Goal: Task Accomplishment & Management: Manage account settings

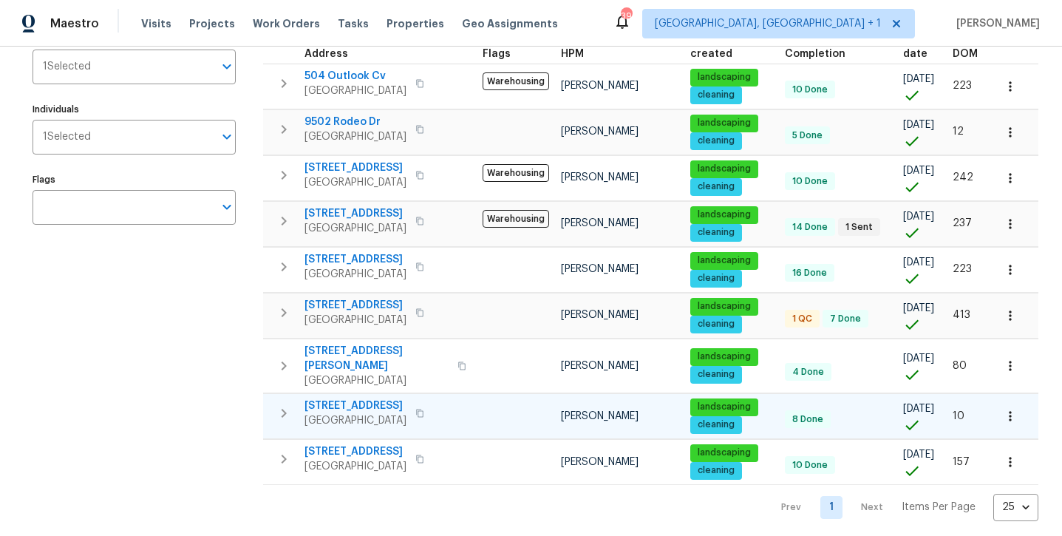
scroll to position [185, 0]
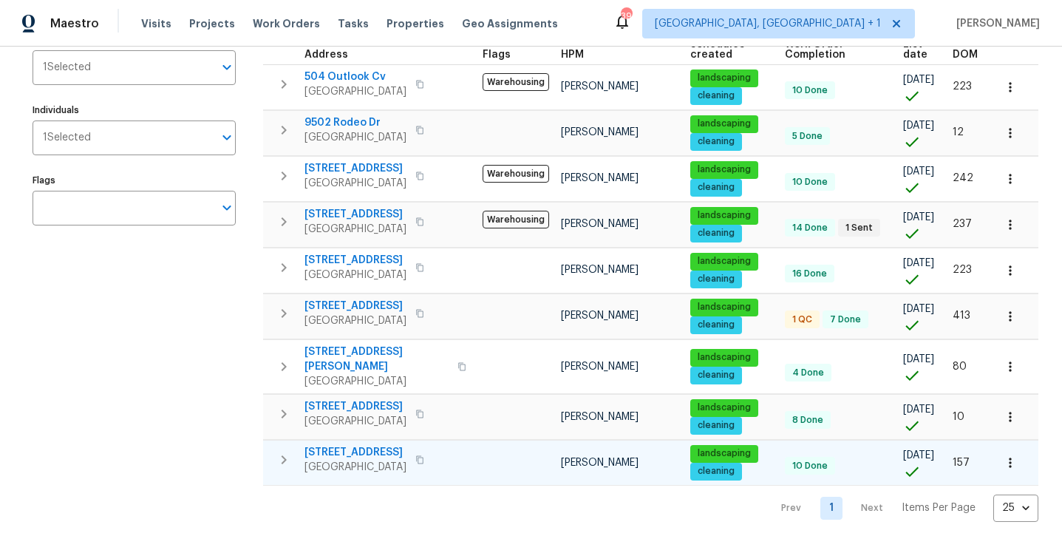
click at [345, 447] on span "720 Tanglewood Dr" at bounding box center [355, 452] width 102 height 15
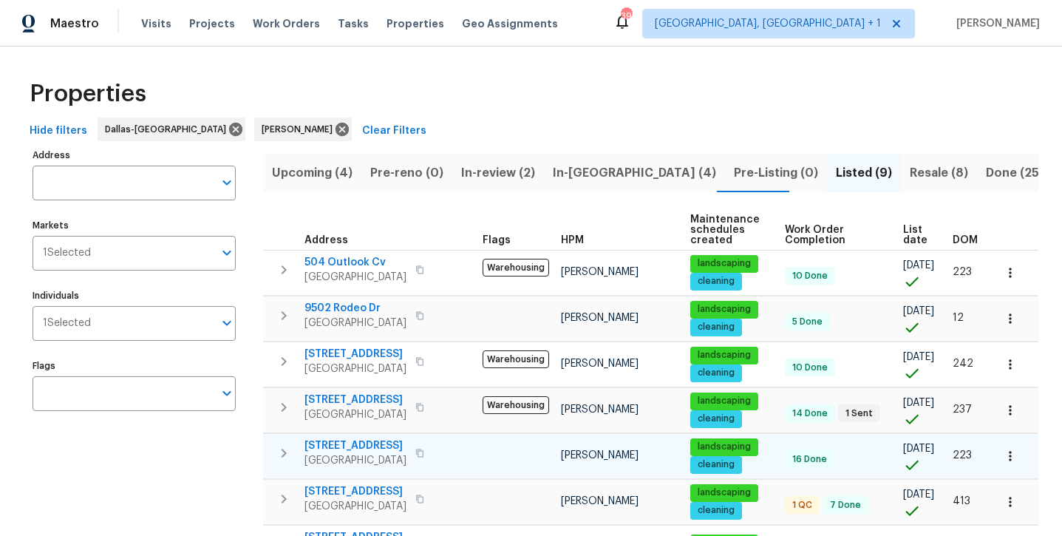
scroll to position [0, 0]
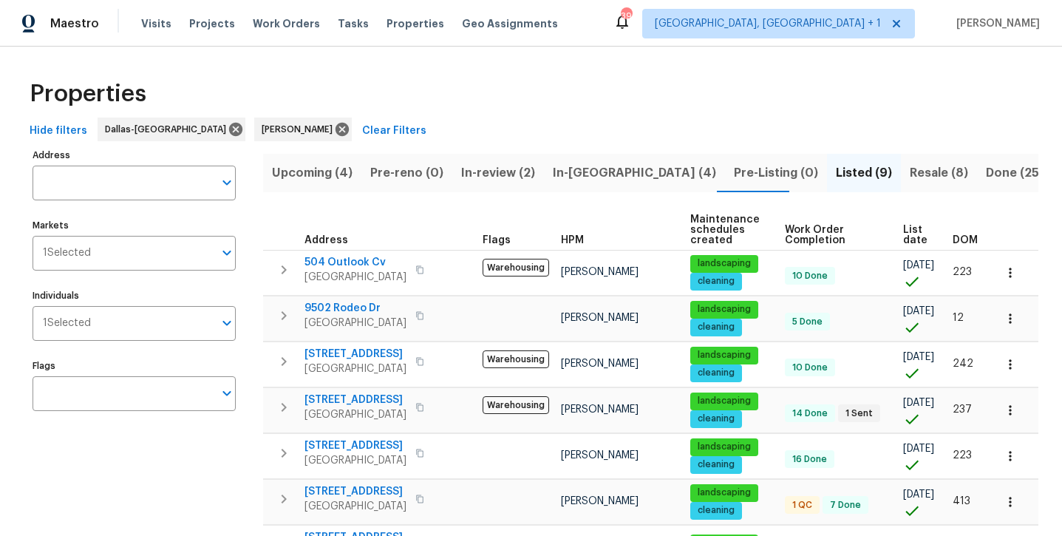
click at [573, 174] on span "In-reno (4)" at bounding box center [634, 173] width 163 height 21
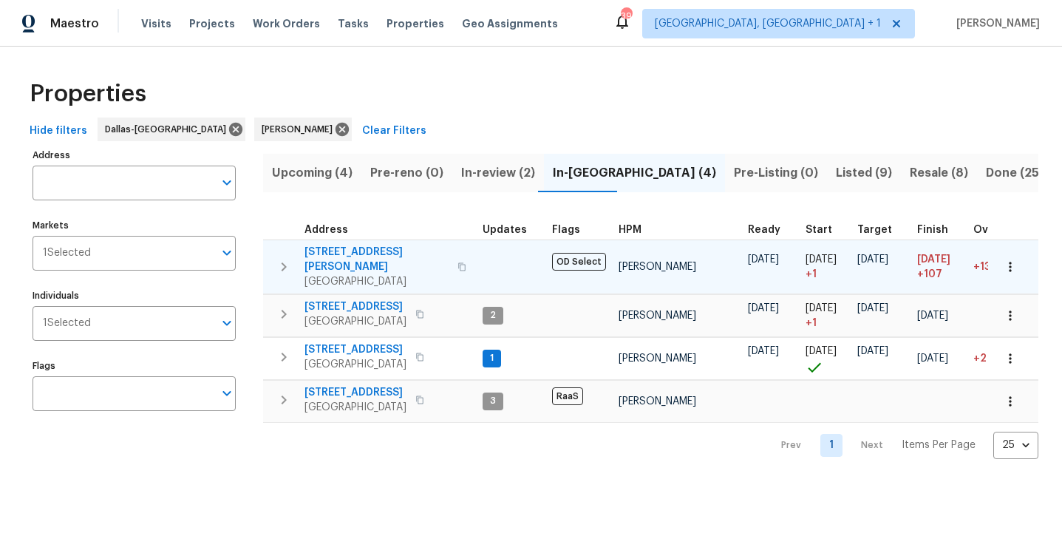
click at [359, 247] on span "2334 Hill N Dale Dr" at bounding box center [376, 260] width 144 height 30
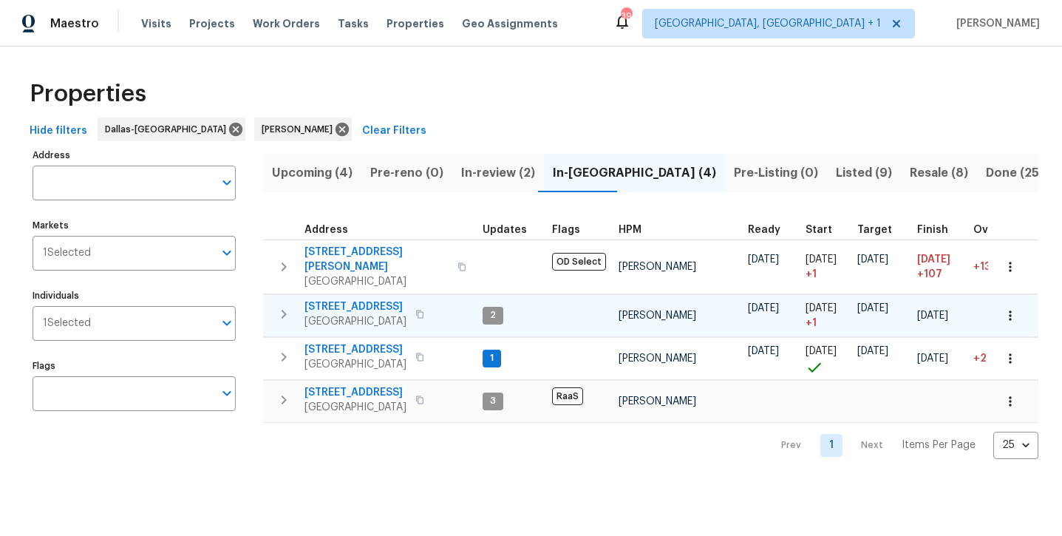
click at [371, 299] on span "3724 Tulip Tree Dr" at bounding box center [355, 306] width 102 height 15
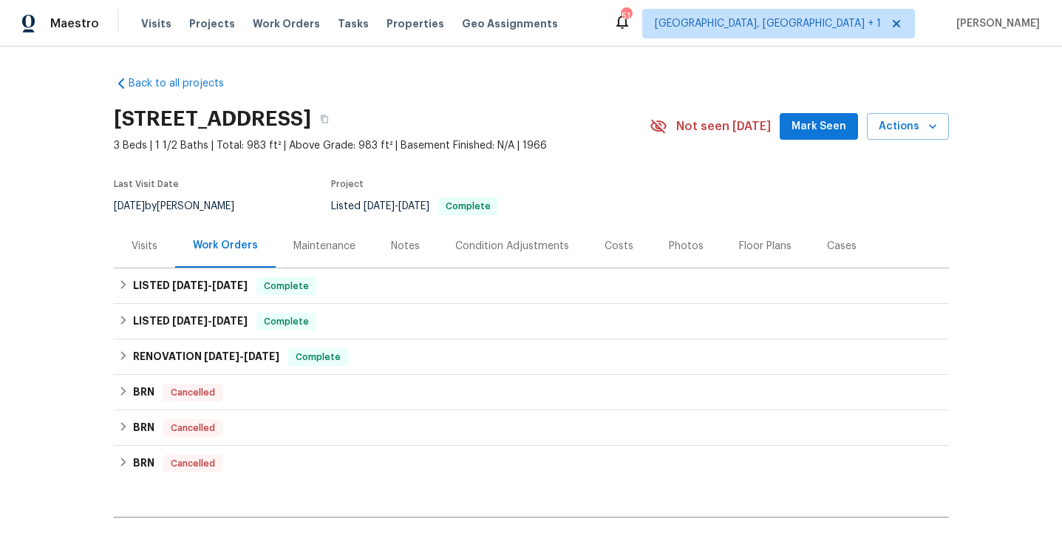
click at [819, 128] on span "Mark Seen" at bounding box center [818, 126] width 55 height 18
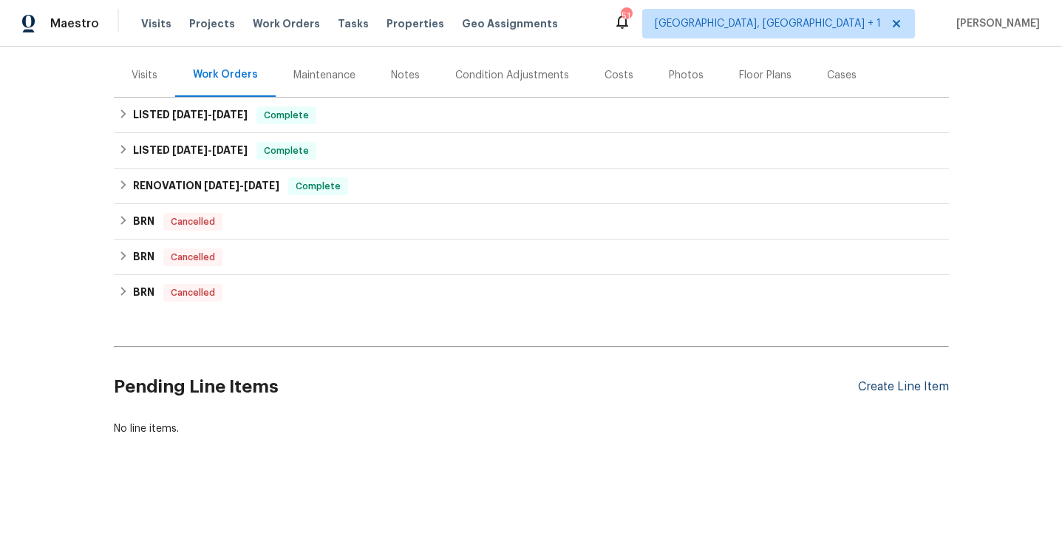
click at [902, 390] on div "Create Line Item" at bounding box center [903, 387] width 91 height 14
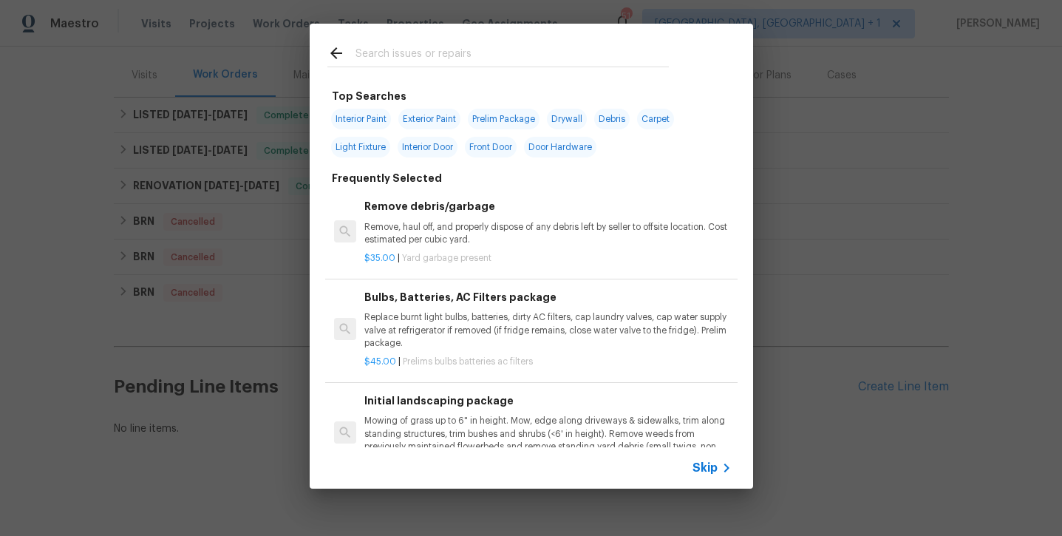
click at [374, 55] on input "text" at bounding box center [511, 55] width 313 height 22
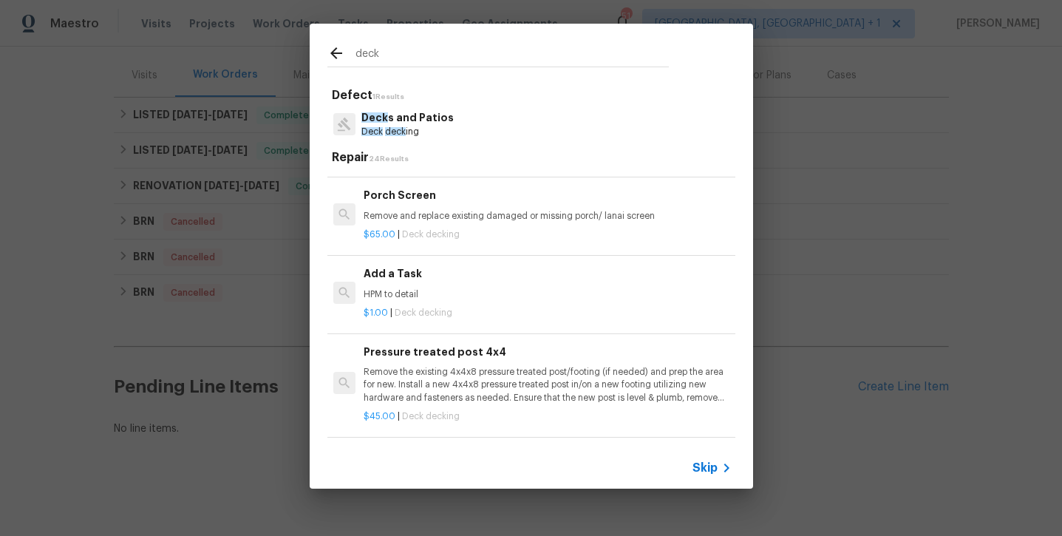
scroll to position [1434, 1]
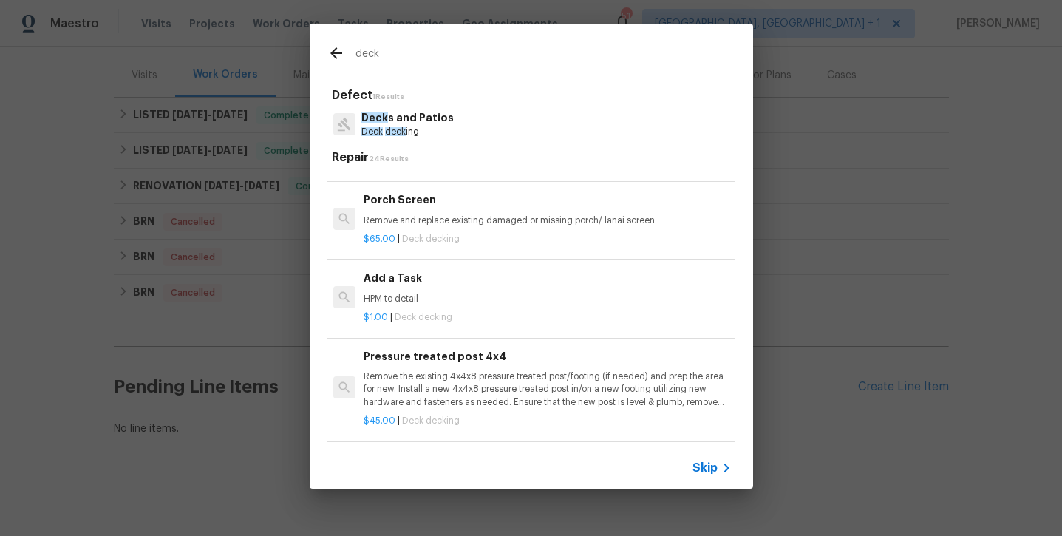
type input "deck"
click at [394, 270] on h6 "Add a Task" at bounding box center [546, 278] width 366 height 16
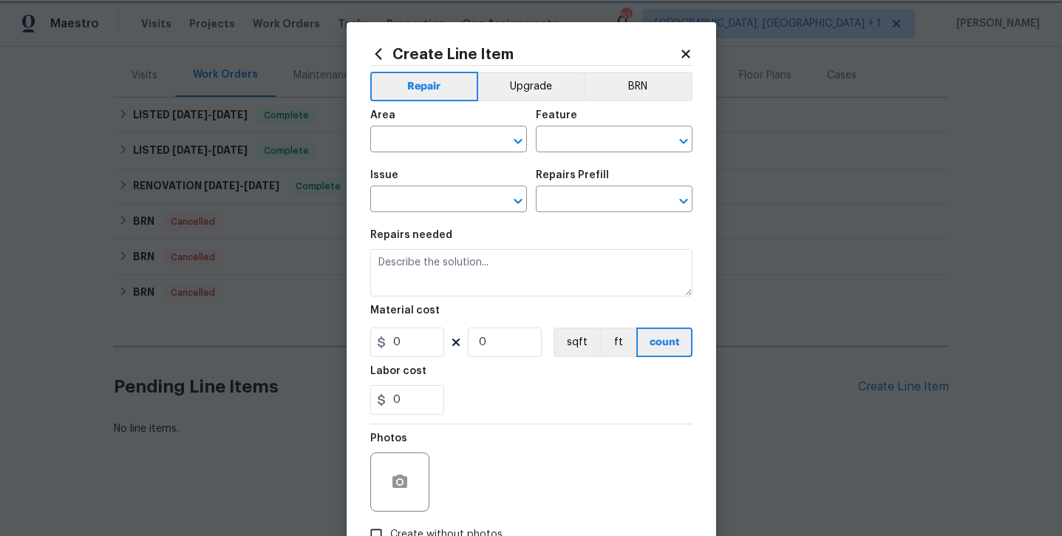
type input "Deck"
type input "Decks and Patios"
type input "Add a Task $1.00"
type textarea "HPM to detail"
type input "1"
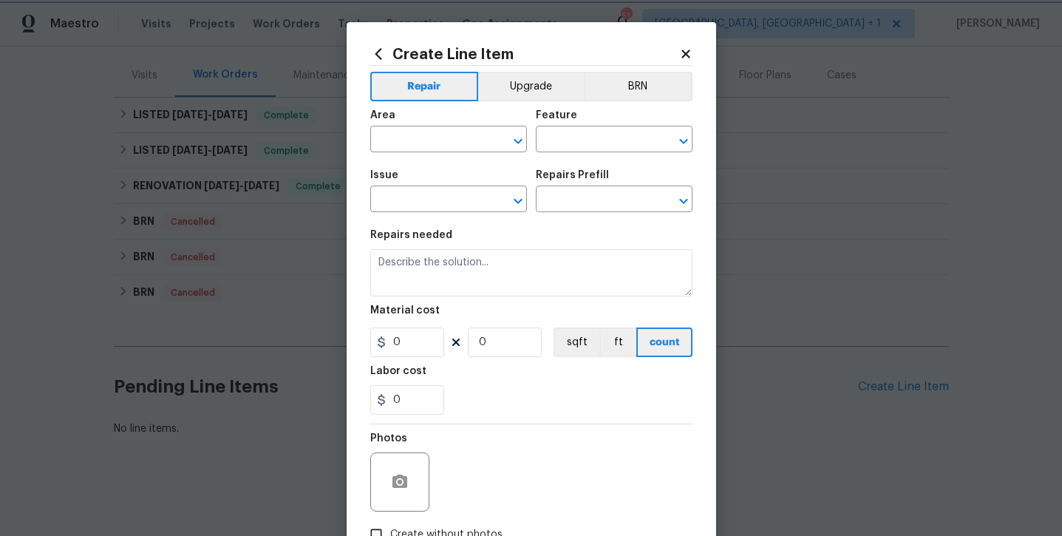
type input "1"
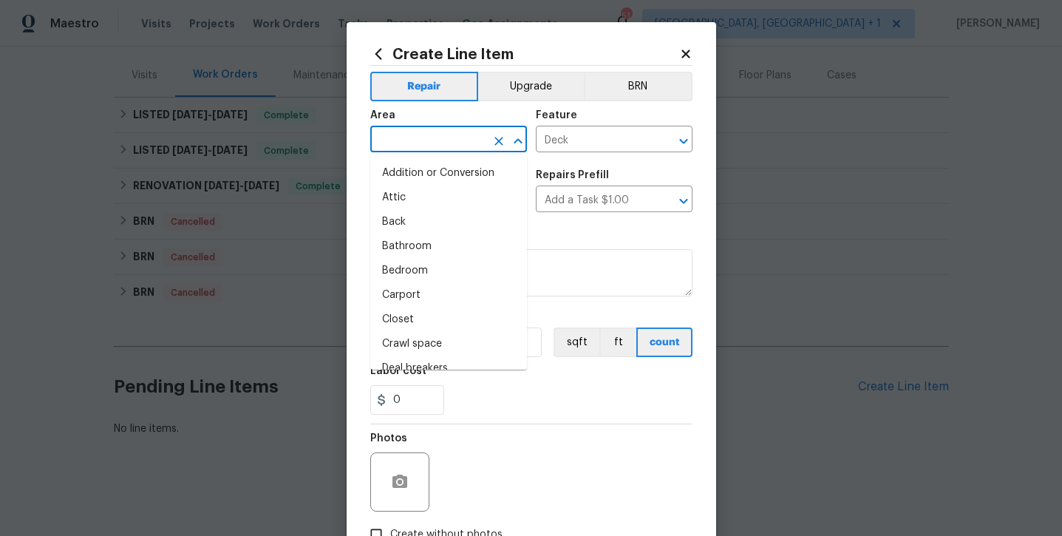
click at [439, 133] on input "text" at bounding box center [427, 140] width 115 height 23
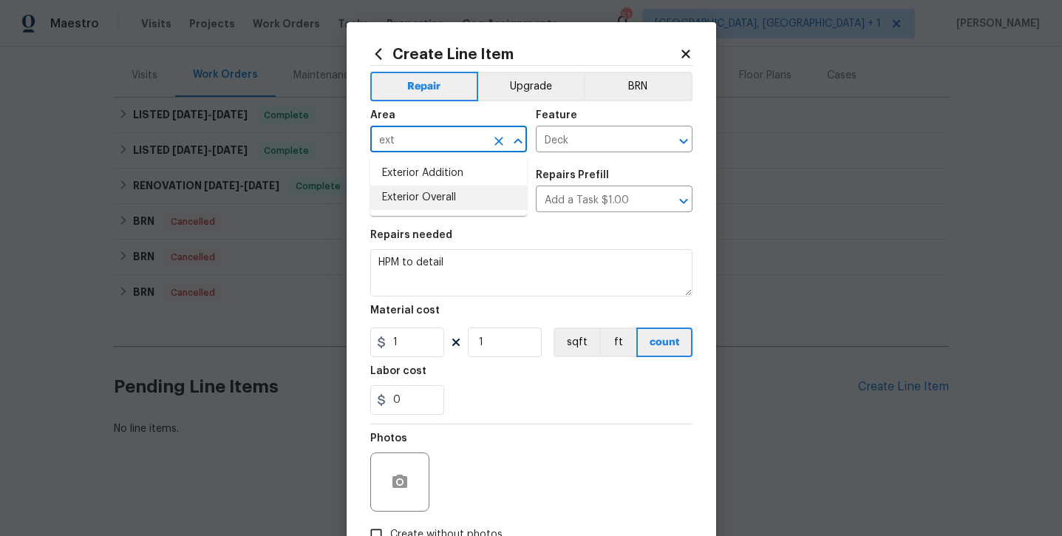
click at [427, 198] on li "Exterior Overall" at bounding box center [448, 197] width 157 height 24
type input "Exterior Overall"
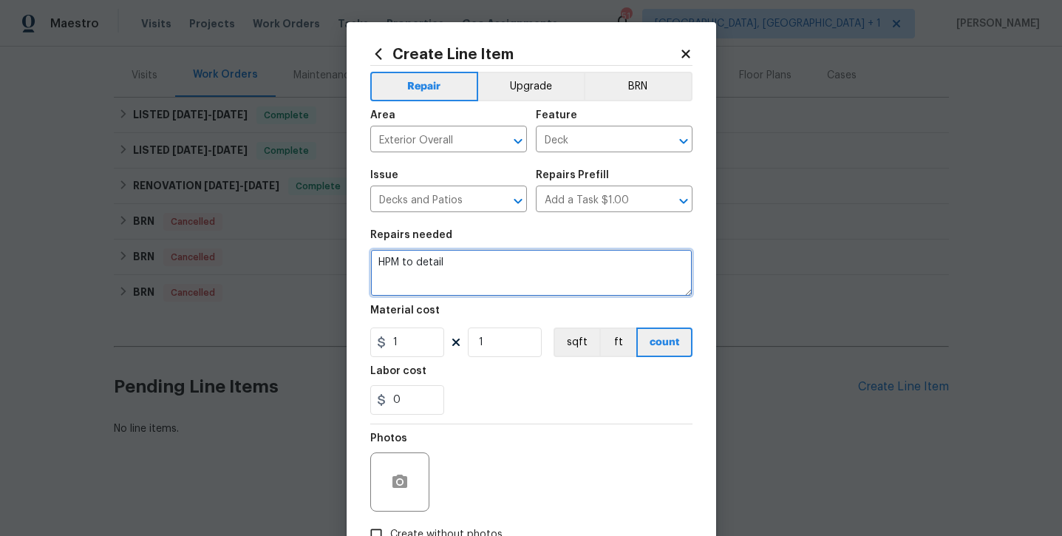
click at [494, 266] on textarea "HPM to detail" at bounding box center [531, 272] width 322 height 47
type textarea "HPM to detail -- new deck framing boards $200 Demo gas log starter and attic fa…"
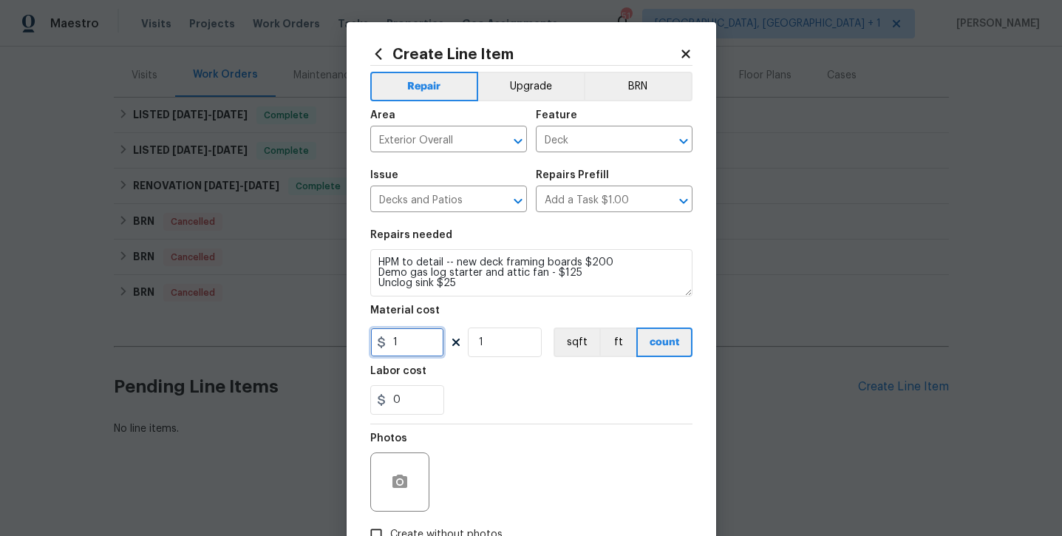
click at [404, 349] on input "1" at bounding box center [407, 342] width 74 height 30
type input "350"
click at [506, 385] on div "0" at bounding box center [531, 400] width 322 height 30
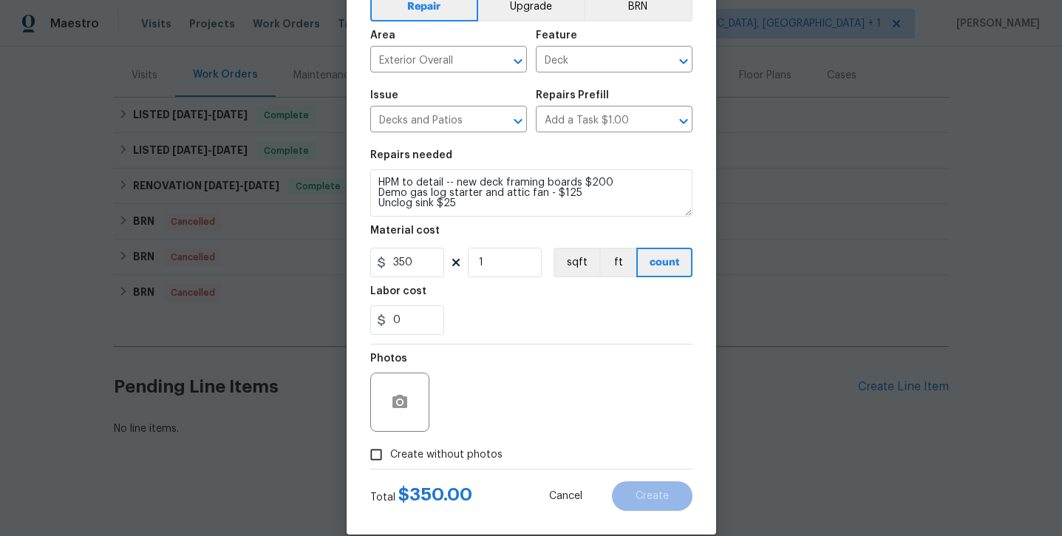
scroll to position [79, 0]
click at [470, 468] on label "Create without photos" at bounding box center [432, 455] width 140 height 28
click at [390, 468] on input "Create without photos" at bounding box center [376, 455] width 28 height 28
checkbox input "true"
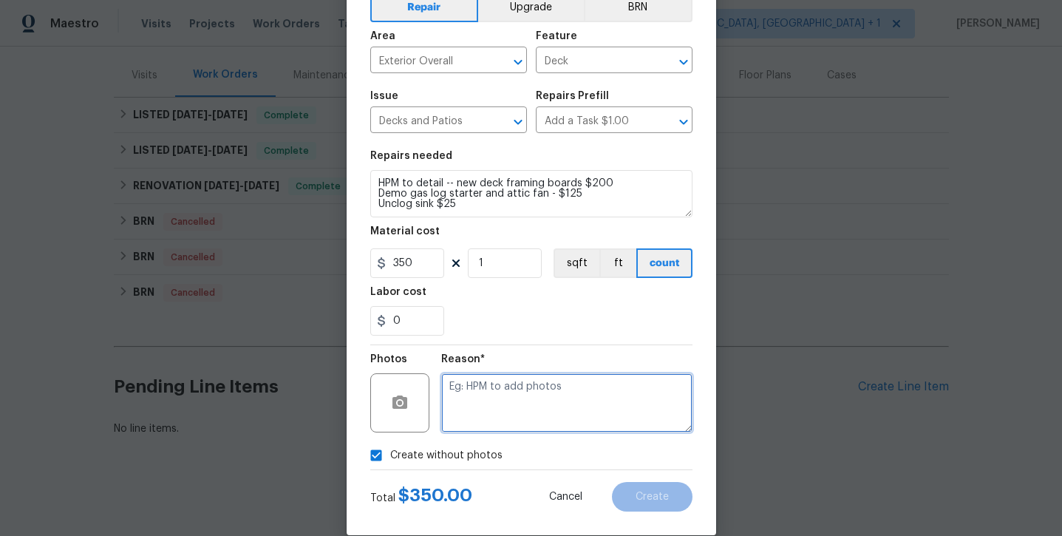
click at [491, 423] on textarea at bounding box center [566, 402] width 251 height 59
type textarea "will add later"
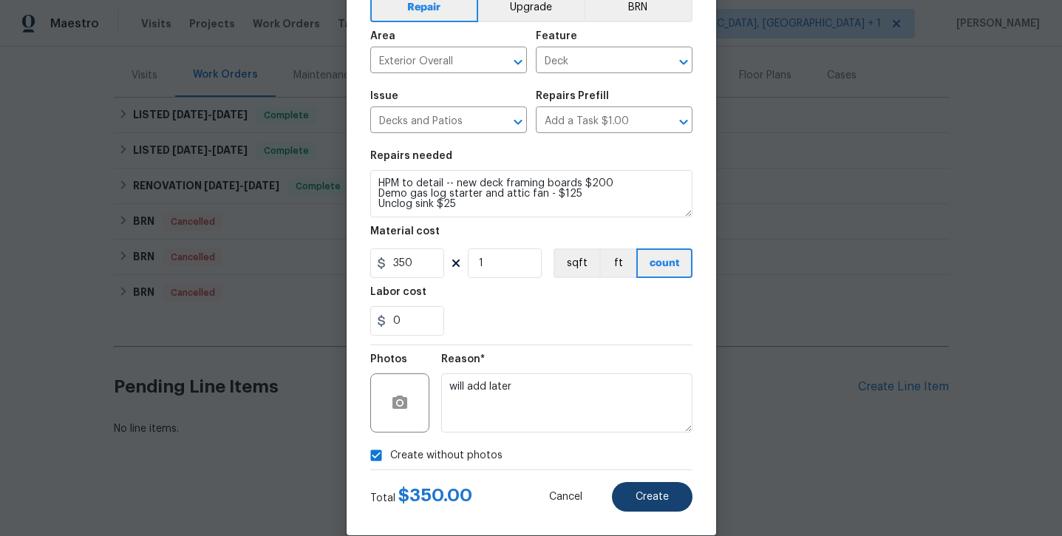
click at [646, 485] on button "Create" at bounding box center [652, 497] width 81 height 30
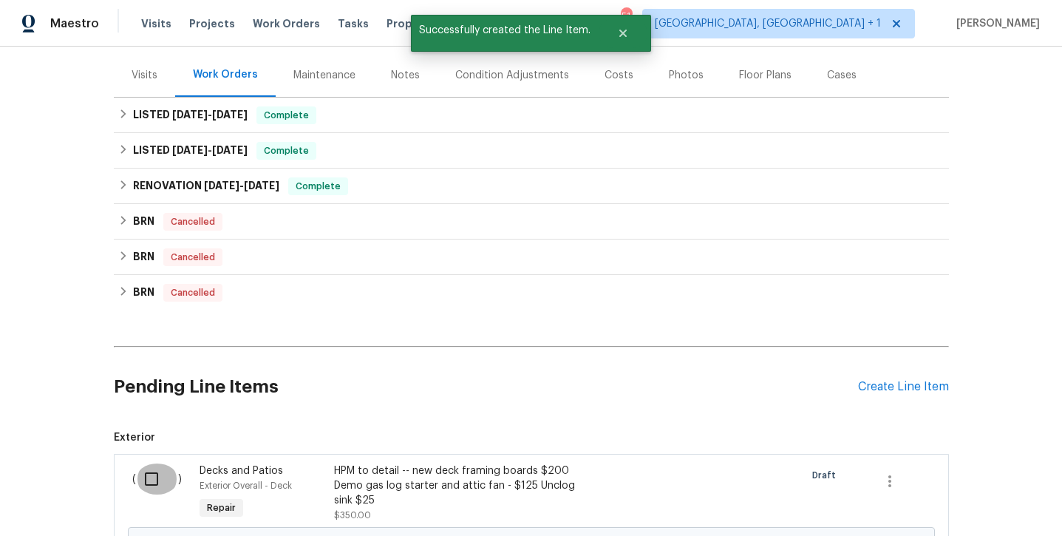
click at [151, 476] on input "checkbox" at bounding box center [157, 478] width 42 height 31
checkbox input "true"
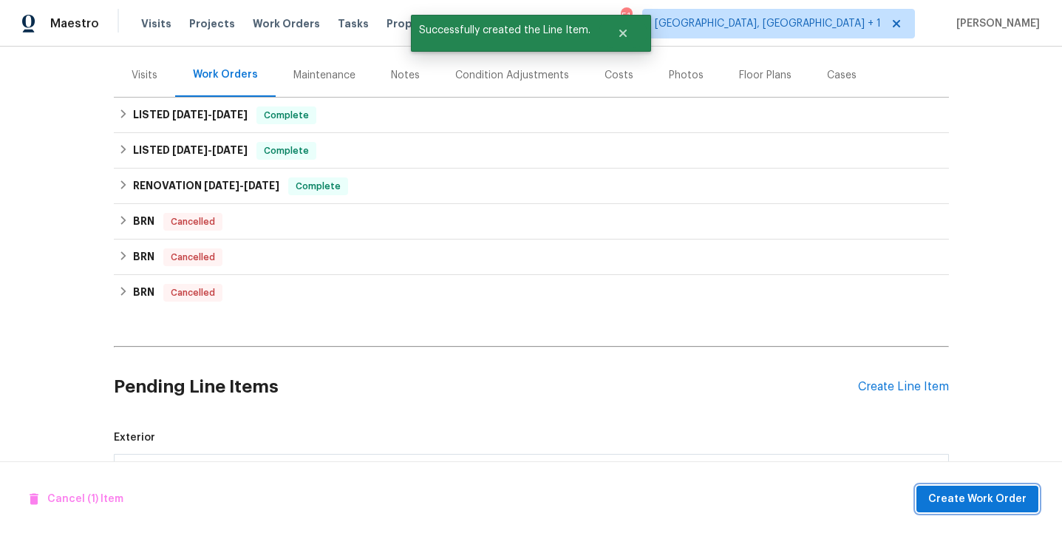
click at [985, 499] on span "Create Work Order" at bounding box center [977, 499] width 98 height 18
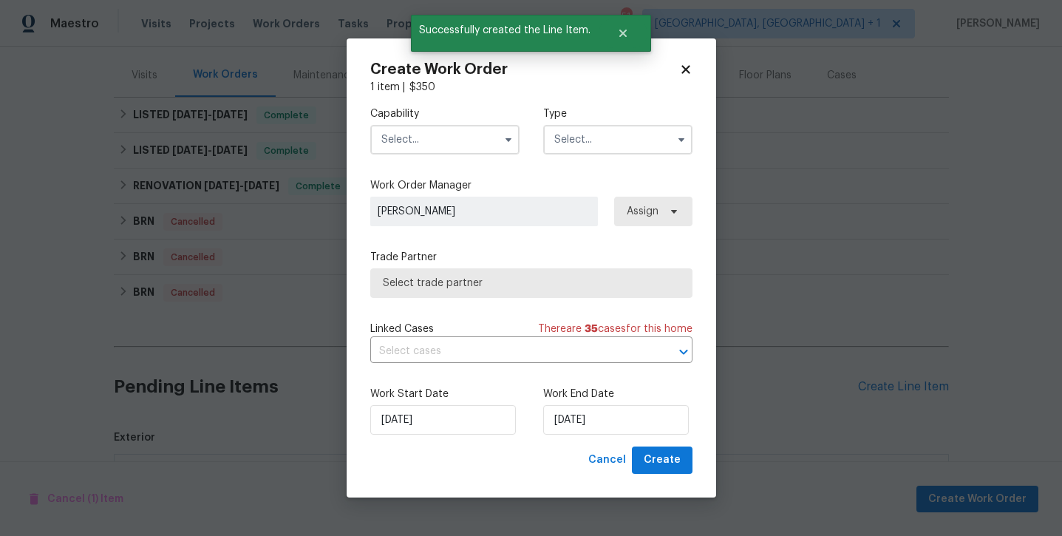
click at [426, 141] on input "text" at bounding box center [444, 140] width 149 height 30
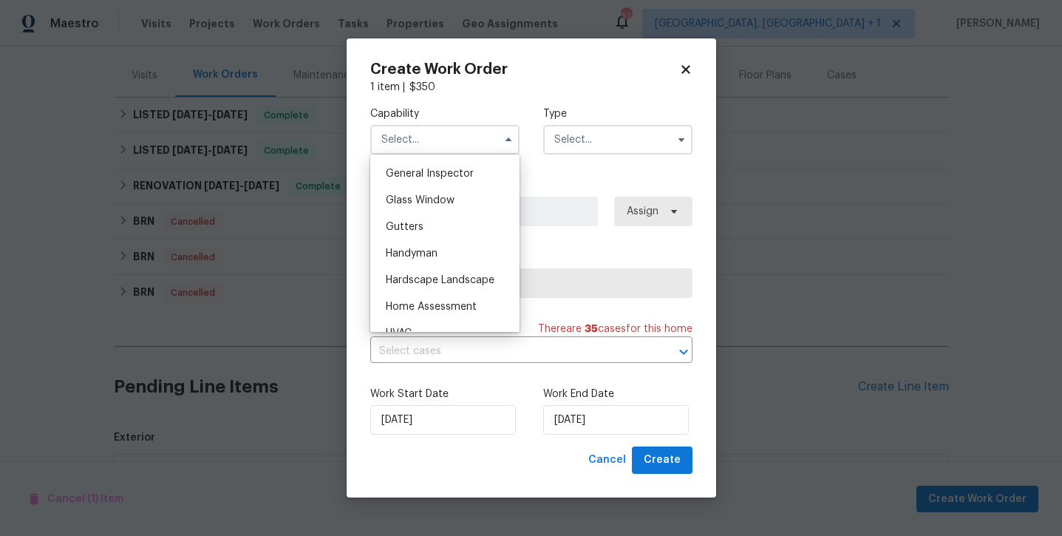
scroll to position [705, 0]
click at [434, 178] on div "General Contractor" at bounding box center [445, 173] width 142 height 27
type input "General Contractor"
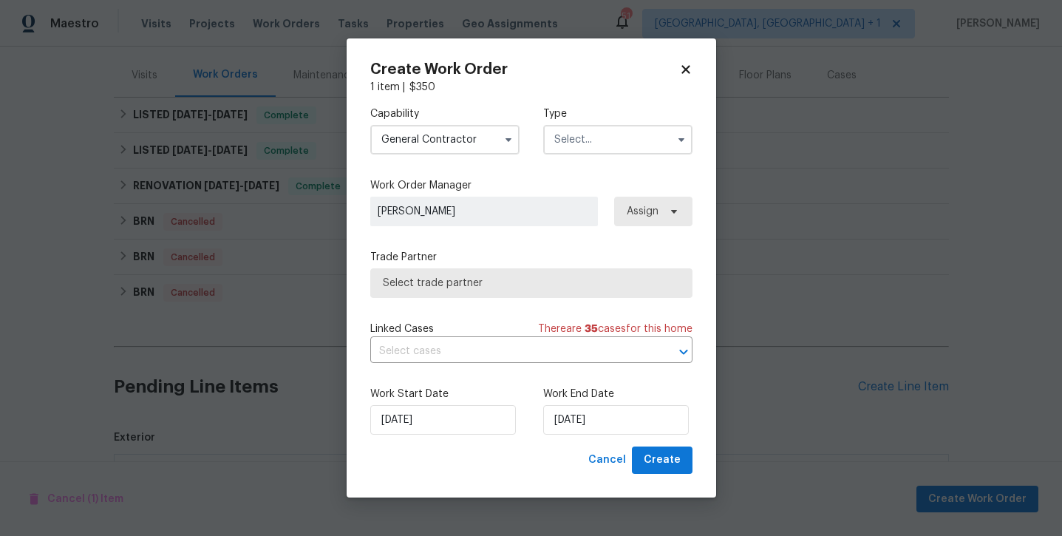
click at [598, 136] on input "text" at bounding box center [617, 140] width 149 height 30
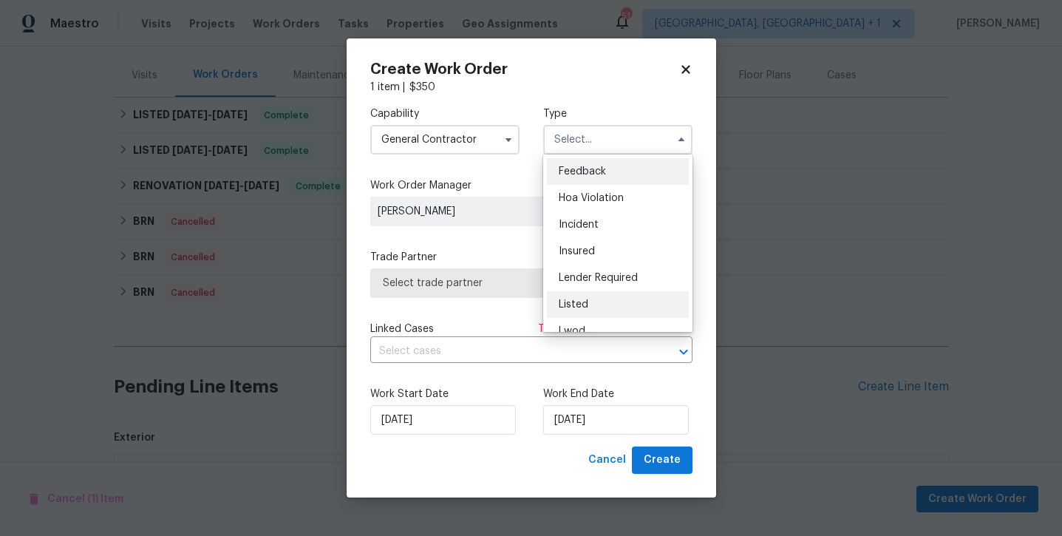
click at [578, 304] on span "Listed" at bounding box center [574, 304] width 30 height 10
type input "Listed"
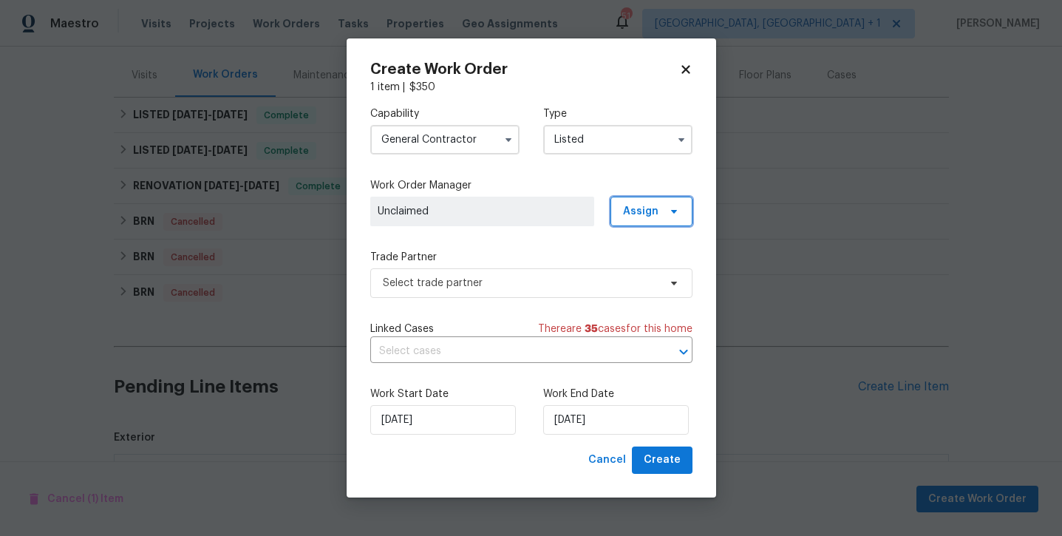
click at [626, 220] on span "Assign" at bounding box center [651, 212] width 82 height 30
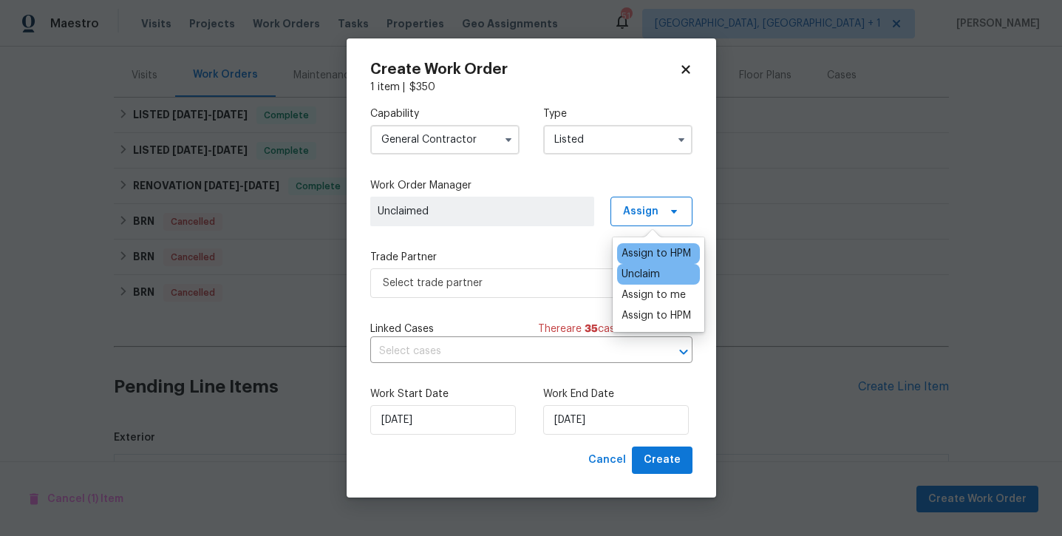
click at [632, 250] on div "Assign to HPM" at bounding box center [655, 253] width 69 height 15
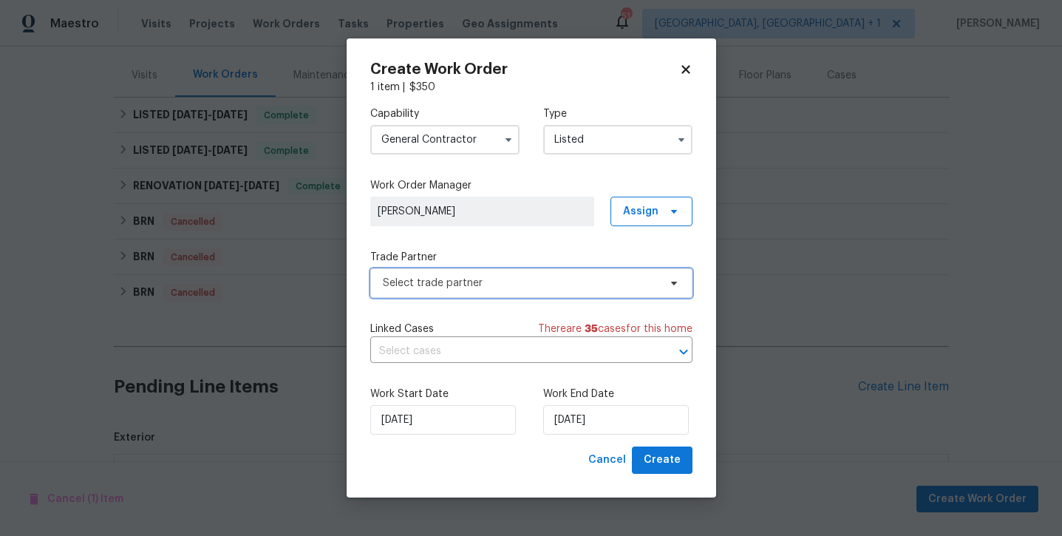
click at [489, 276] on span "Select trade partner" at bounding box center [521, 283] width 276 height 15
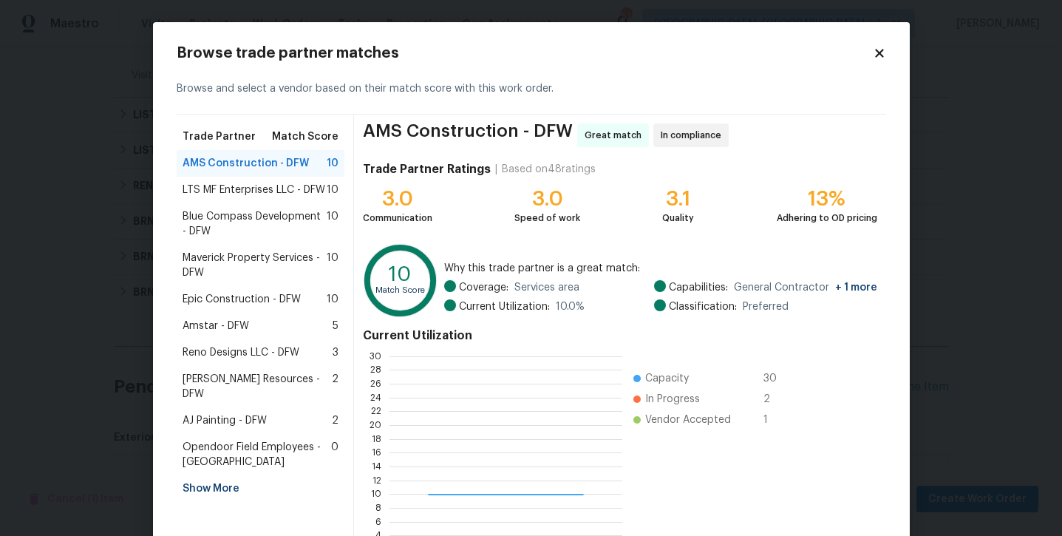
scroll to position [207, 232]
click at [284, 263] on span "Maverick Property Services - DFW" at bounding box center [254, 265] width 145 height 30
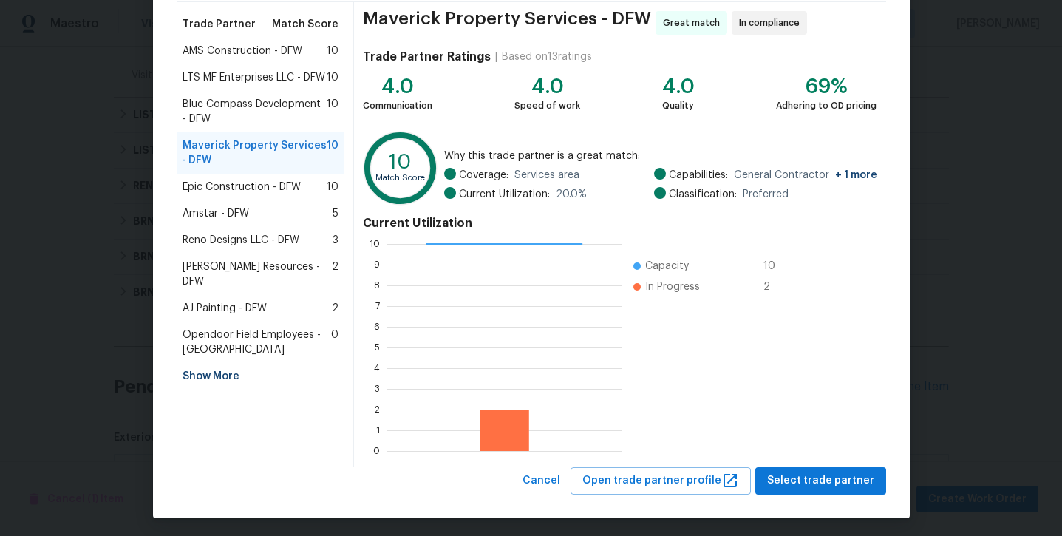
scroll to position [116, 0]
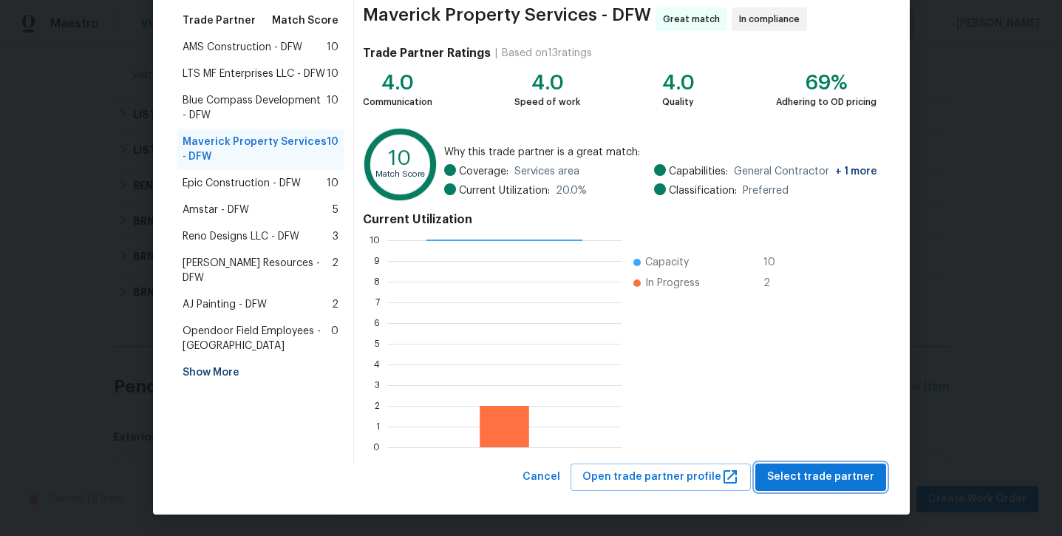
click at [827, 474] on span "Select trade partner" at bounding box center [820, 477] width 107 height 18
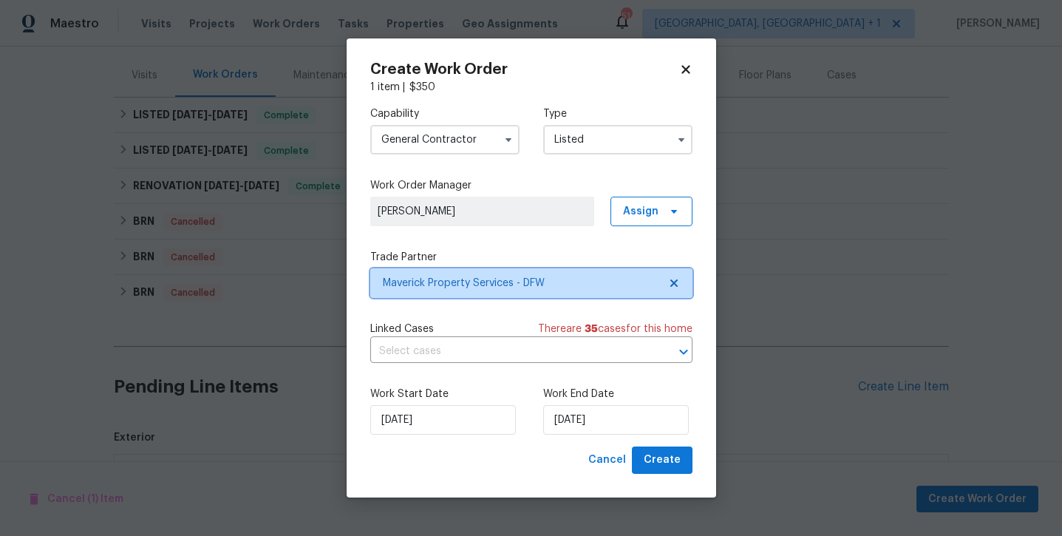
scroll to position [0, 0]
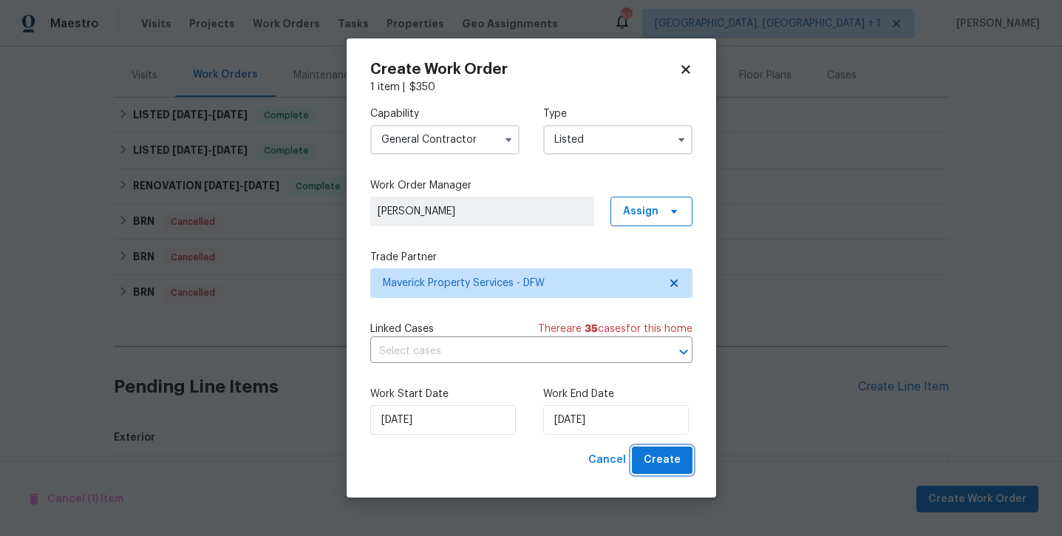
click at [666, 457] on span "Create" at bounding box center [661, 460] width 37 height 18
checkbox input "false"
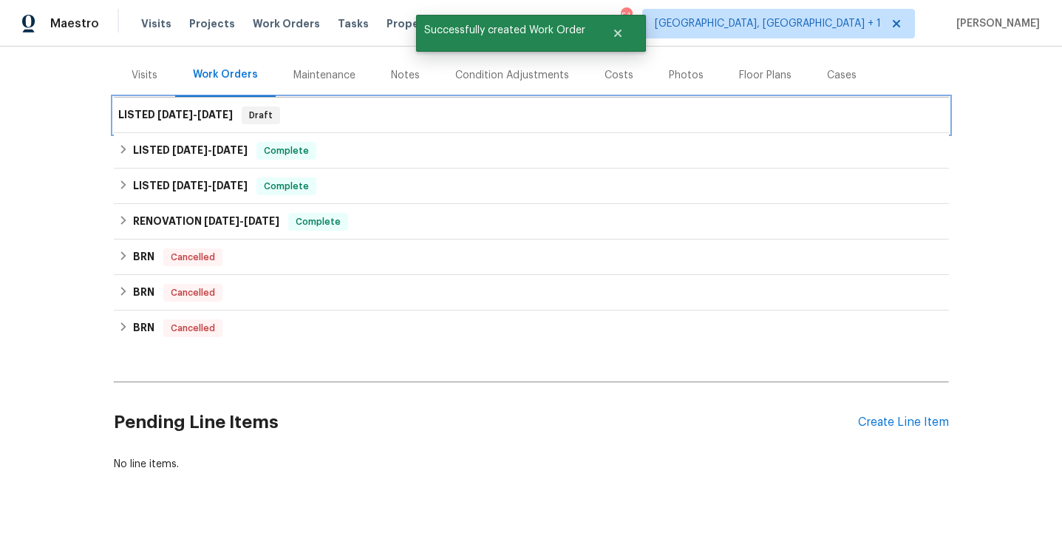
click at [211, 116] on span "9/29/25" at bounding box center [214, 114] width 35 height 10
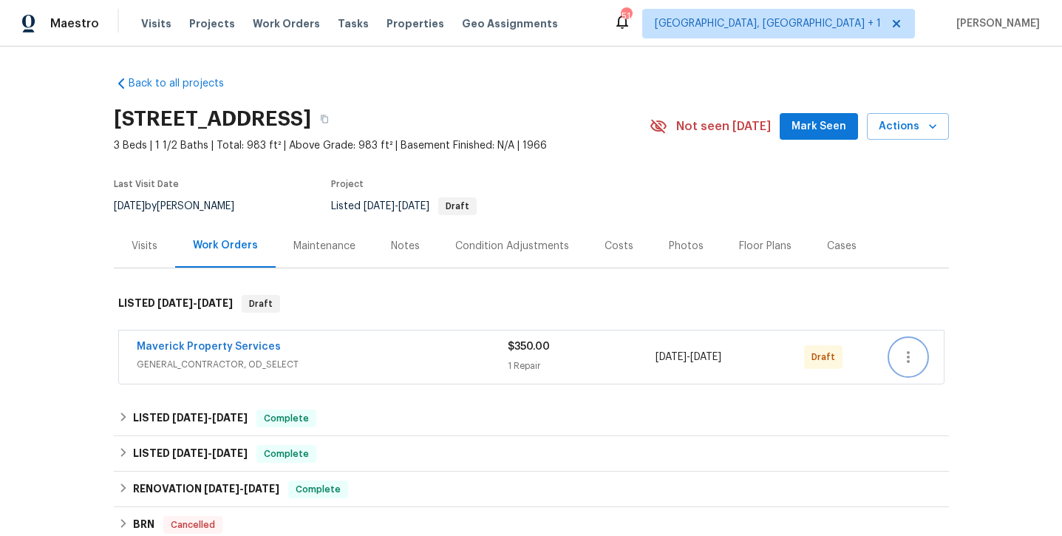
click at [906, 355] on icon "button" at bounding box center [908, 357] width 18 height 18
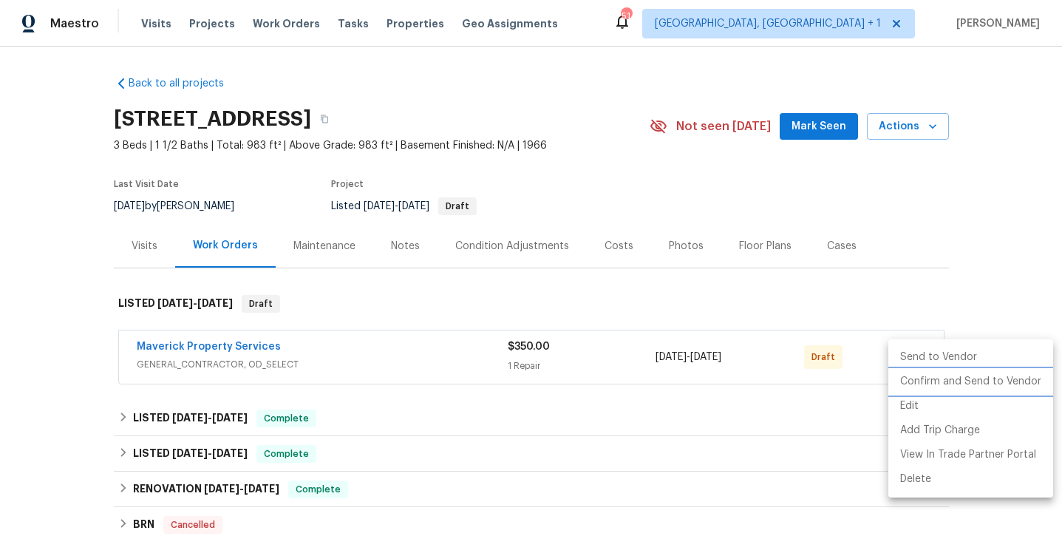
click at [909, 384] on li "Confirm and Send to Vendor" at bounding box center [970, 381] width 165 height 24
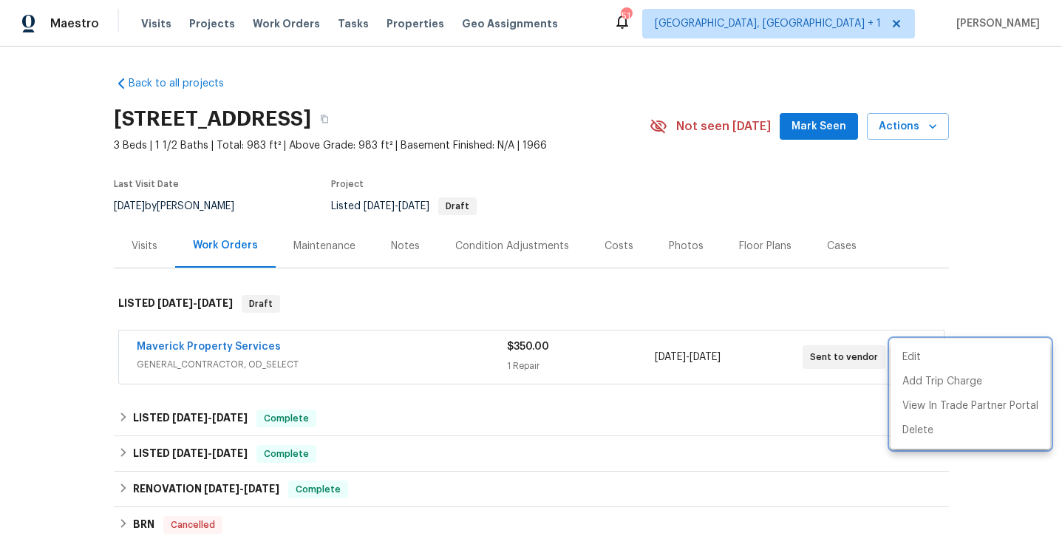
click at [207, 348] on div at bounding box center [531, 268] width 1062 height 536
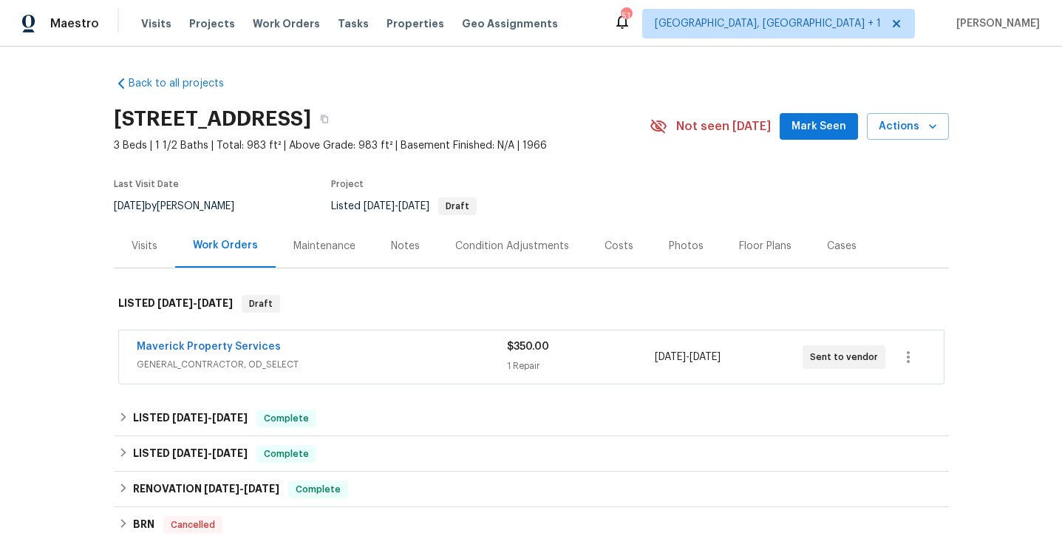
click at [207, 348] on link "Maverick Property Services" at bounding box center [209, 346] width 144 height 10
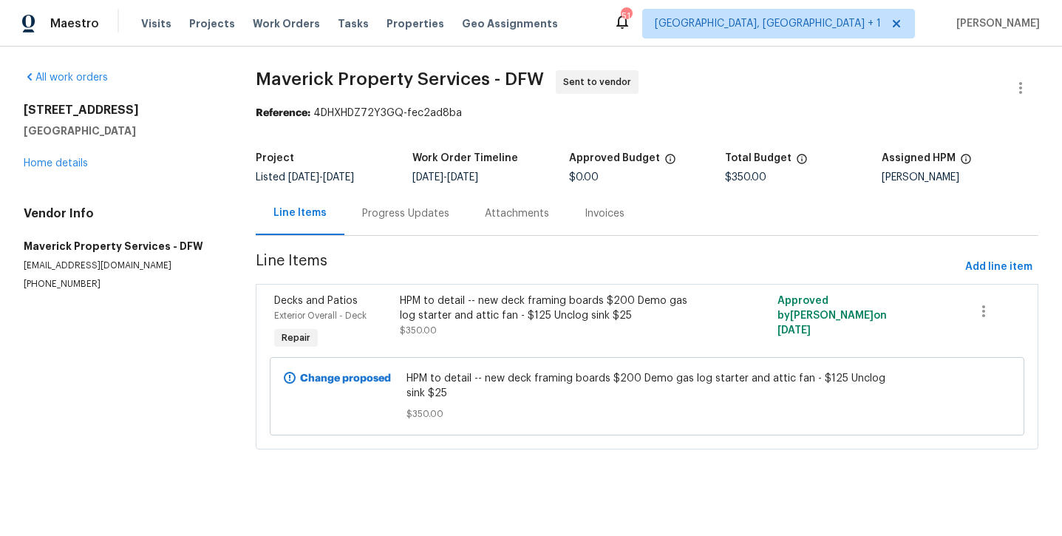
click at [409, 216] on div "Progress Updates" at bounding box center [405, 213] width 87 height 15
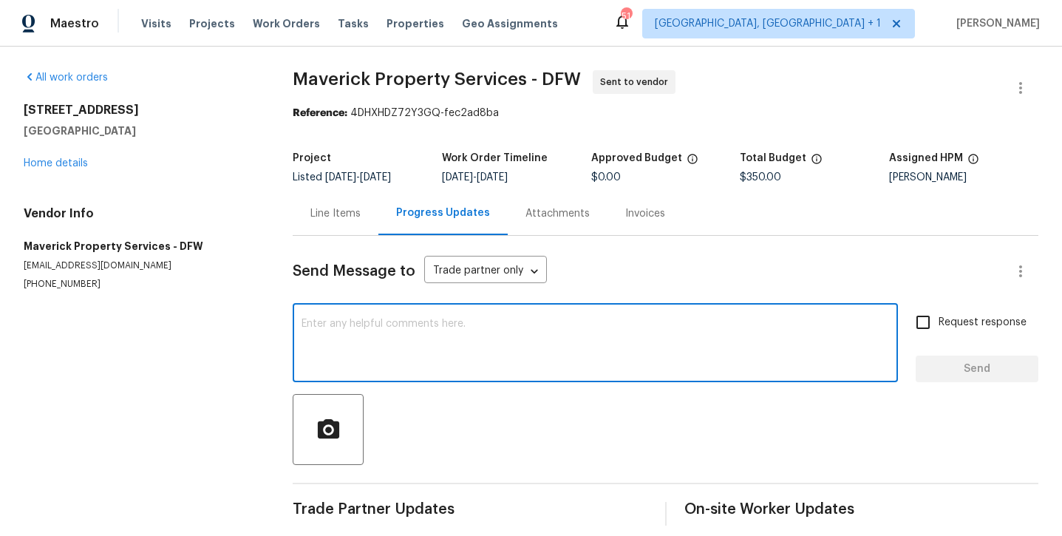
click at [400, 330] on textarea at bounding box center [594, 344] width 587 height 52
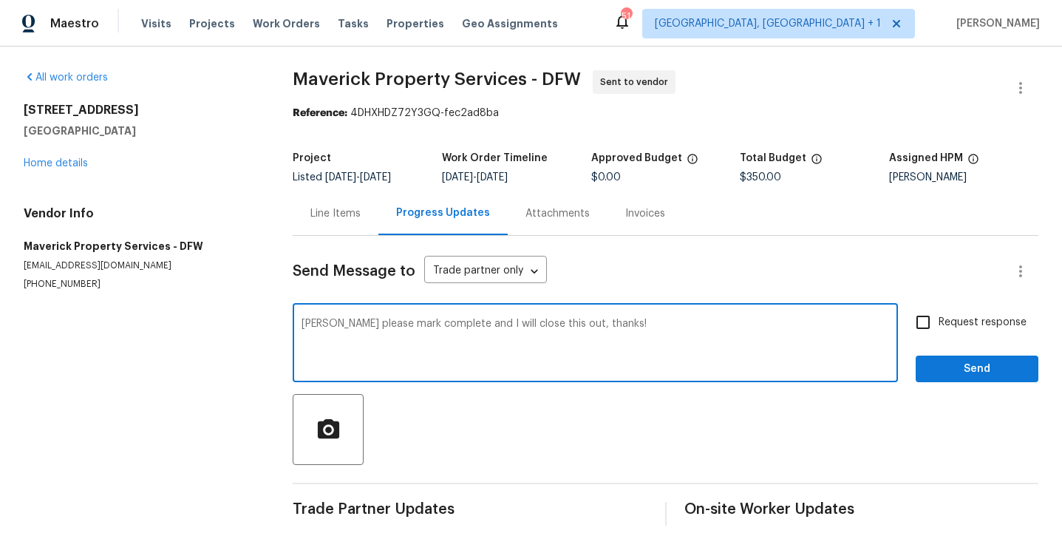
type textarea "Jerry please mark complete and I will close this out, thanks!"
click at [972, 326] on span "Request response" at bounding box center [982, 323] width 88 height 16
click at [938, 326] on input "Request response" at bounding box center [922, 322] width 31 height 31
checkbox input "true"
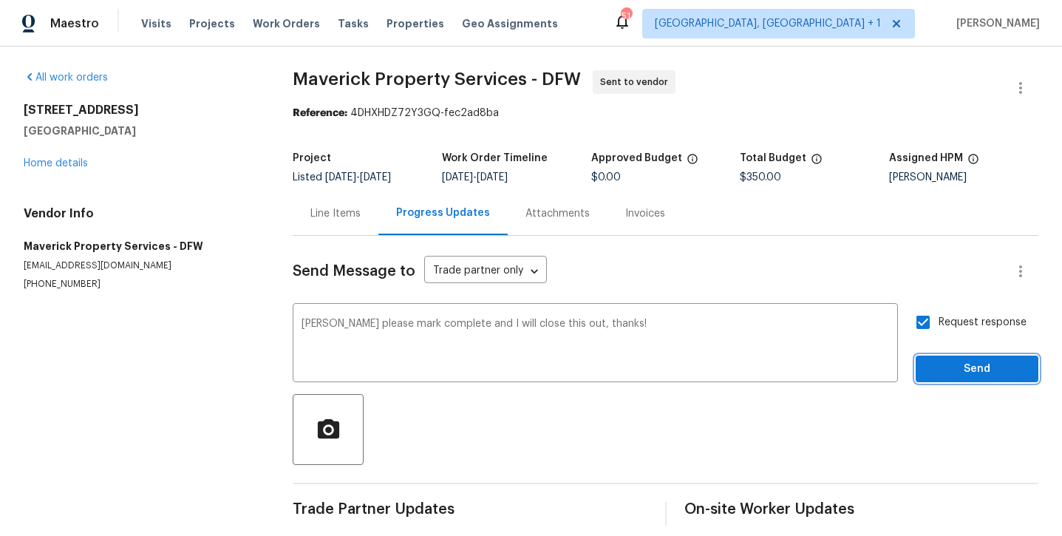
click at [968, 373] on span "Send" at bounding box center [976, 369] width 99 height 18
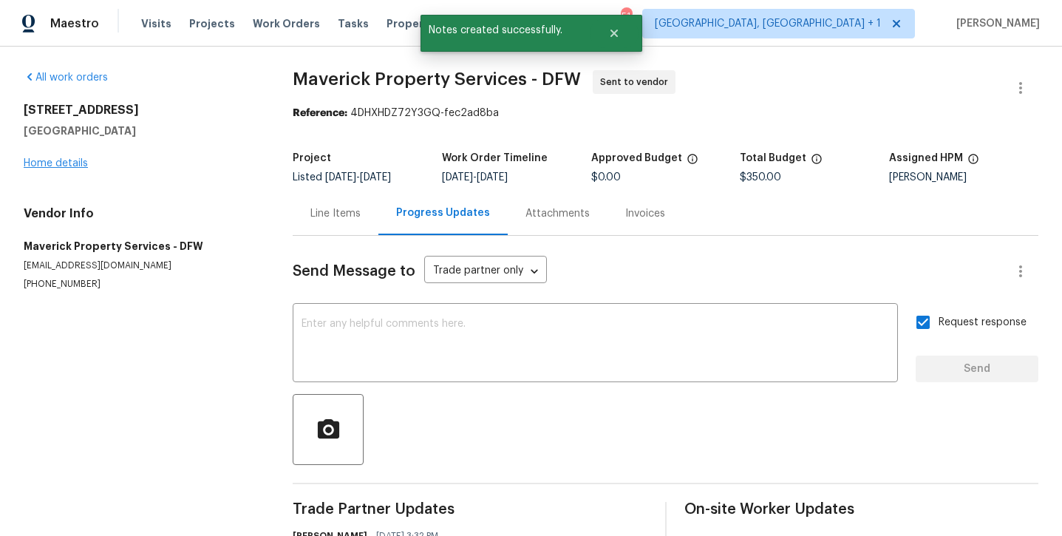
click at [66, 163] on link "Home details" at bounding box center [56, 163] width 64 height 10
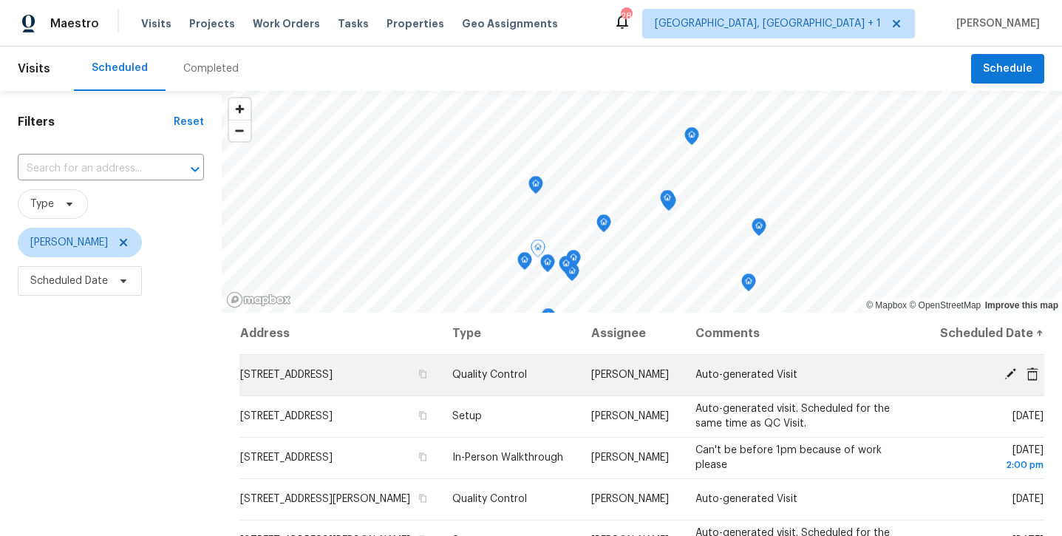
click at [1009, 380] on icon at bounding box center [1010, 374] width 12 height 12
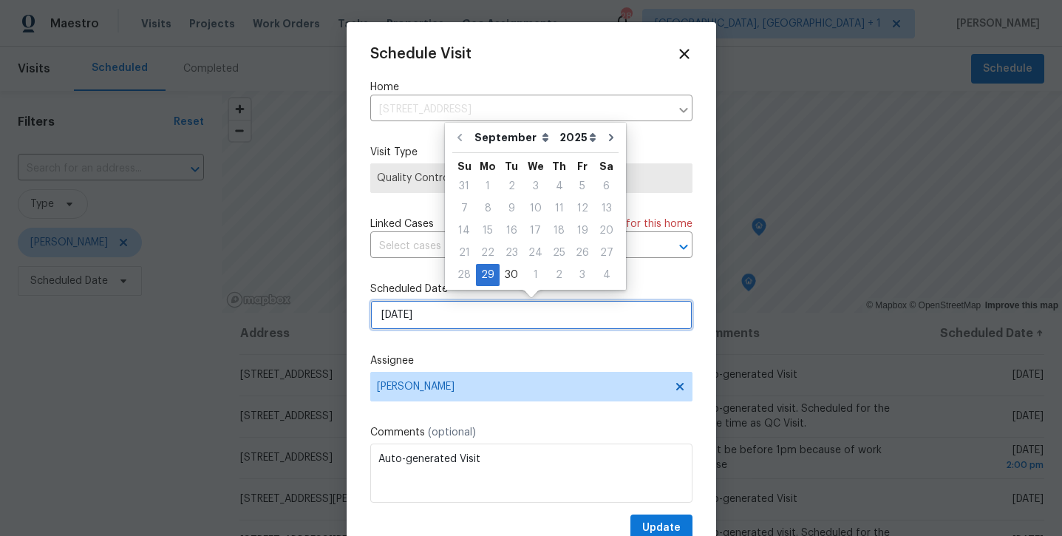
click at [437, 312] on input "[DATE]" at bounding box center [531, 315] width 322 height 30
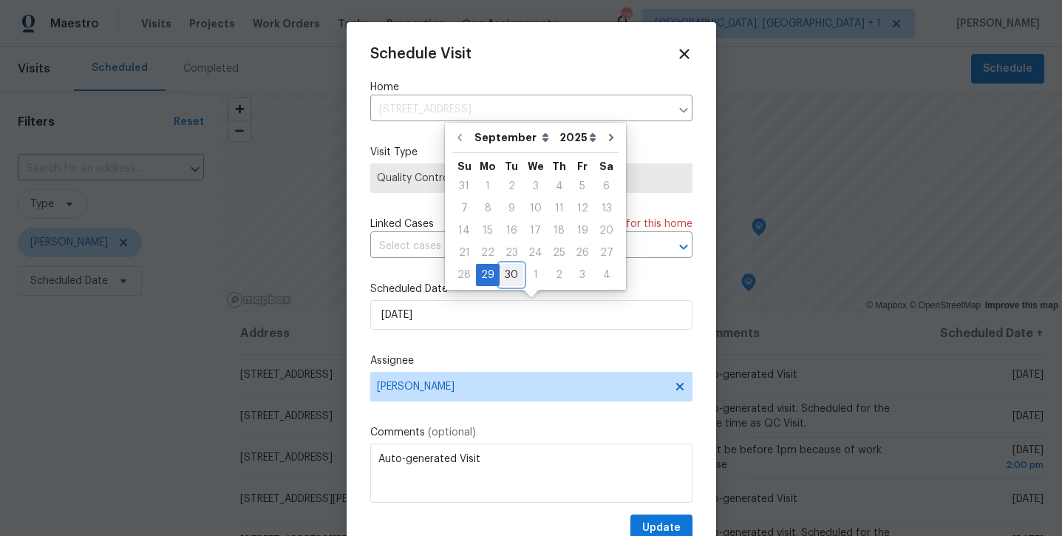
click at [513, 269] on div "30" at bounding box center [511, 274] width 24 height 21
type input "9/30/2025"
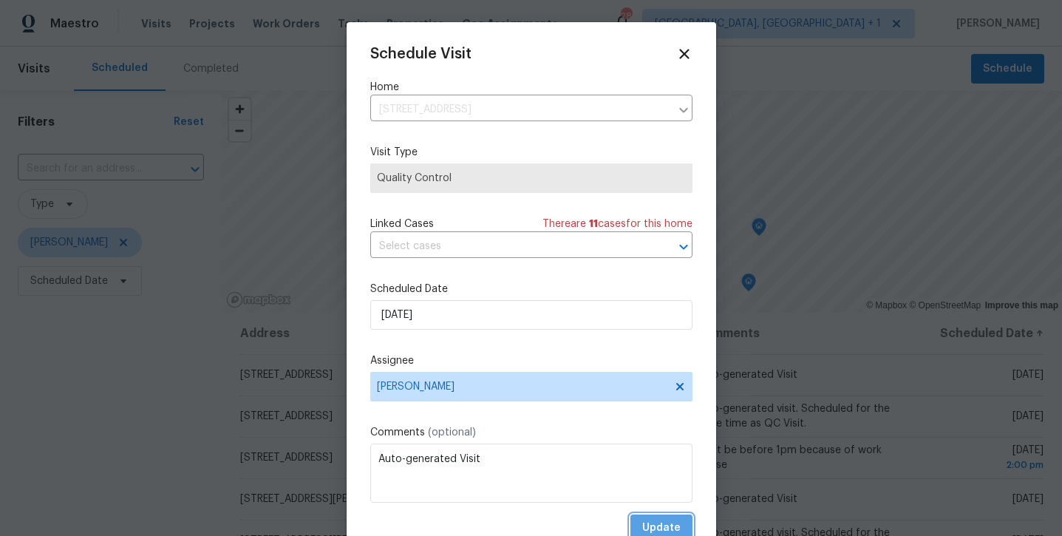
click at [674, 524] on span "Update" at bounding box center [661, 528] width 38 height 18
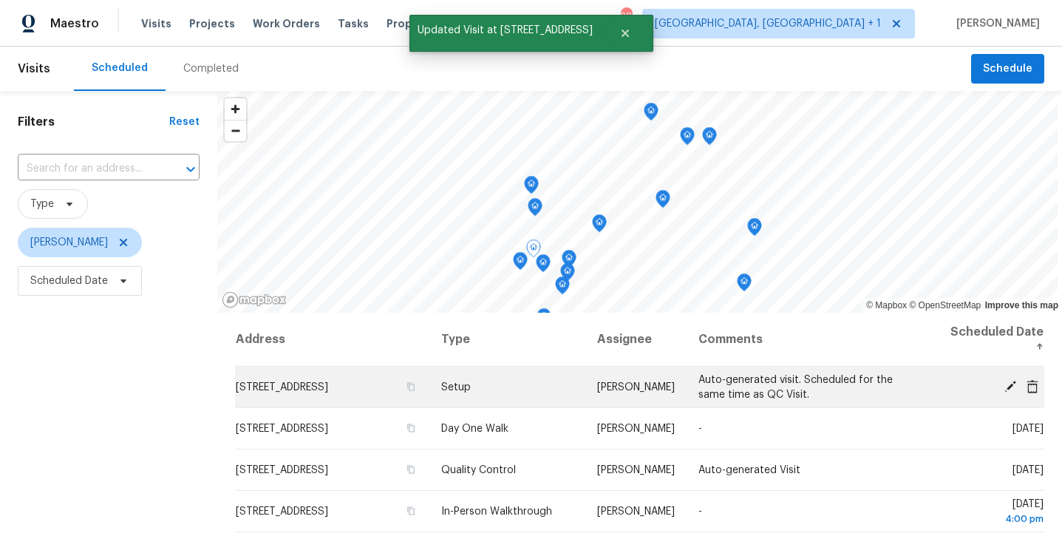
click at [1007, 385] on icon at bounding box center [1009, 385] width 13 height 13
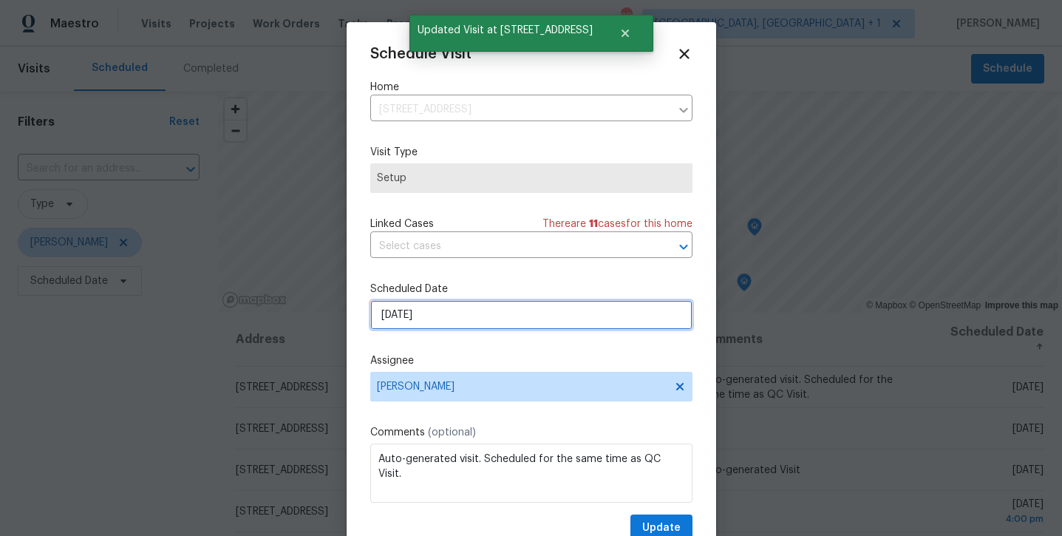
click at [509, 324] on input "[DATE]" at bounding box center [531, 315] width 322 height 30
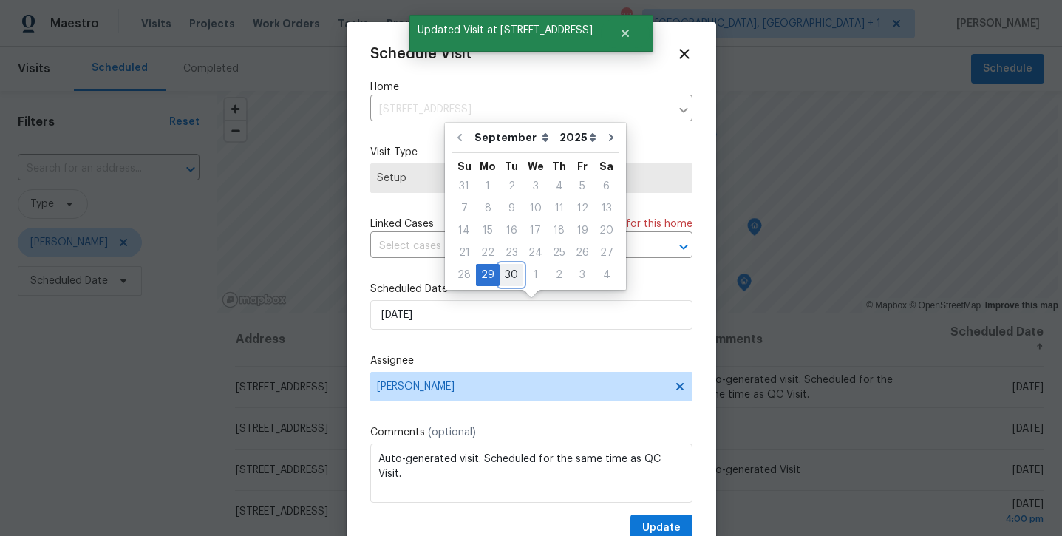
click at [509, 268] on div "30" at bounding box center [511, 274] width 24 height 21
type input "9/30/2025"
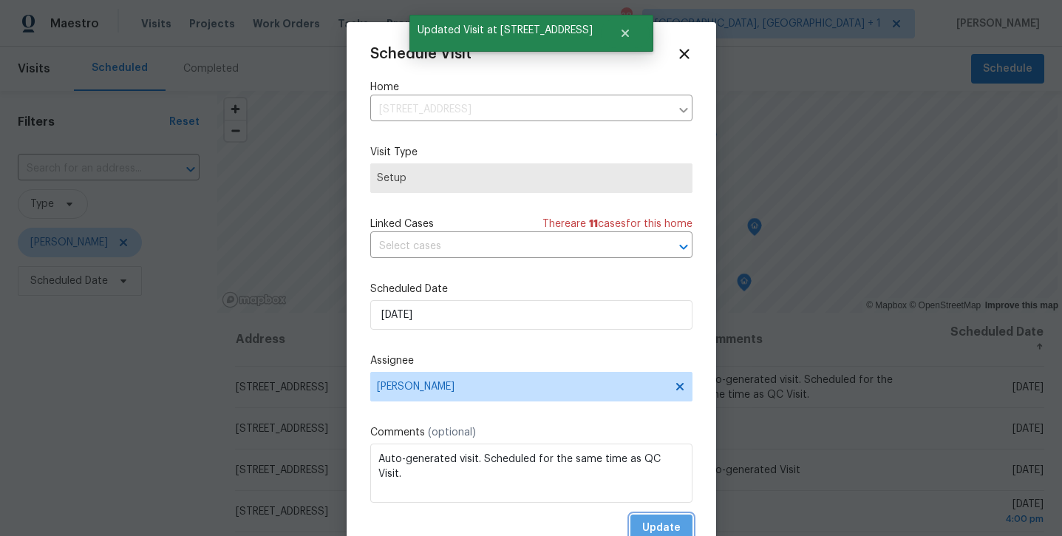
click at [663, 519] on span "Update" at bounding box center [661, 528] width 38 height 18
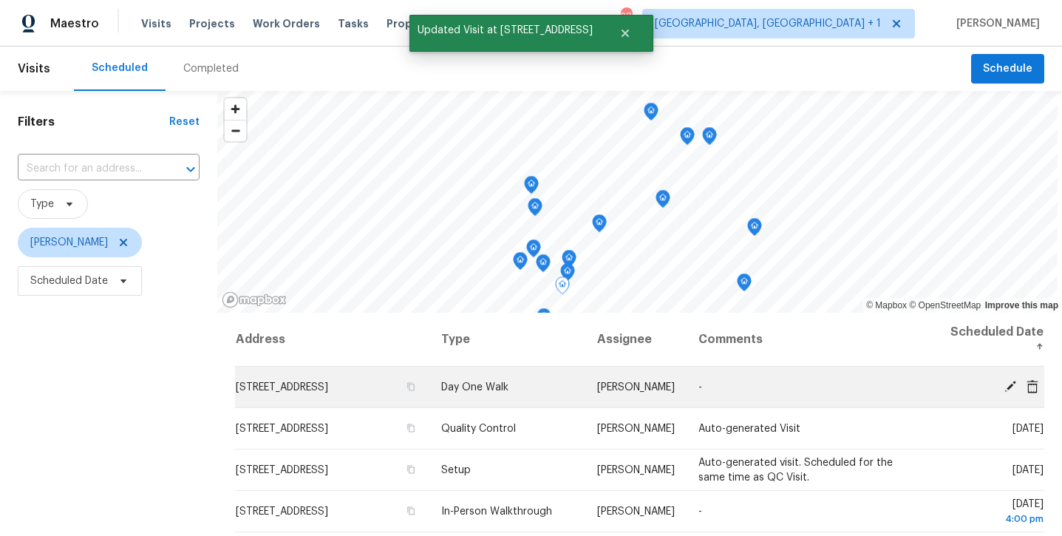
click at [1010, 388] on icon at bounding box center [1010, 386] width 12 height 12
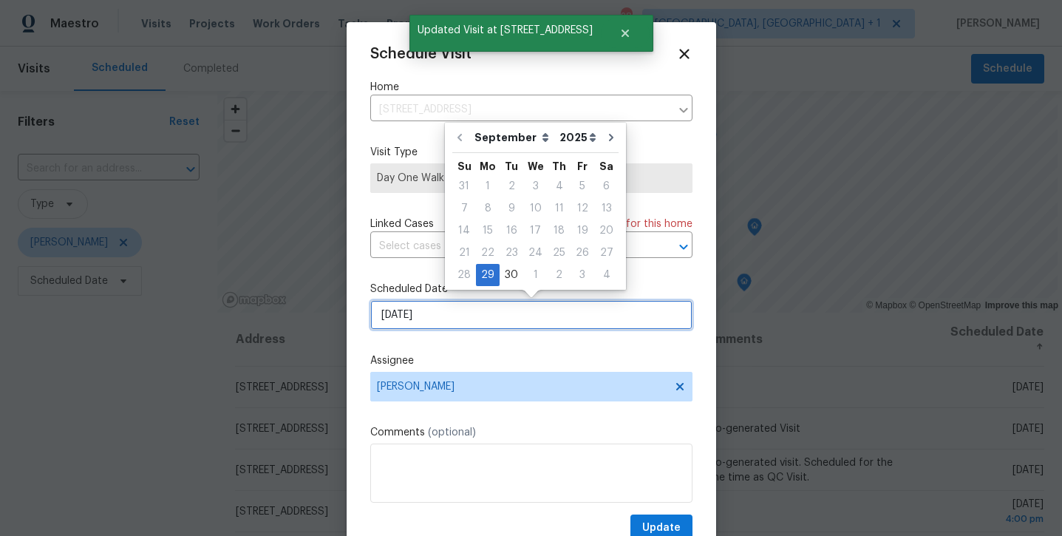
click at [481, 312] on input "9/29/2025" at bounding box center [531, 315] width 322 height 30
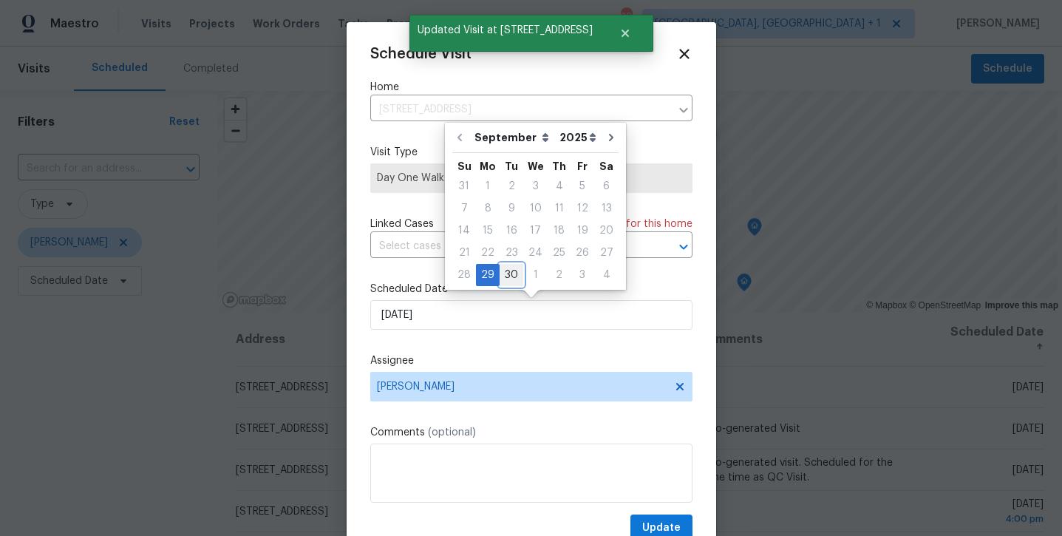
click at [508, 278] on div "30" at bounding box center [511, 274] width 24 height 21
type input "9/30/2025"
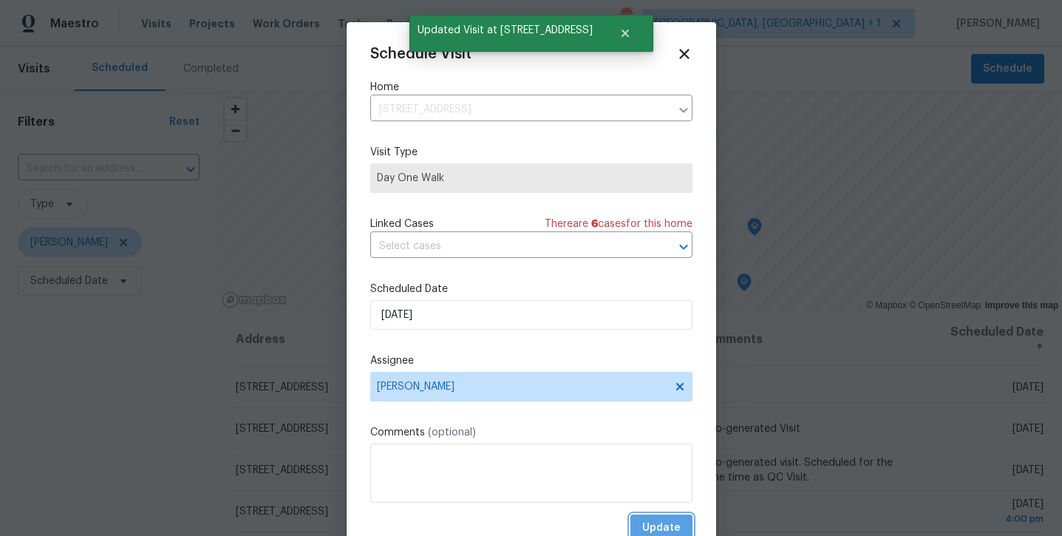
click at [672, 525] on span "Update" at bounding box center [661, 528] width 38 height 18
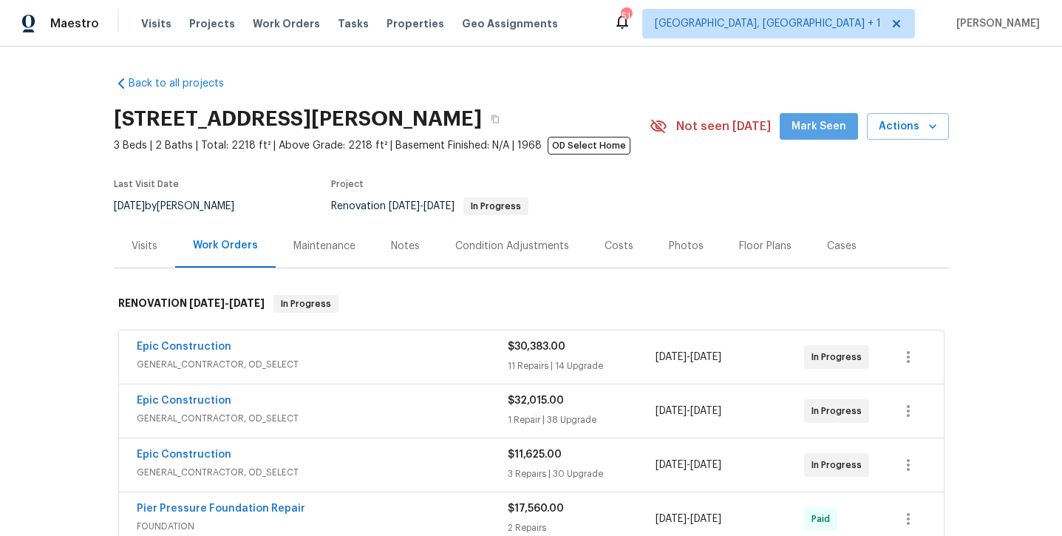
click at [825, 137] on button "Mark Seen" at bounding box center [818, 126] width 78 height 27
click at [394, 252] on div "Notes" at bounding box center [405, 246] width 29 height 15
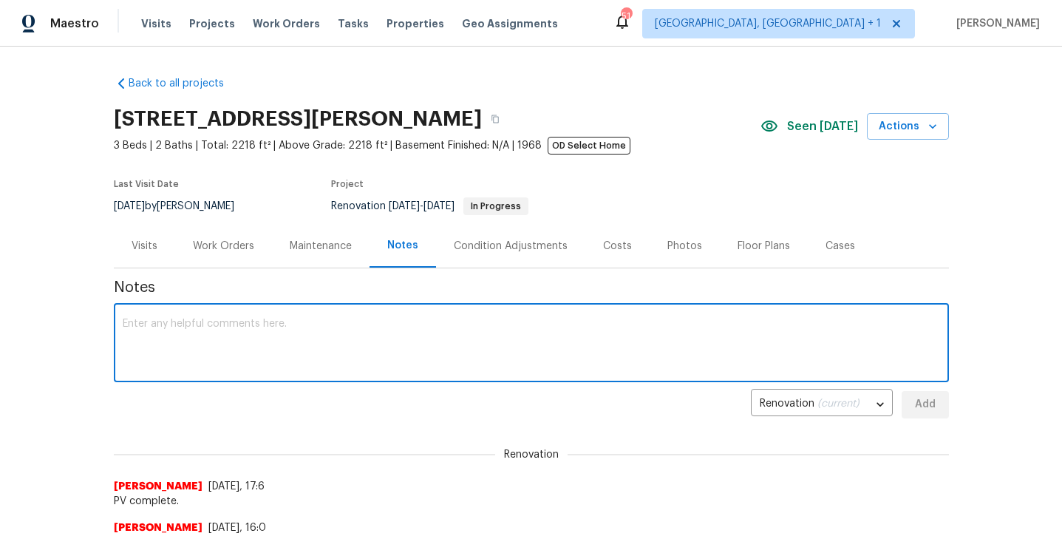
click at [361, 329] on textarea at bounding box center [531, 344] width 817 height 52
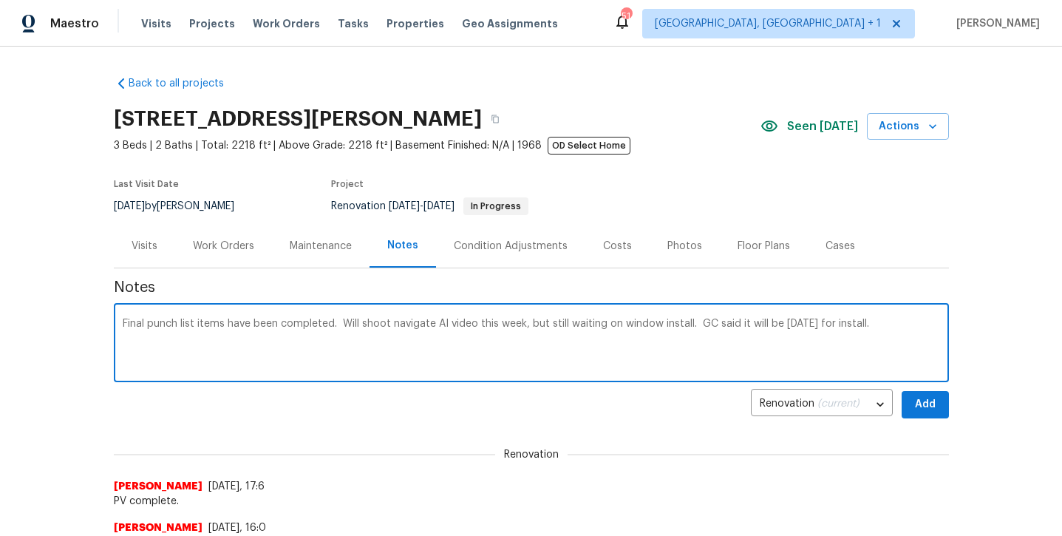
type textarea "Final punch list items have been completed. Will shoot navigate AI video this w…"
click at [925, 392] on button "Add" at bounding box center [924, 404] width 47 height 27
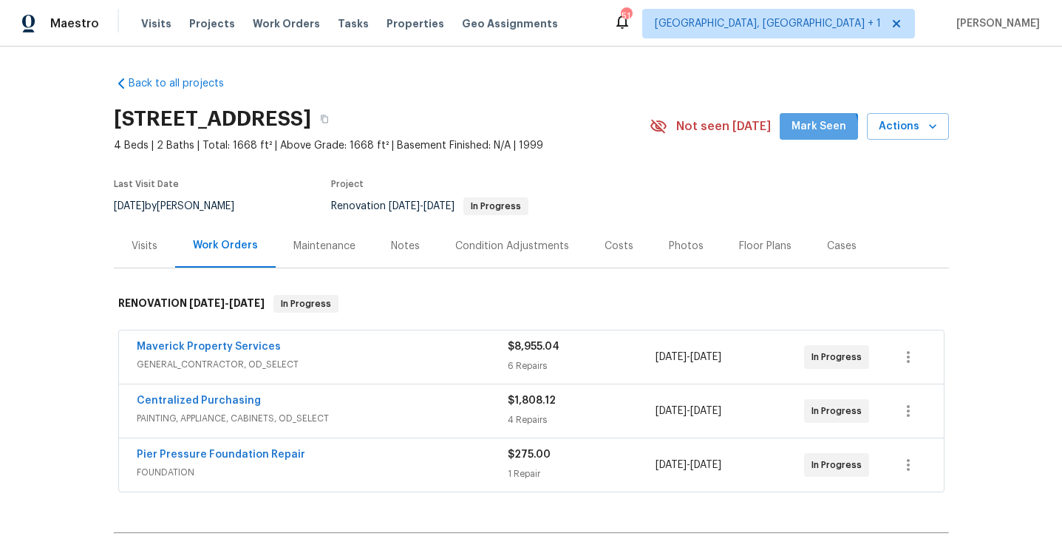
click at [816, 131] on span "Mark Seen" at bounding box center [818, 126] width 55 height 18
click at [408, 243] on div "Notes" at bounding box center [405, 246] width 29 height 15
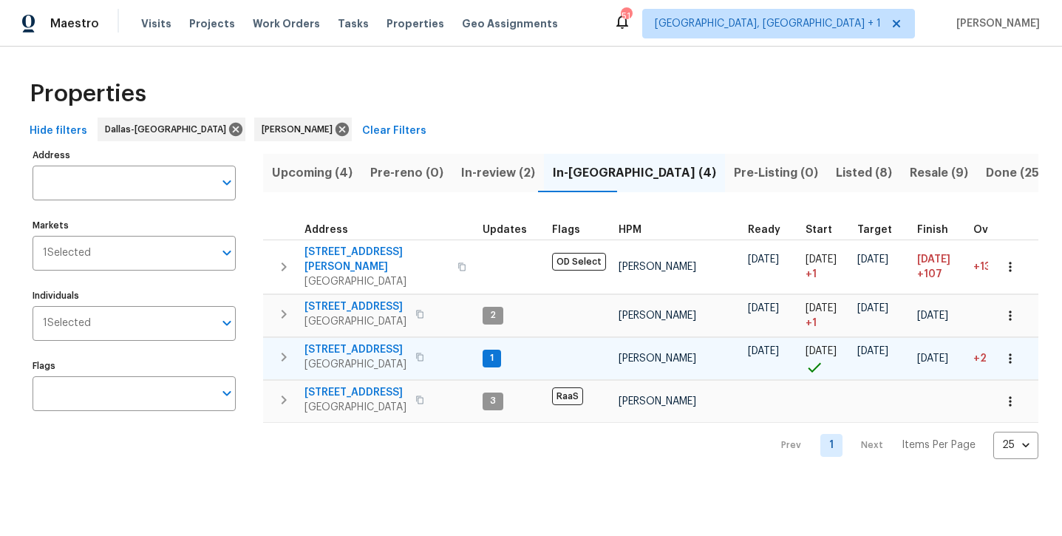
click at [378, 342] on span "[STREET_ADDRESS]" at bounding box center [355, 349] width 102 height 15
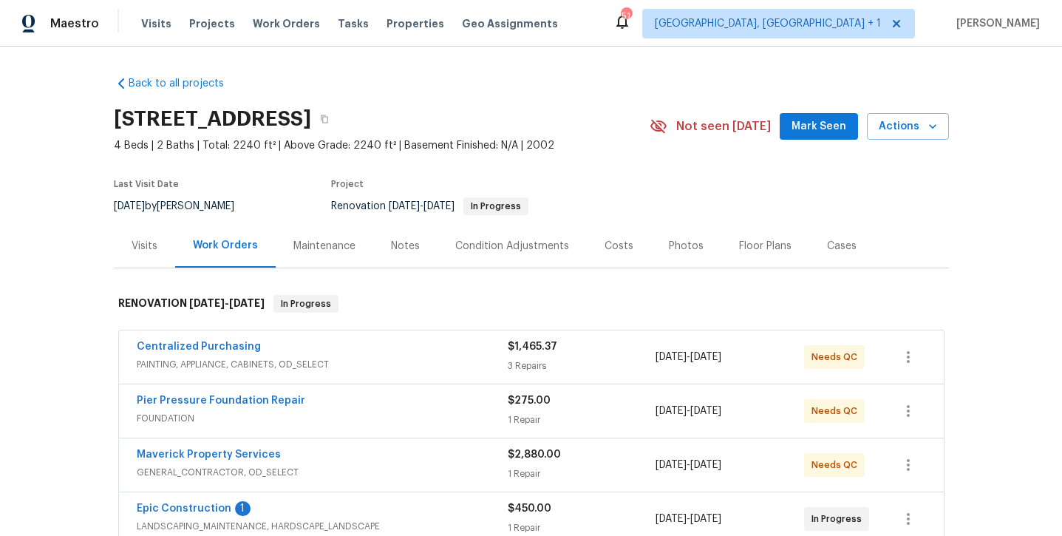
click at [816, 128] on span "Mark Seen" at bounding box center [818, 126] width 55 height 18
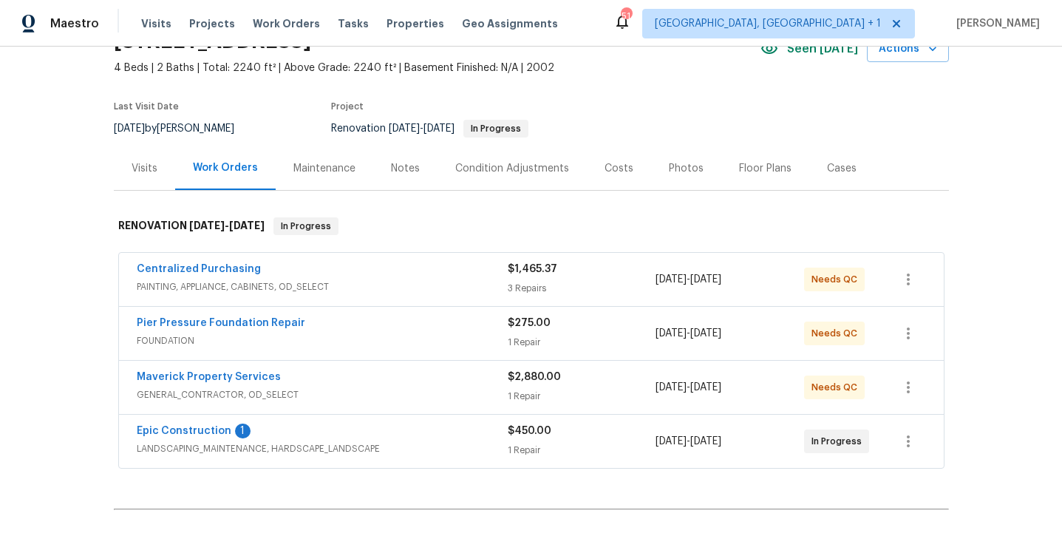
scroll to position [92, 0]
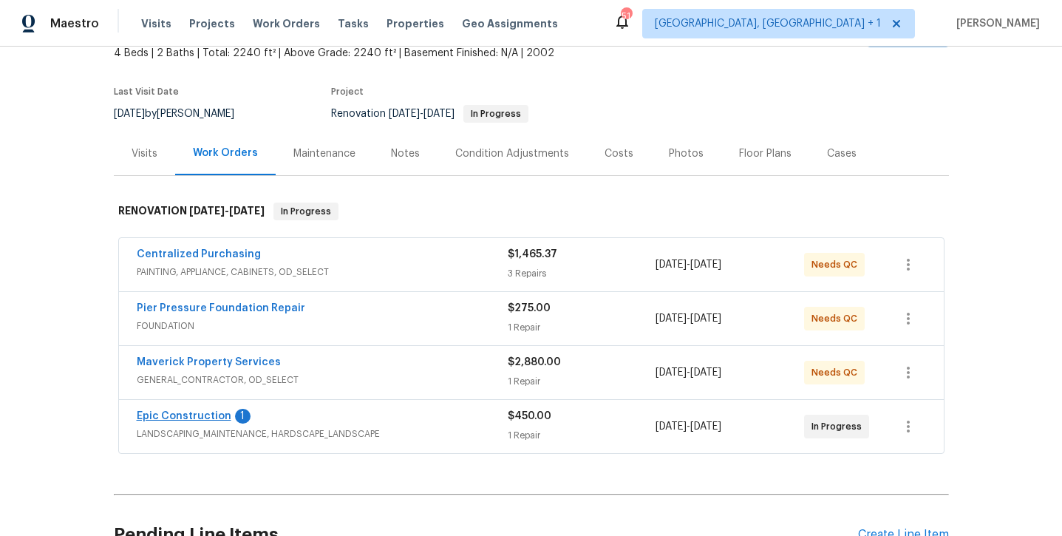
click at [192, 415] on link "Epic Construction" at bounding box center [184, 416] width 95 height 10
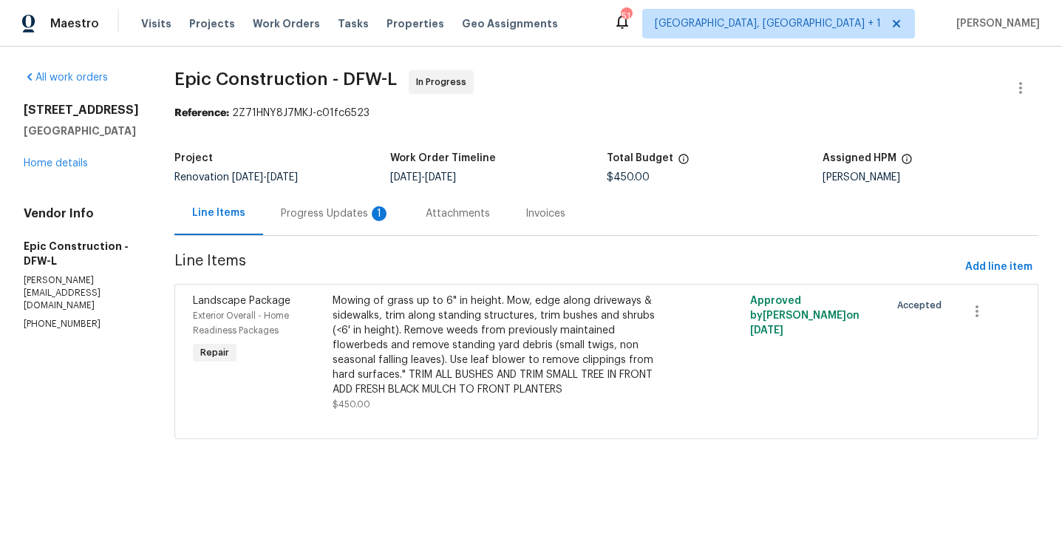
click at [321, 219] on div "Progress Updates 1" at bounding box center [335, 213] width 109 height 15
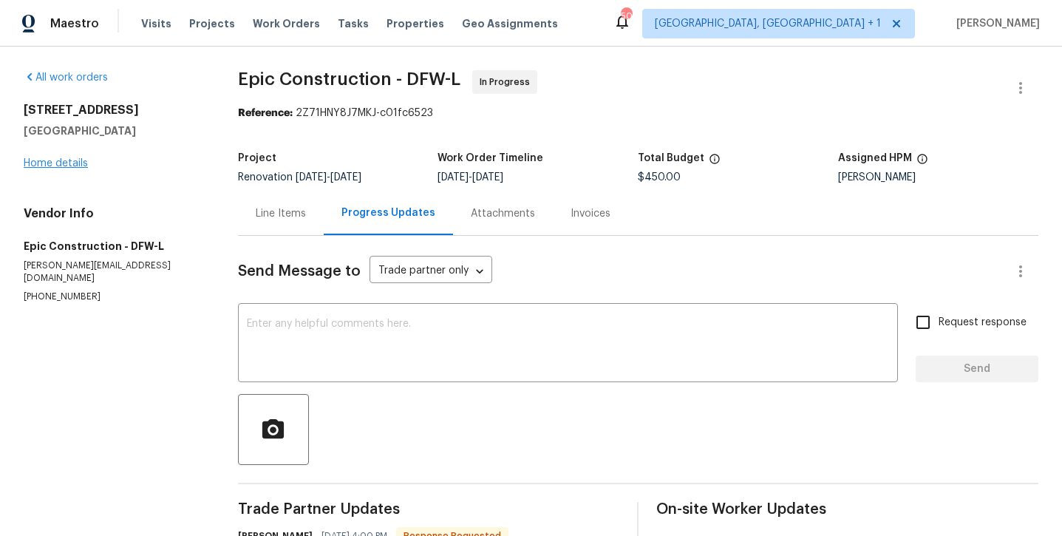
click at [45, 165] on link "Home details" at bounding box center [56, 163] width 64 height 10
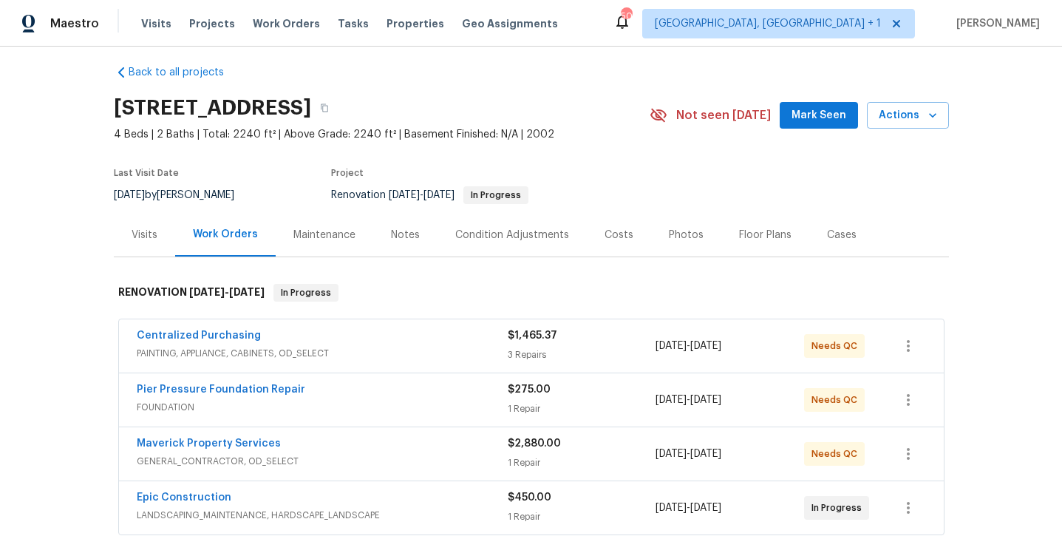
scroll to position [12, 0]
click at [790, 106] on button "Mark Seen" at bounding box center [818, 114] width 78 height 27
click at [408, 233] on div "Notes" at bounding box center [405, 234] width 29 height 15
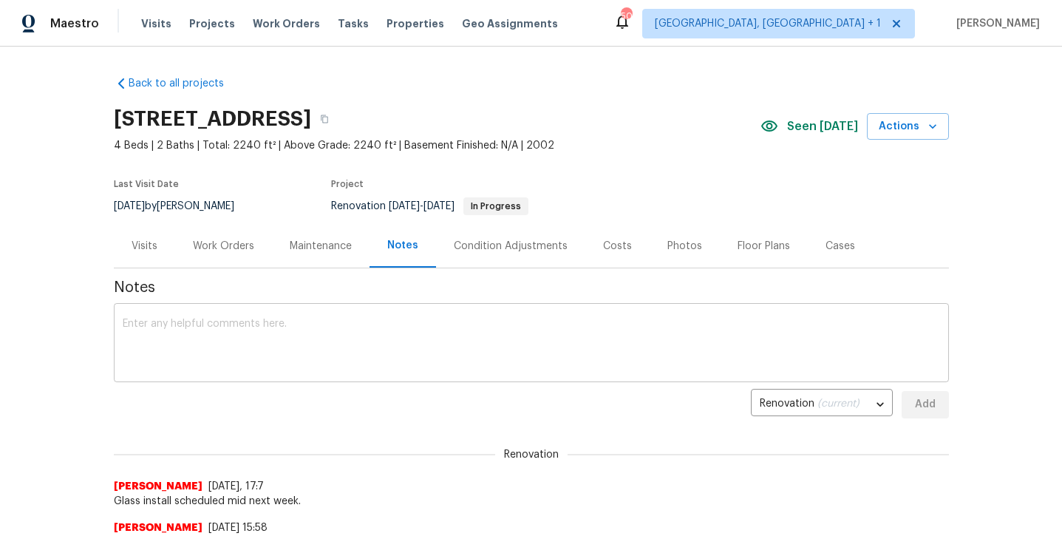
click at [383, 349] on textarea at bounding box center [531, 344] width 817 height 52
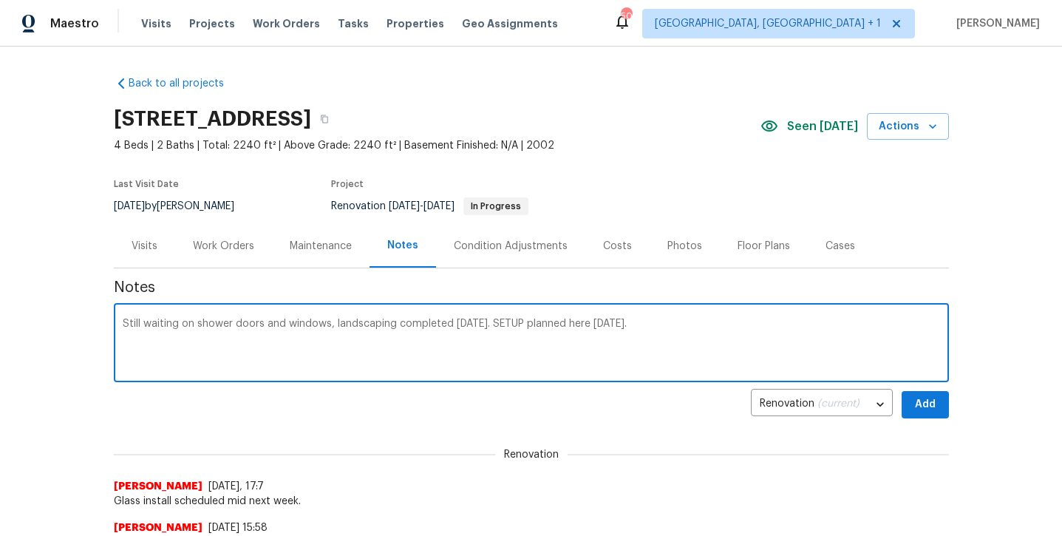
type textarea "Still waiting on shower doors and windows, landscaping completed today. SETUP p…"
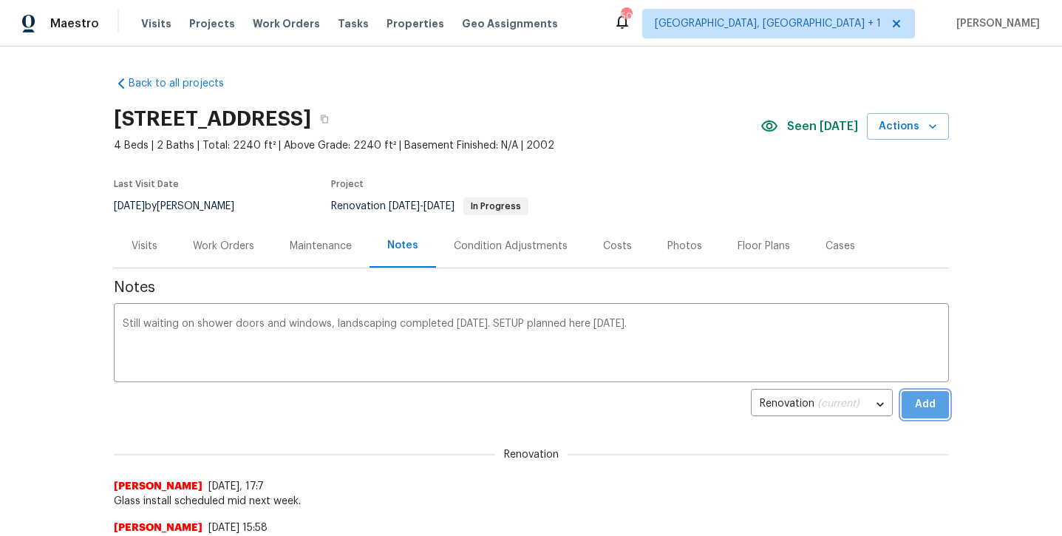
click at [935, 398] on span "Add" at bounding box center [925, 404] width 24 height 18
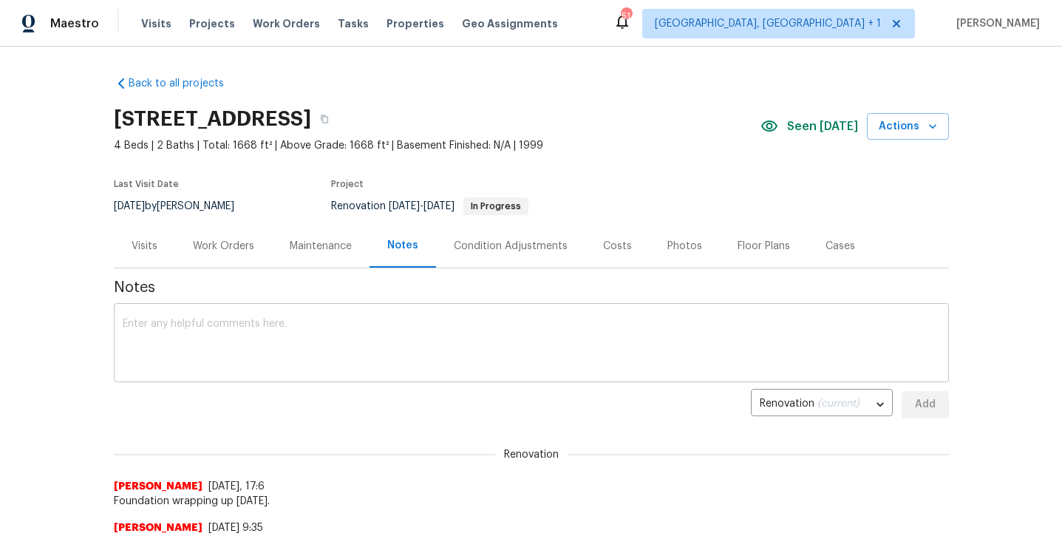
click at [369, 344] on textarea at bounding box center [531, 344] width 817 height 52
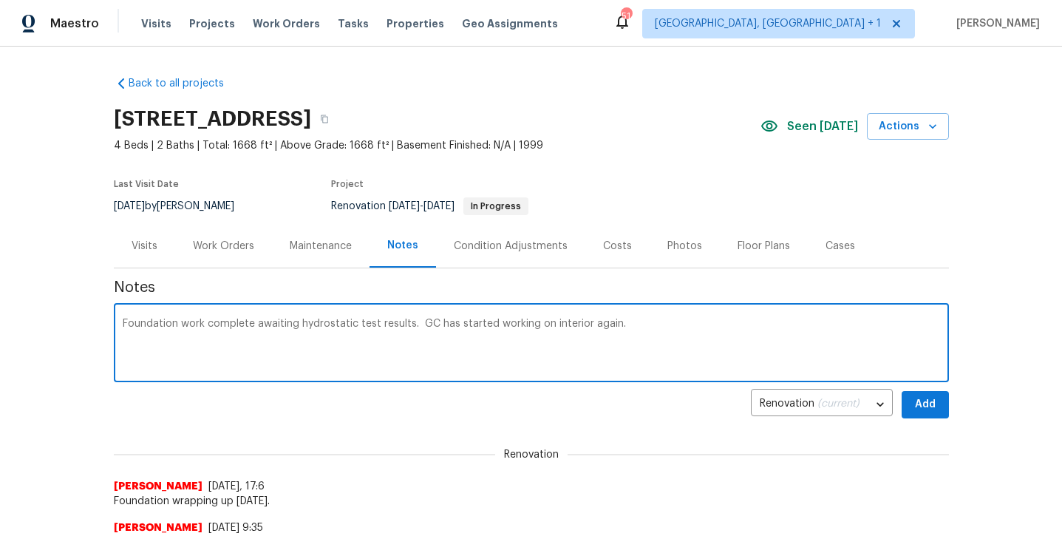
type textarea "Foundation work complete awaiting hydrostatic test results. GC has started work…"
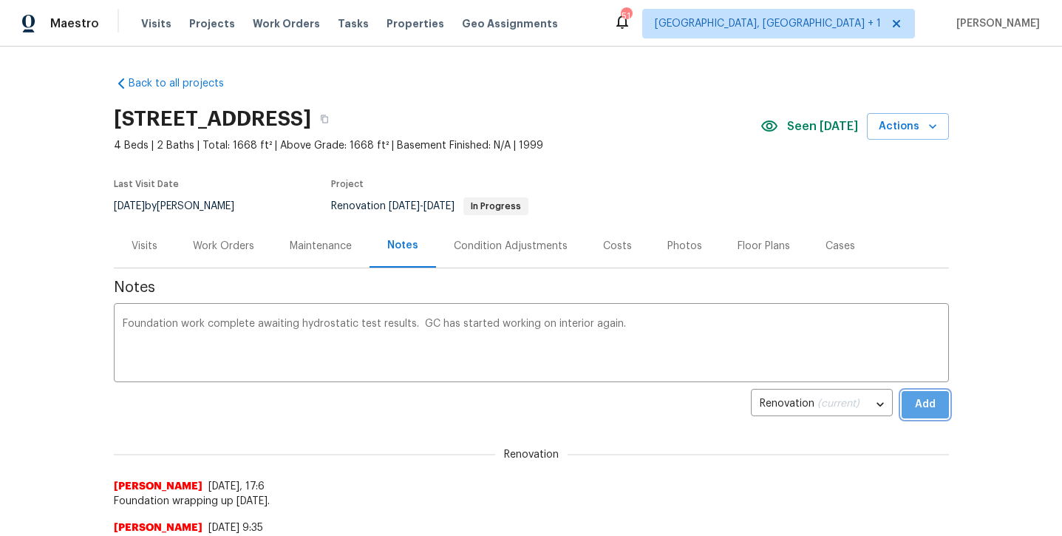
click at [920, 410] on span "Add" at bounding box center [925, 404] width 24 height 18
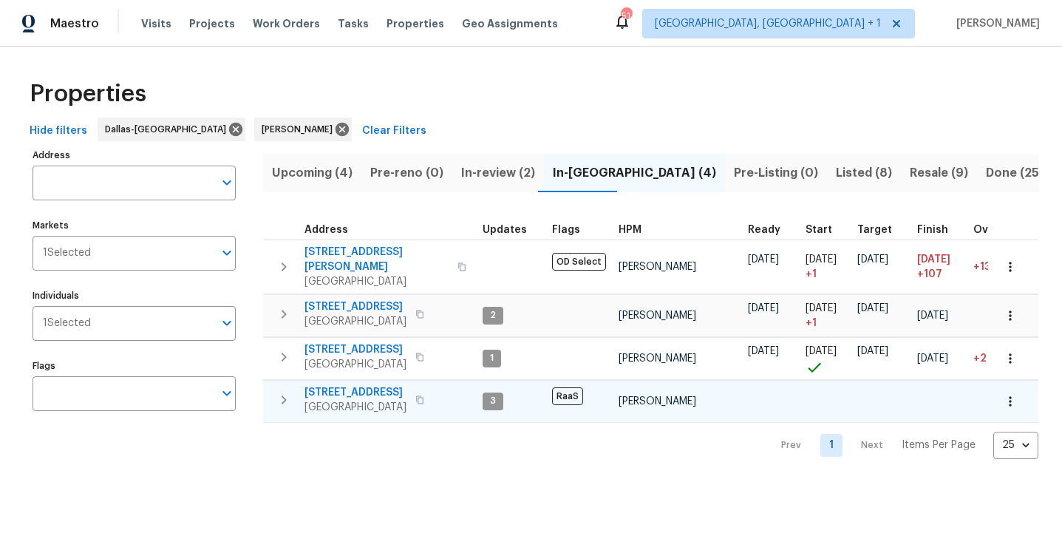
click at [348, 385] on span "[STREET_ADDRESS]" at bounding box center [355, 392] width 102 height 15
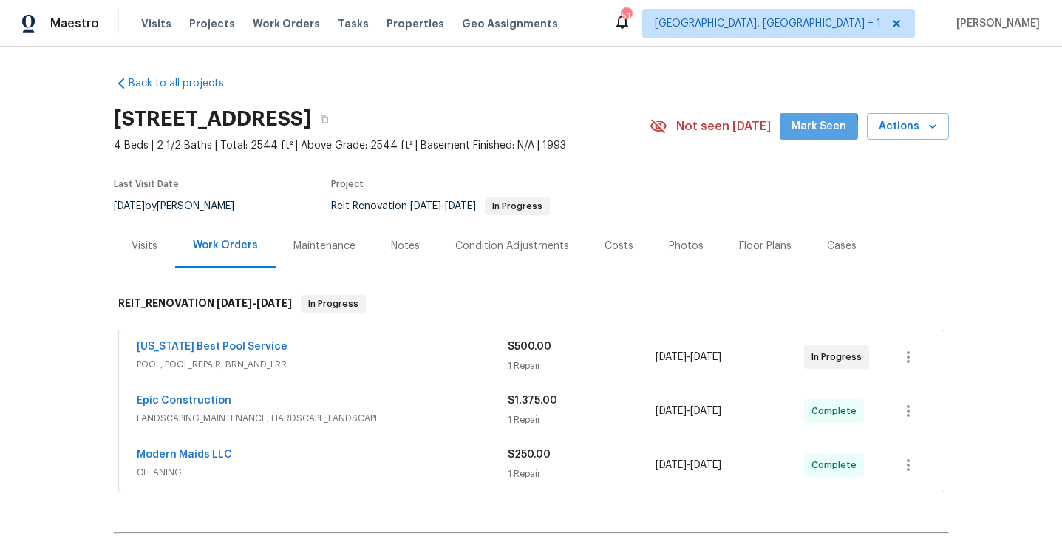
click at [802, 132] on span "Mark Seen" at bounding box center [818, 126] width 55 height 18
click at [392, 252] on div "Notes" at bounding box center [405, 246] width 29 height 15
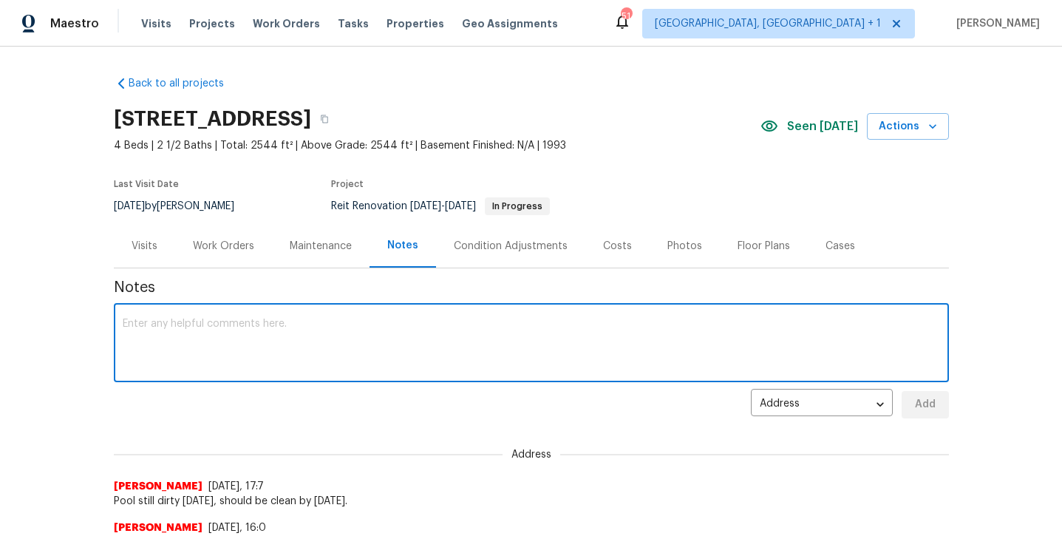
click at [344, 321] on textarea at bounding box center [531, 344] width 817 height 52
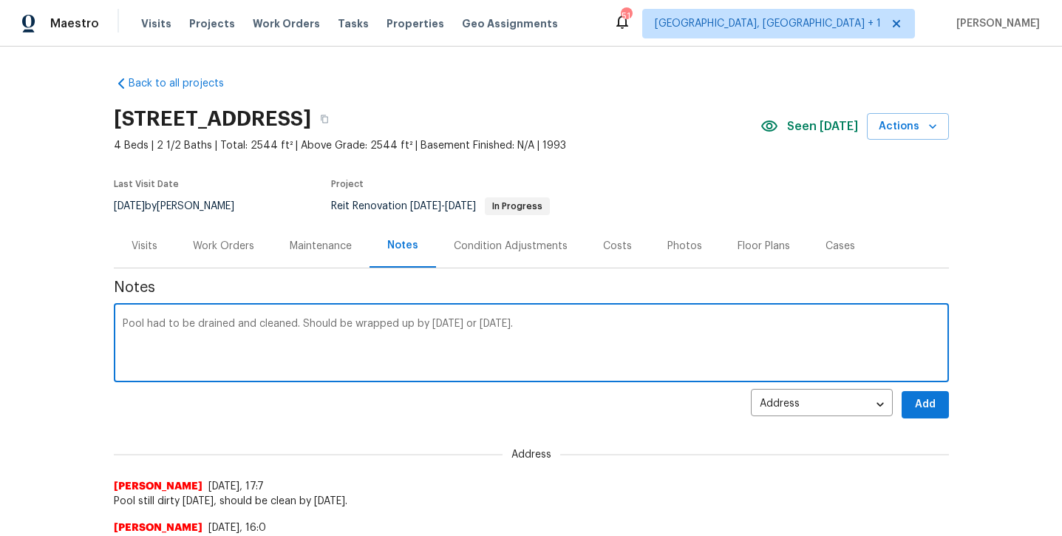
type textarea "Pool had to be drained and cleaned. Should be wrapped up by Wednesday or Thursd…"
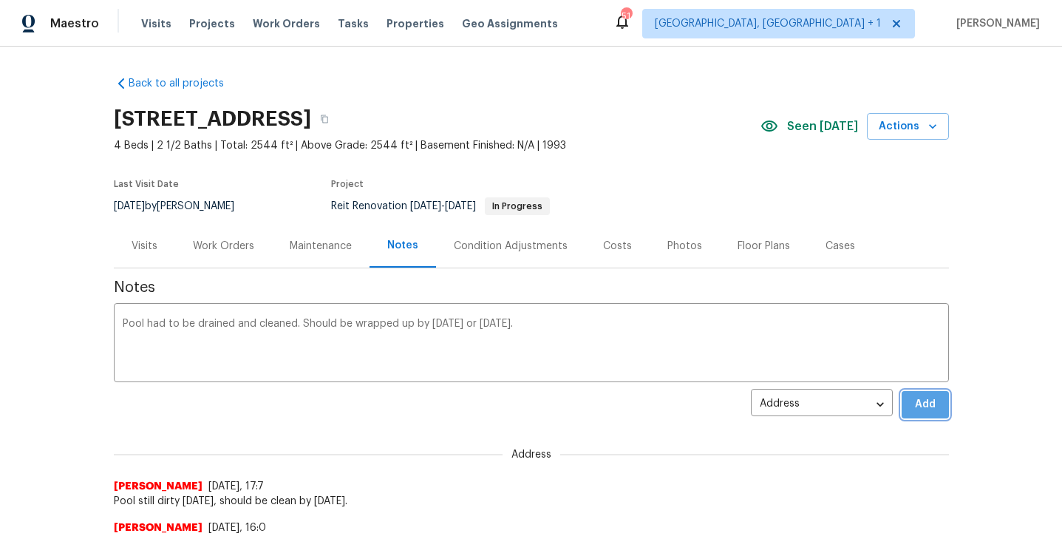
click at [942, 404] on button "Add" at bounding box center [924, 404] width 47 height 27
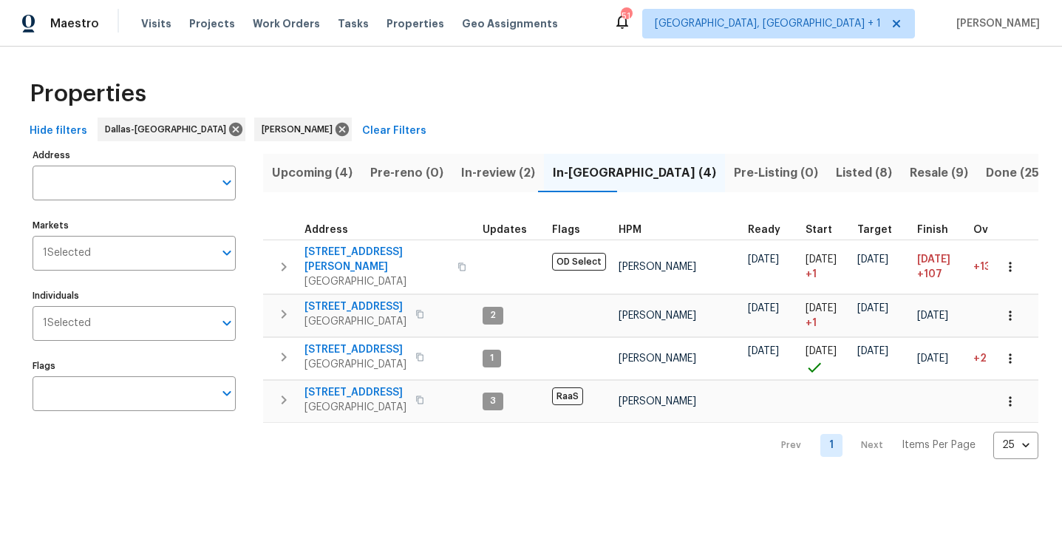
click at [493, 178] on span "In-review (2)" at bounding box center [498, 173] width 74 height 21
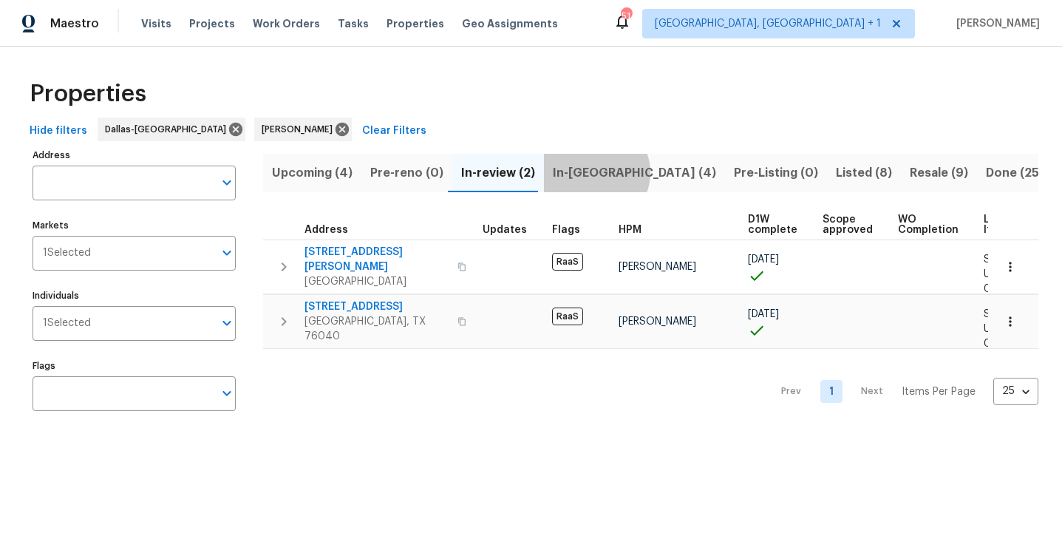
click at [589, 172] on span "In-[GEOGRAPHIC_DATA] (4)" at bounding box center [634, 173] width 163 height 21
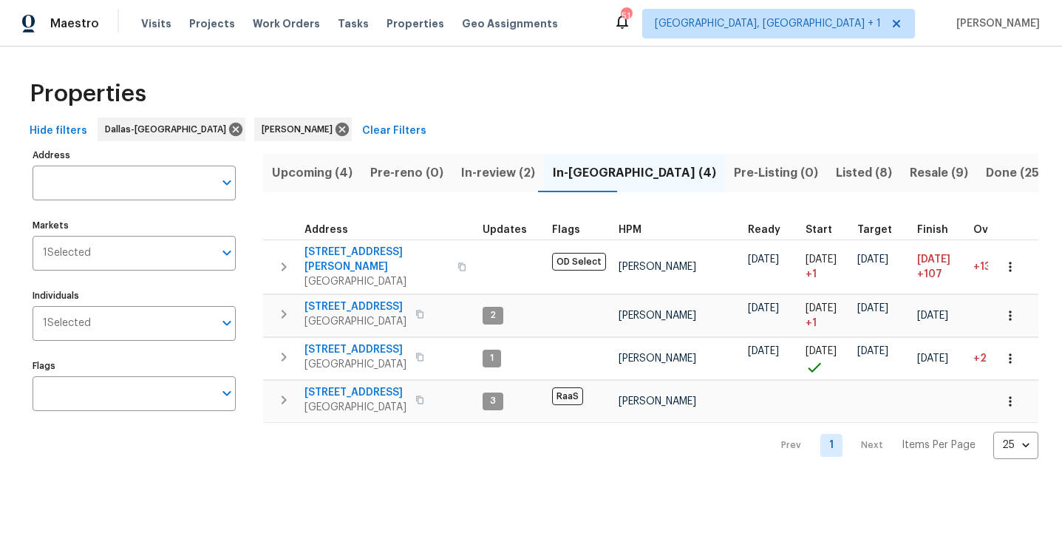
click at [298, 173] on span "Upcoming (4)" at bounding box center [312, 173] width 81 height 21
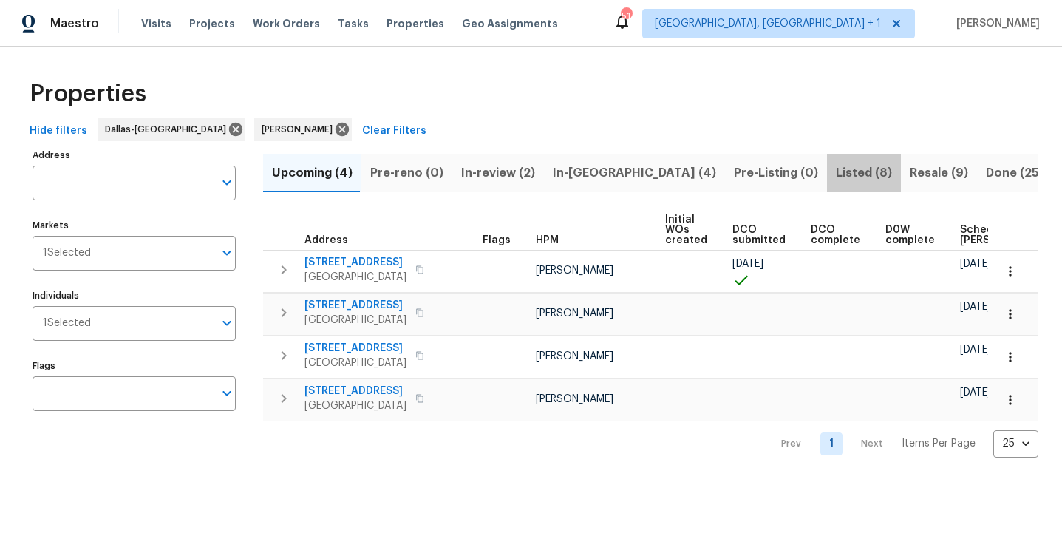
click at [836, 181] on span "Listed (8)" at bounding box center [864, 173] width 56 height 21
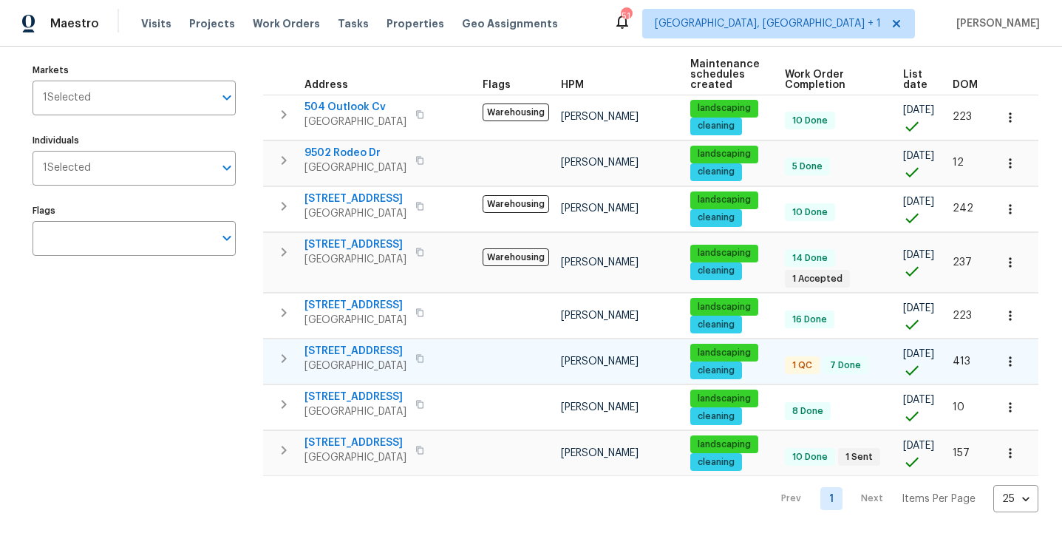
scroll to position [155, 0]
click at [366, 440] on span "720 Tanglewood Dr" at bounding box center [355, 442] width 102 height 15
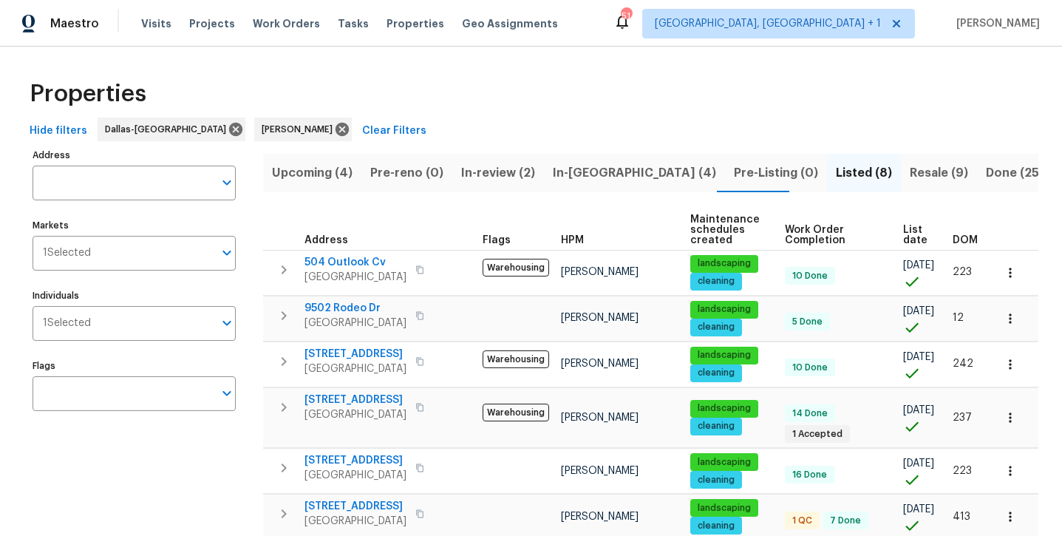
scroll to position [0, 0]
click at [582, 172] on span "In-[GEOGRAPHIC_DATA] (4)" at bounding box center [634, 173] width 163 height 21
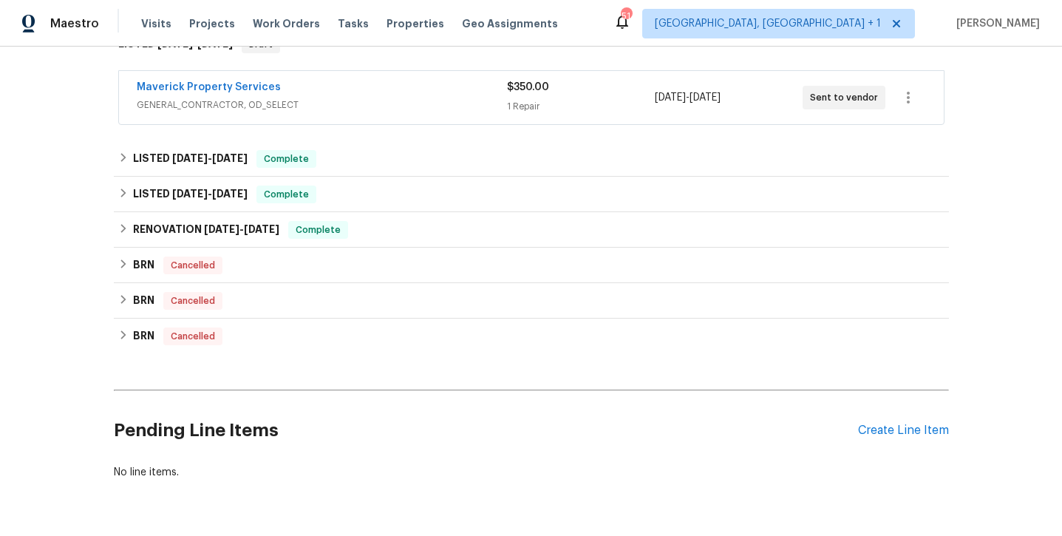
scroll to position [260, 0]
click at [919, 432] on div "Create Line Item" at bounding box center [903, 430] width 91 height 14
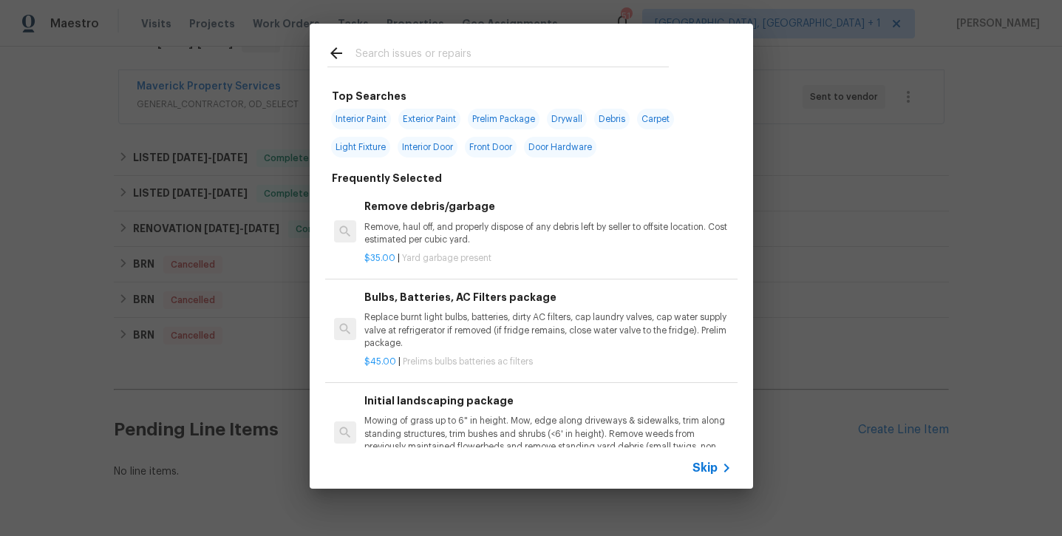
click at [410, 61] on input "text" at bounding box center [511, 55] width 313 height 22
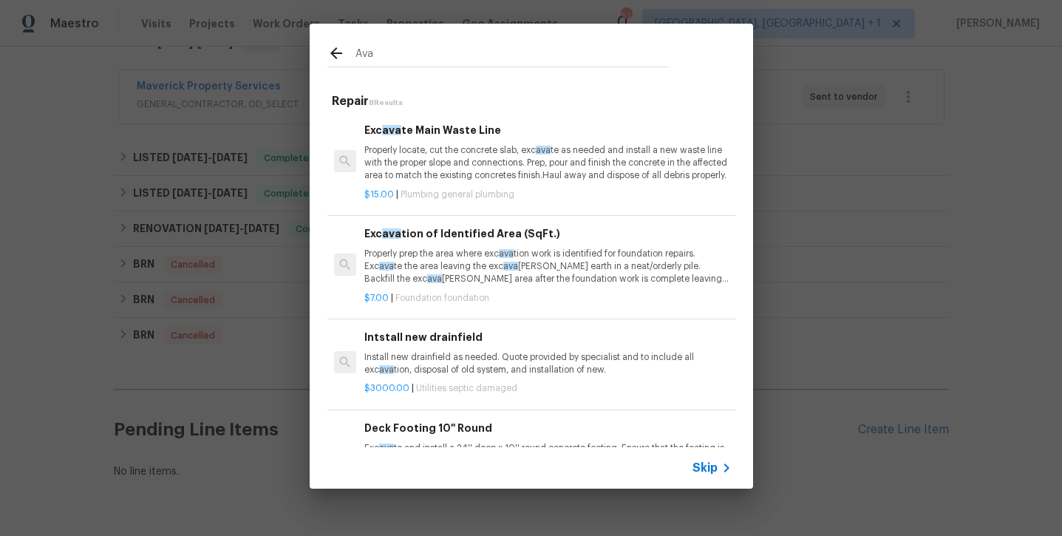
scroll to position [0, 0]
type input "A"
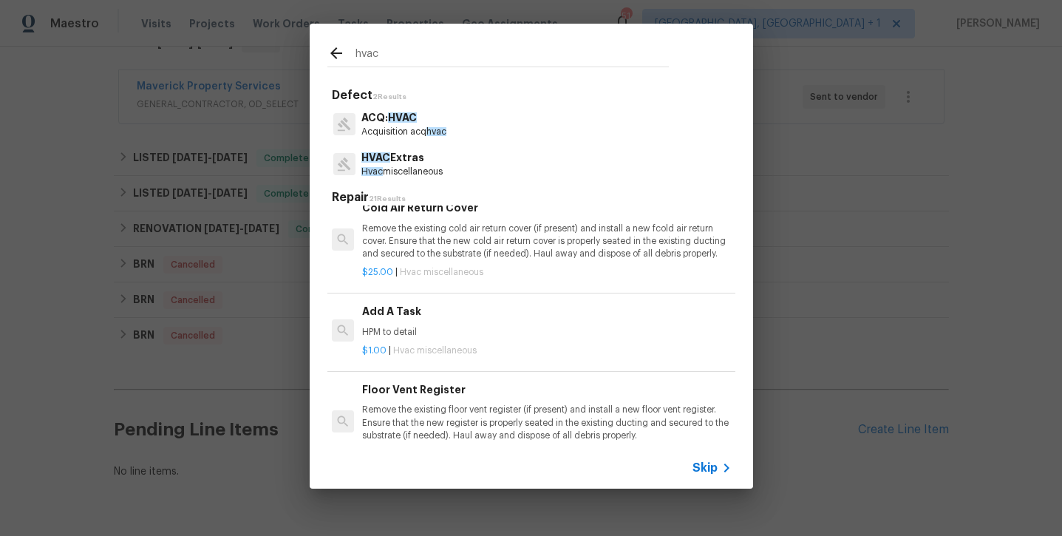
scroll to position [778, 2]
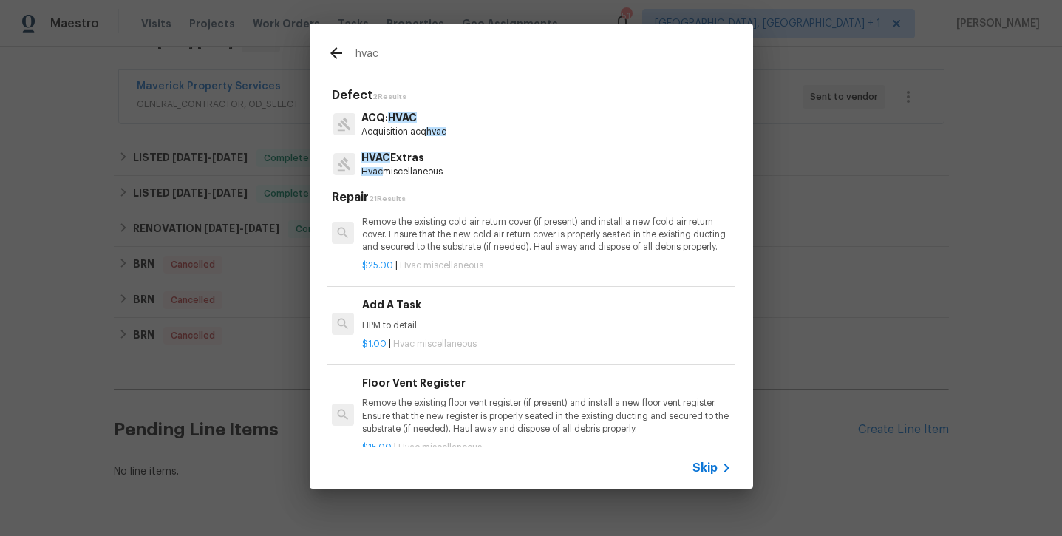
type input "hvac"
click at [397, 310] on div "Add A Task HPM to detail" at bounding box center [545, 313] width 366 height 35
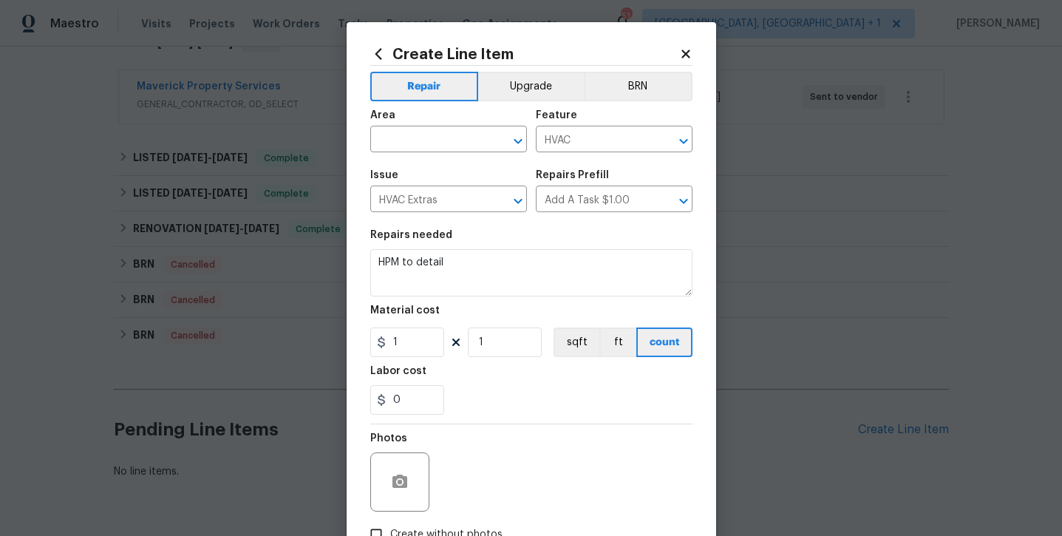
click at [426, 120] on div "Area" at bounding box center [448, 119] width 157 height 19
click at [422, 128] on div "Area" at bounding box center [448, 119] width 157 height 19
click at [411, 141] on input "text" at bounding box center [427, 140] width 115 height 23
click at [433, 195] on li "Exterior Overall" at bounding box center [448, 197] width 157 height 24
type input "Exterior Overall"
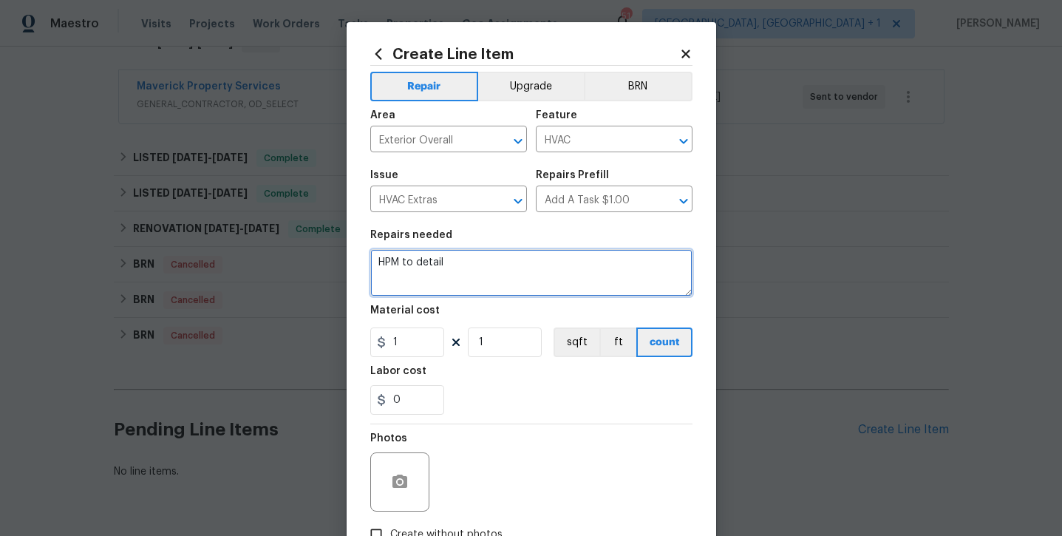
click at [500, 254] on textarea "HPM to detail" at bounding box center [531, 272] width 322 height 47
click at [499, 262] on textarea "HPM to detail" at bounding box center [531, 272] width 322 height 47
type textarea "HPM to detail -- please come assess outdoor unit for HVAC. We have had complain…"
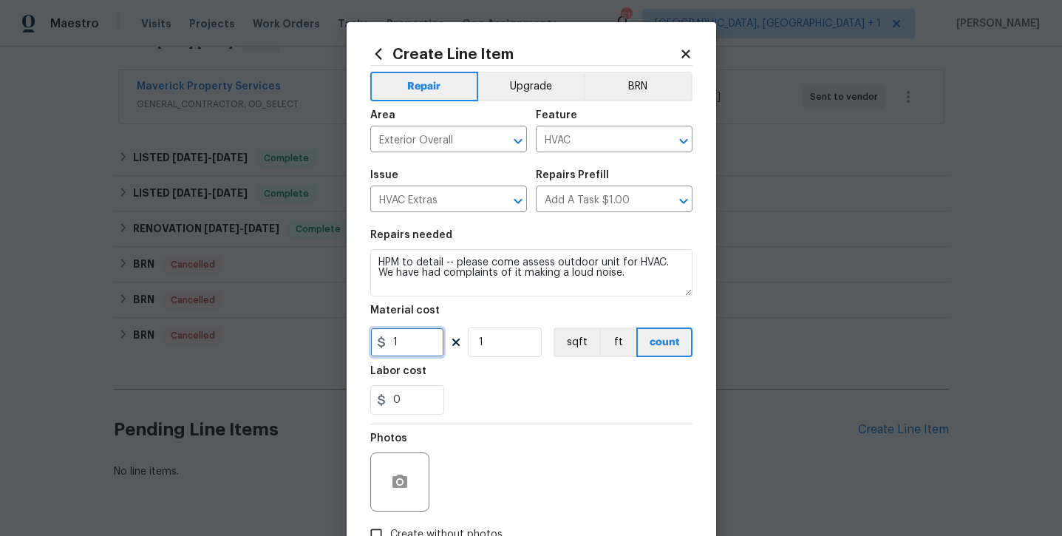
click at [403, 350] on input "1" at bounding box center [407, 342] width 74 height 30
type input "125"
click at [471, 386] on div "0" at bounding box center [531, 400] width 322 height 30
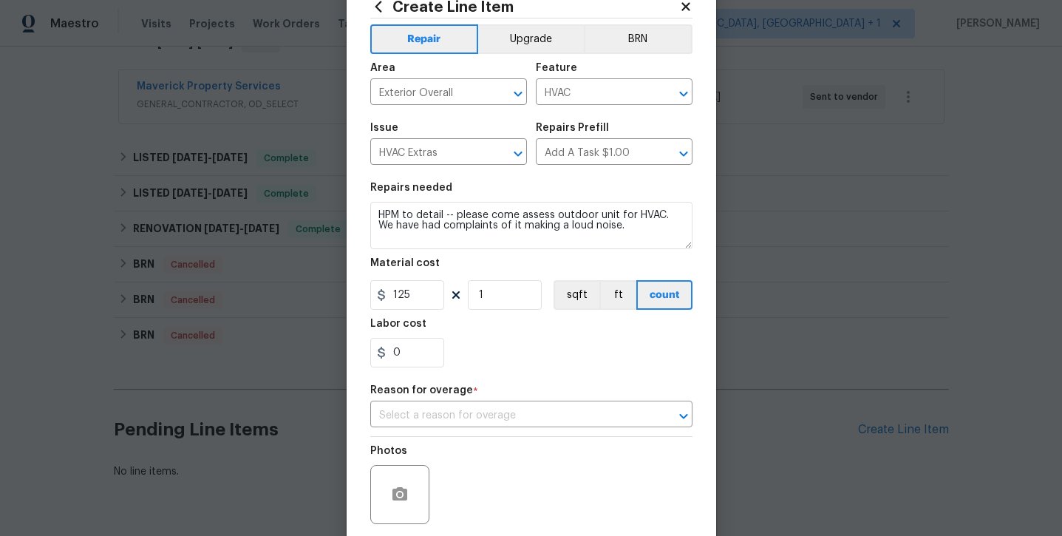
scroll to position [98, 0]
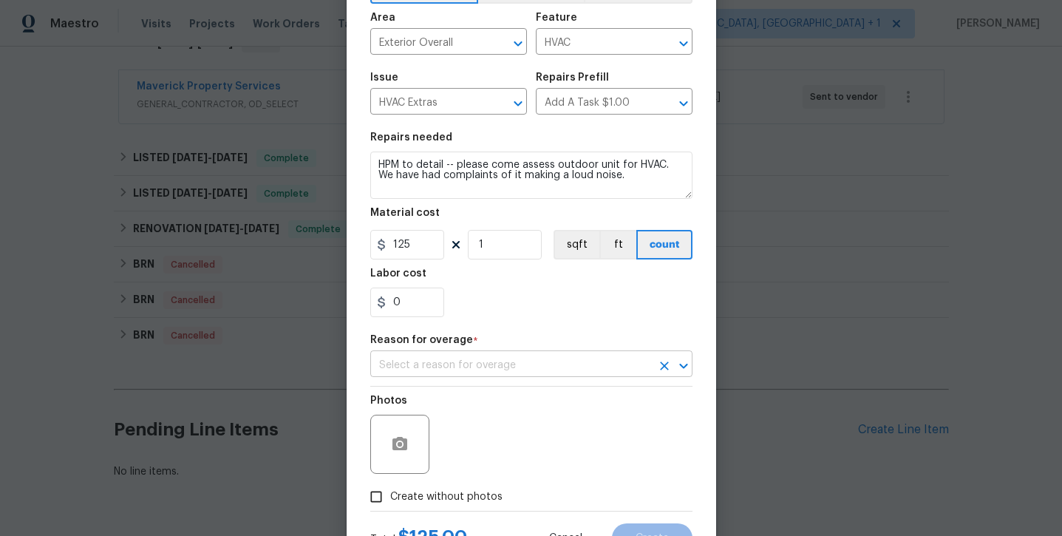
click at [474, 365] on input "text" at bounding box center [510, 365] width 281 height 23
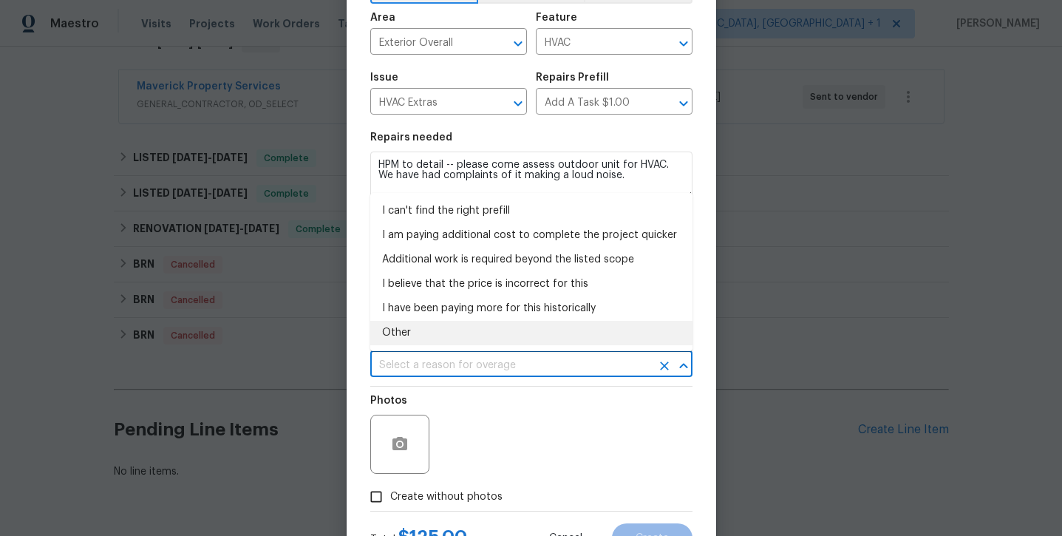
click at [442, 327] on li "Other" at bounding box center [531, 333] width 322 height 24
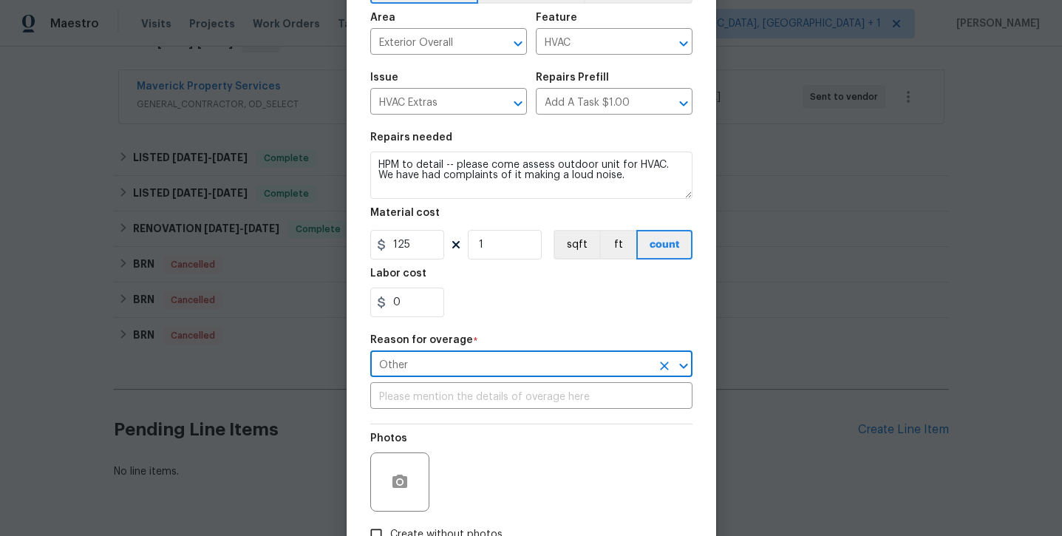
click at [635, 375] on input "Other" at bounding box center [510, 365] width 281 height 23
click at [687, 367] on icon "Open" at bounding box center [683, 366] width 18 height 18
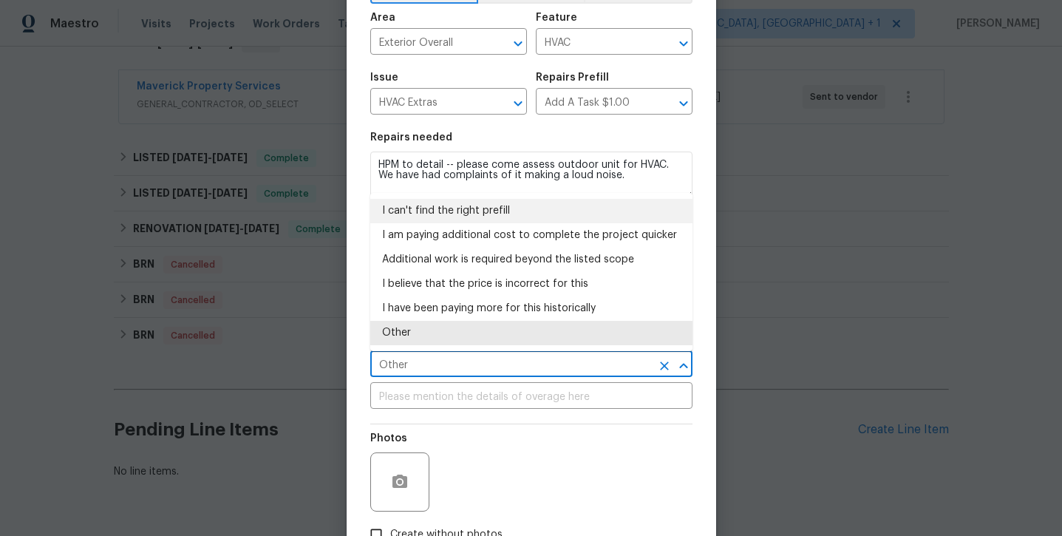
click at [525, 214] on li "I can't find the right prefill" at bounding box center [531, 211] width 322 height 24
type input "I can't find the right prefill"
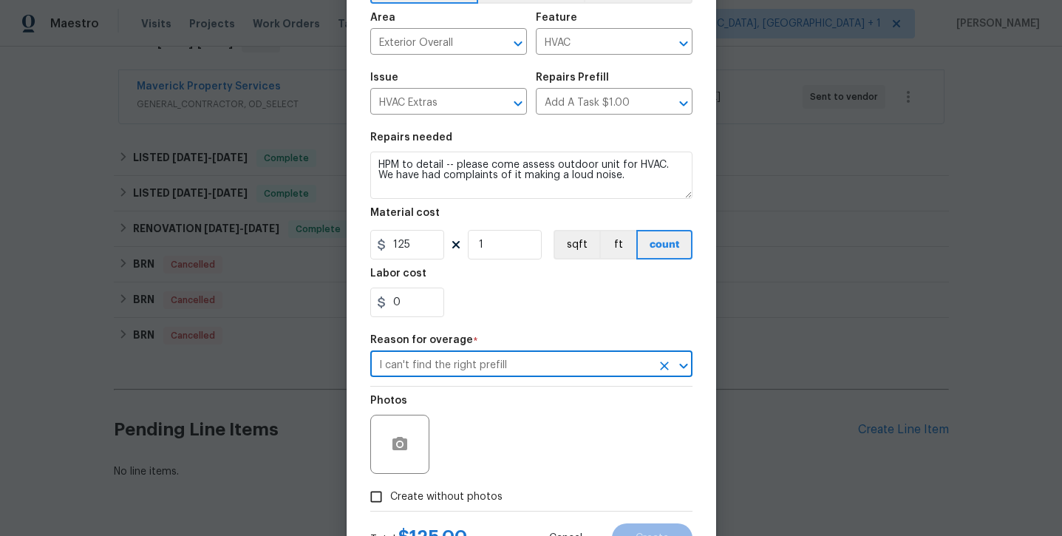
click at [572, 404] on div "Photos" at bounding box center [531, 434] width 322 height 96
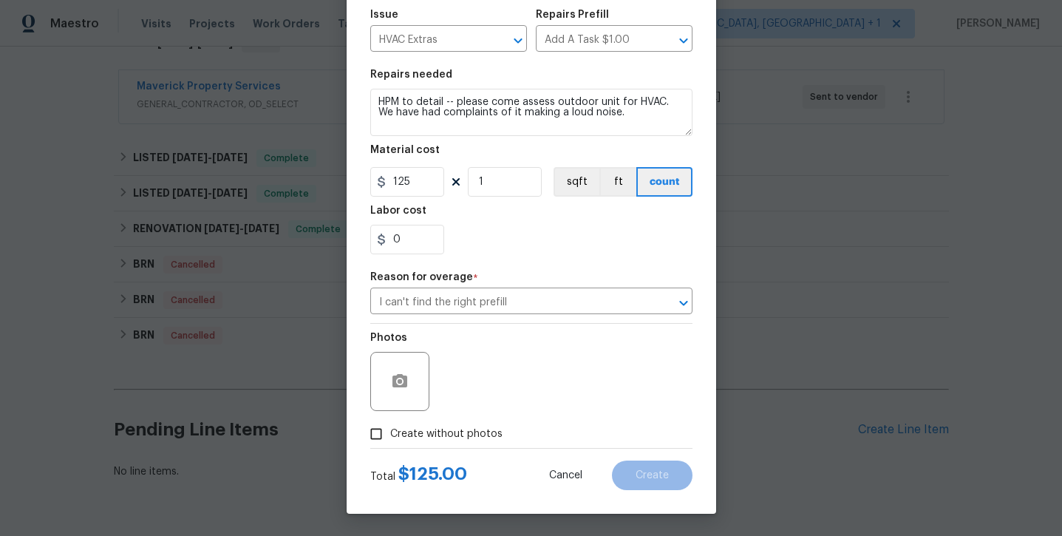
scroll to position [160, 0]
click at [476, 431] on span "Create without photos" at bounding box center [446, 434] width 112 height 16
click at [390, 431] on input "Create without photos" at bounding box center [376, 434] width 28 height 28
checkbox input "true"
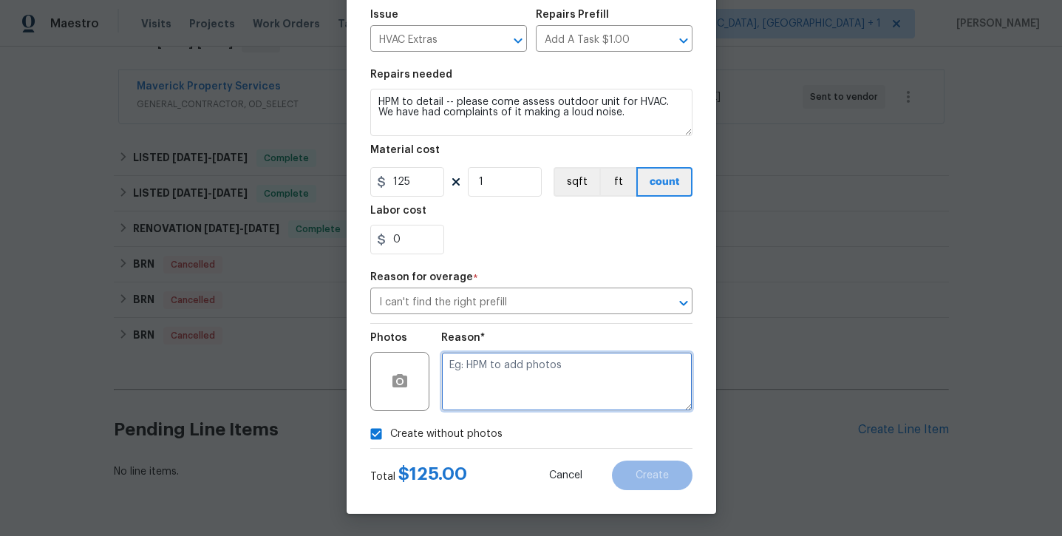
click at [528, 407] on textarea at bounding box center [566, 381] width 251 height 59
type textarea "will add later"
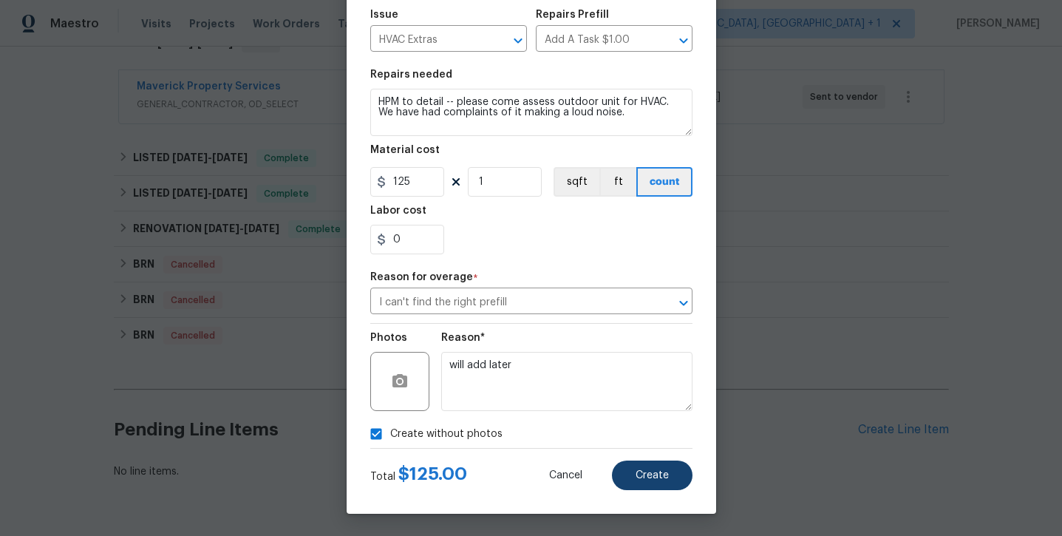
click at [646, 485] on button "Create" at bounding box center [652, 475] width 81 height 30
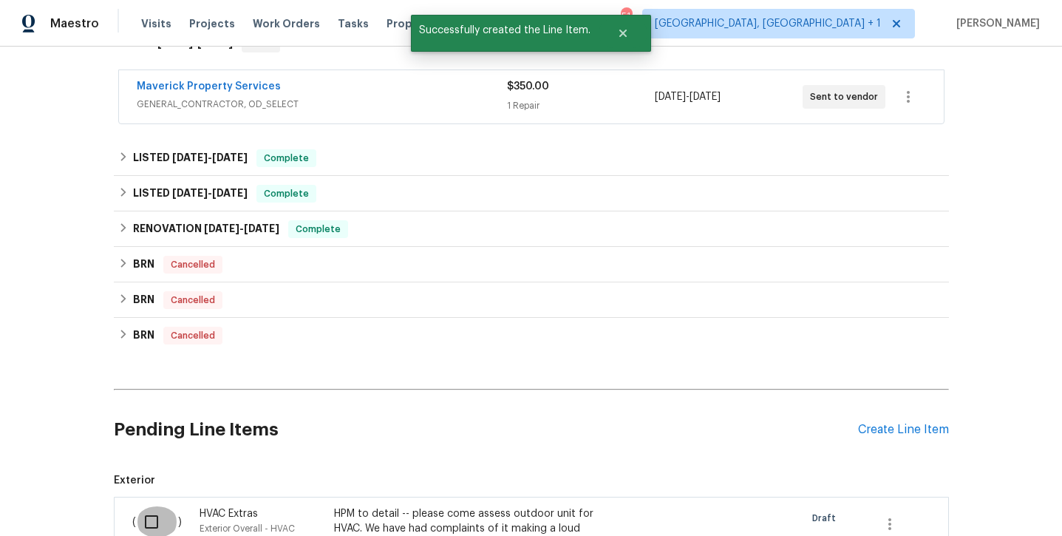
click at [153, 525] on input "checkbox" at bounding box center [157, 521] width 42 height 31
checkbox input "true"
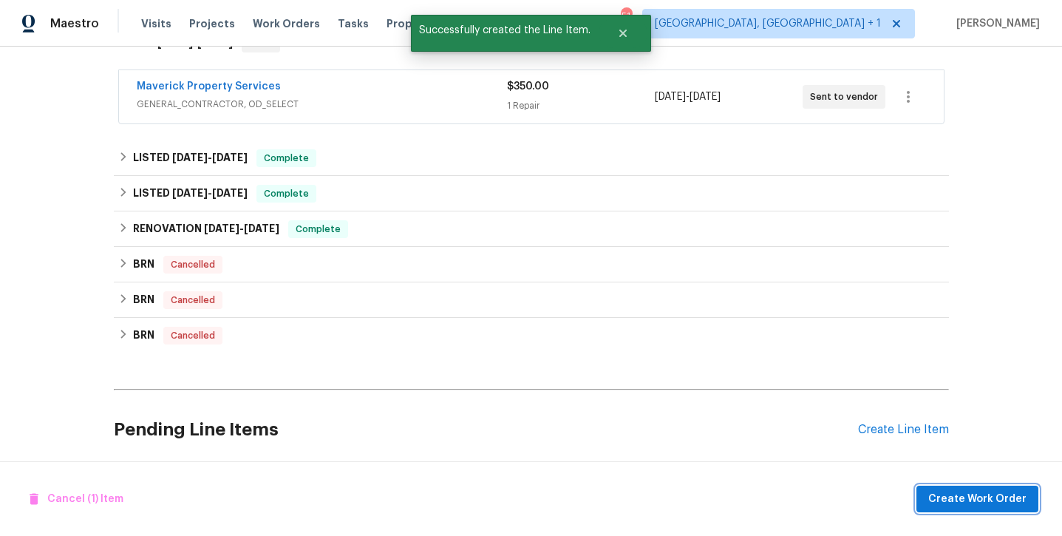
click at [1011, 489] on button "Create Work Order" at bounding box center [977, 498] width 122 height 27
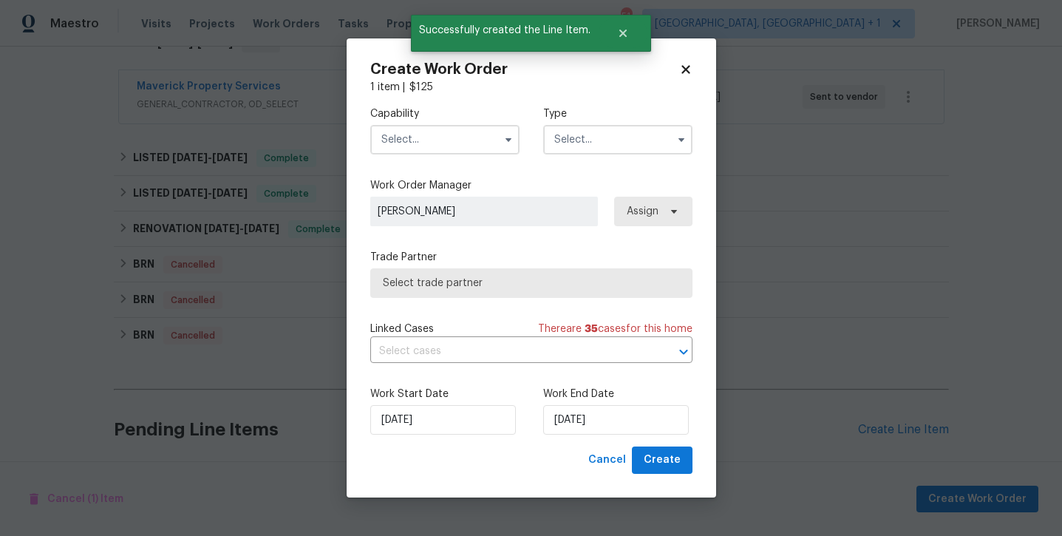
click at [401, 131] on input "text" at bounding box center [444, 140] width 149 height 30
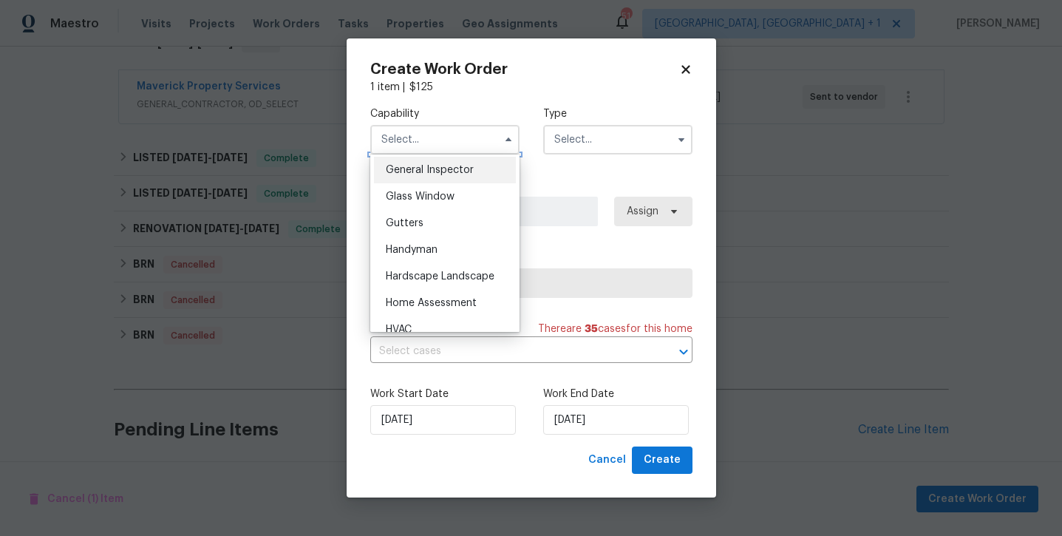
scroll to position [762, 0]
click at [414, 301] on div "HVAC" at bounding box center [445, 302] width 142 height 27
type input "HVAC"
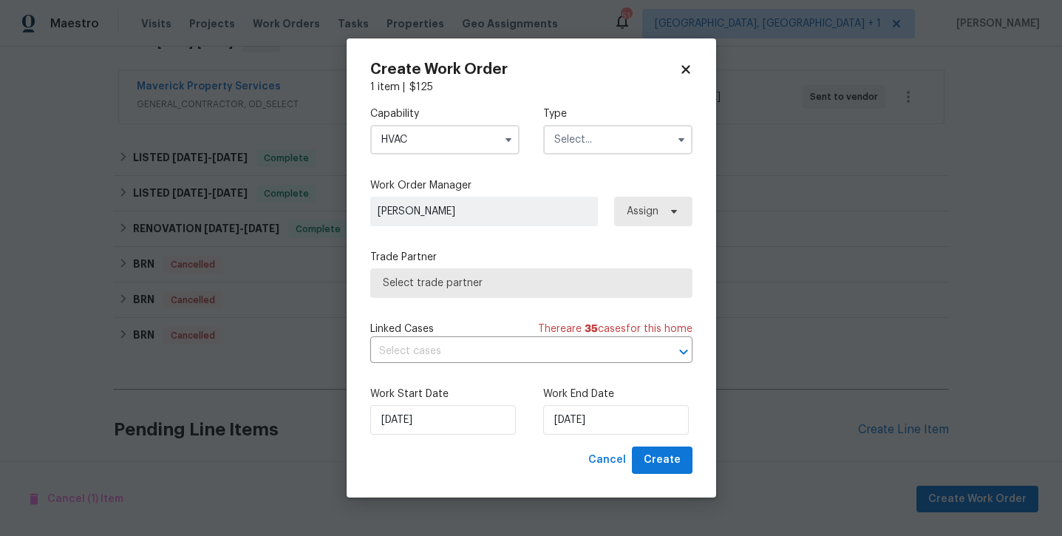
click at [604, 150] on input "text" at bounding box center [617, 140] width 149 height 30
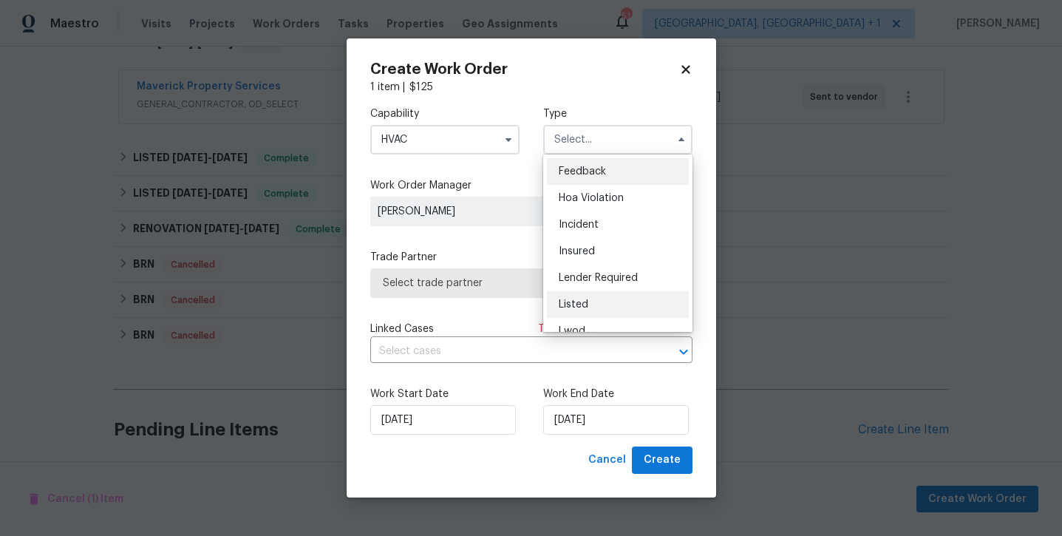
click at [578, 298] on div "Listed" at bounding box center [618, 304] width 142 height 27
type input "Listed"
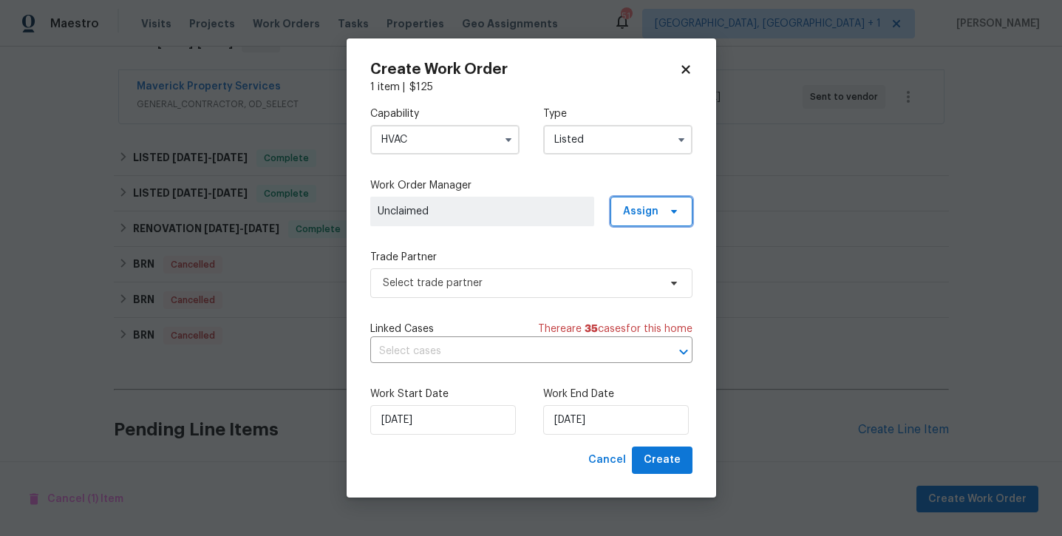
click at [655, 207] on span "Assign" at bounding box center [640, 211] width 35 height 15
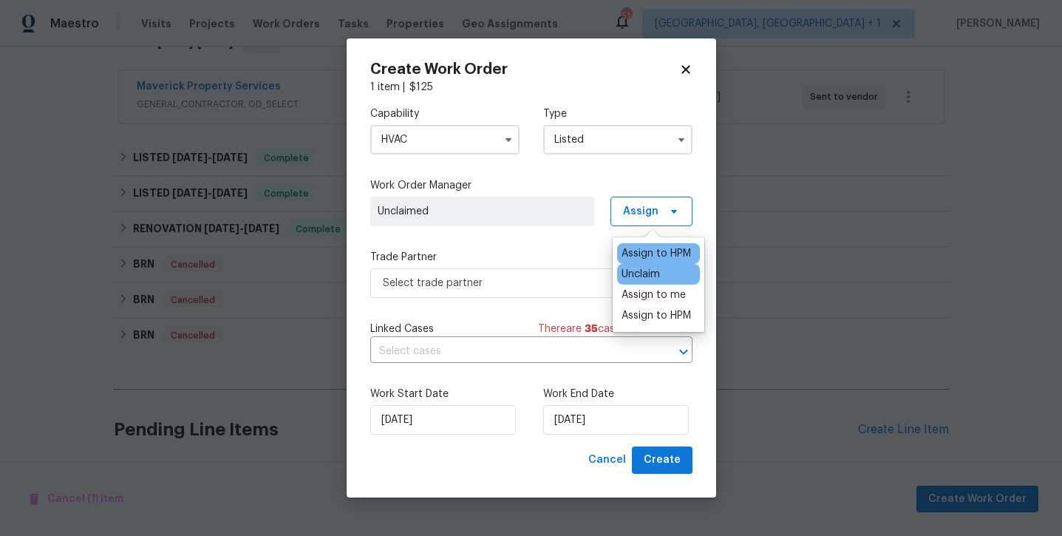
click at [654, 251] on div "Assign to HPM" at bounding box center [655, 253] width 69 height 15
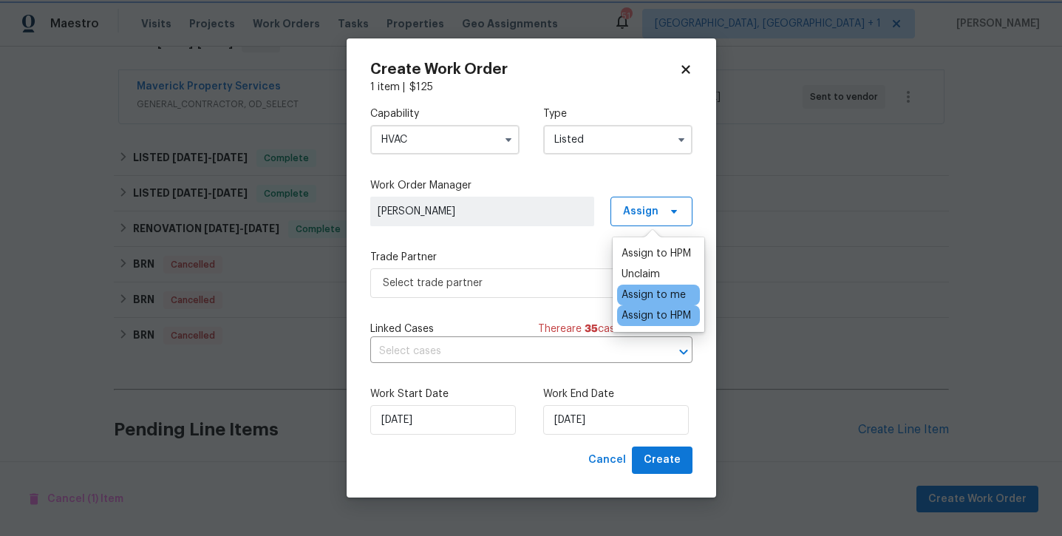
click at [488, 243] on div "Capability HVAC Type Listed Work Order Manager Andrew Kempka Assign Trade Partn…" at bounding box center [531, 271] width 322 height 352
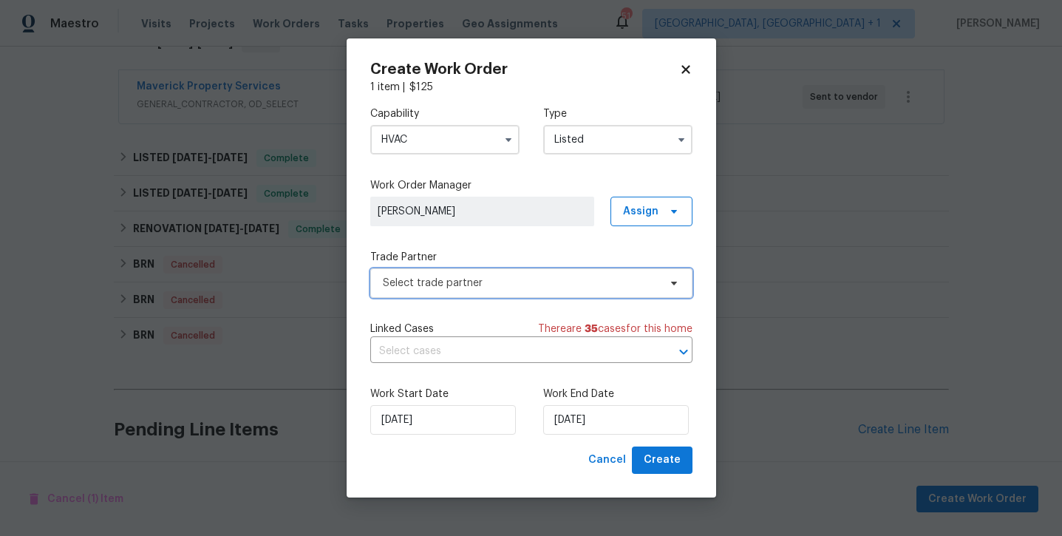
click at [482, 284] on span "Select trade partner" at bounding box center [521, 283] width 276 height 15
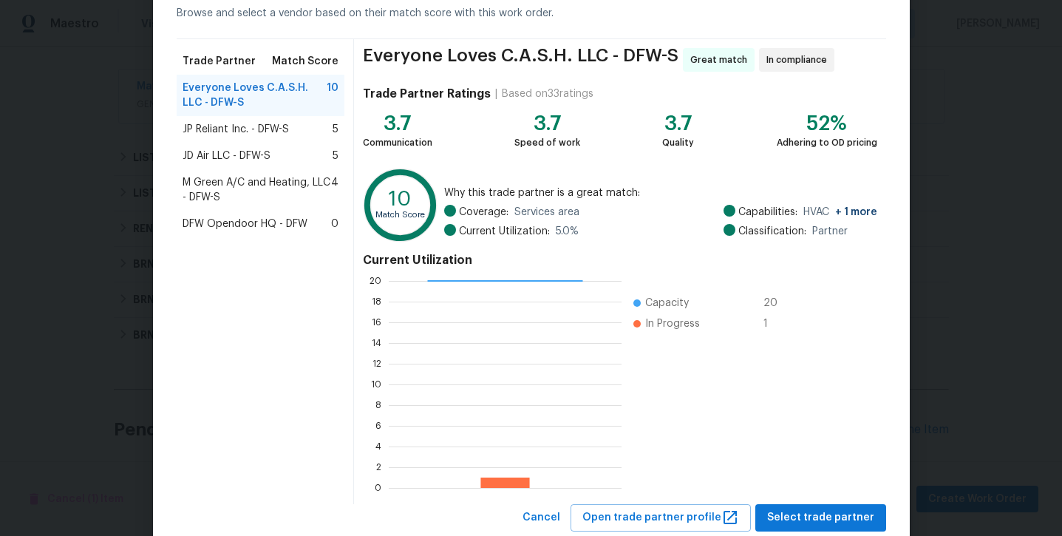
scroll to position [73, 0]
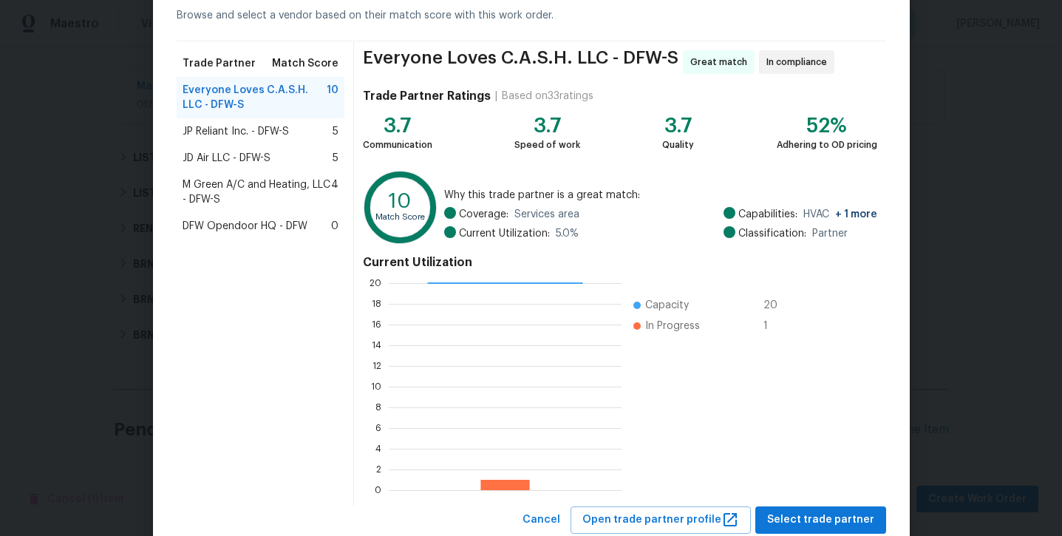
click at [245, 140] on div "JP Reliant Inc. - DFW-S 5" at bounding box center [261, 131] width 168 height 27
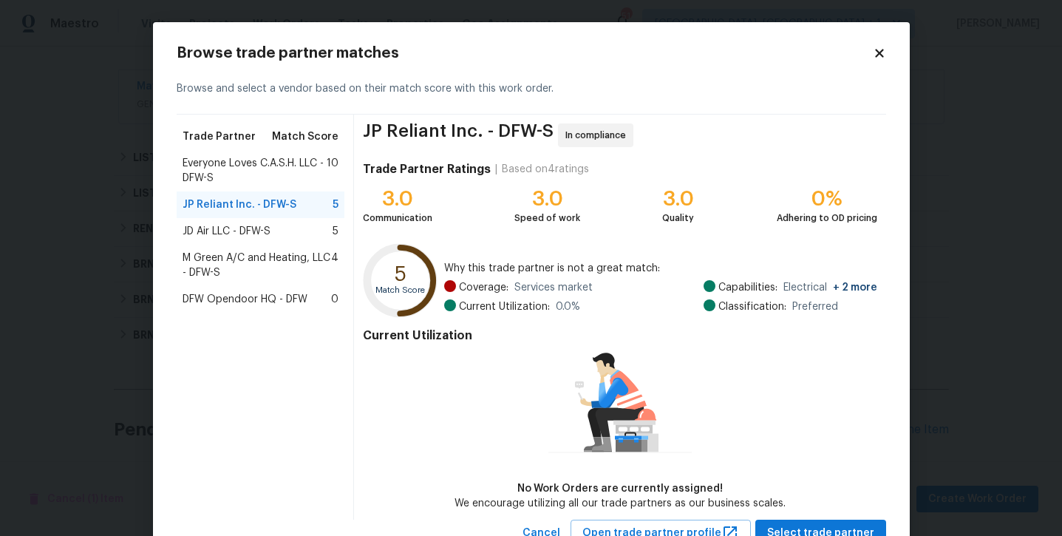
click at [273, 237] on div "JD Air LLC - DFW-S 5" at bounding box center [260, 231] width 157 height 15
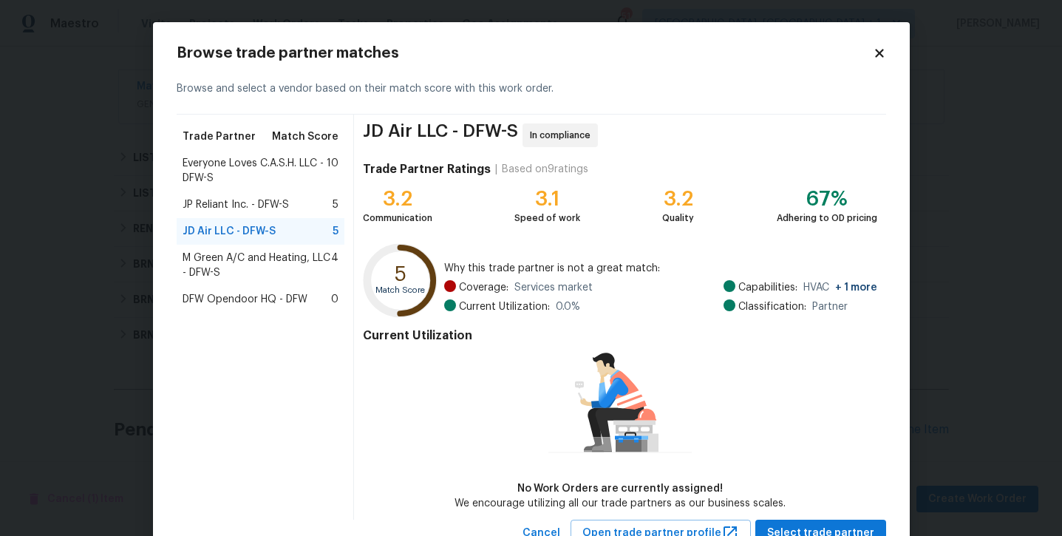
click at [300, 254] on span "M Green A/C and Heating, LLC - DFW-S" at bounding box center [256, 265] width 149 height 30
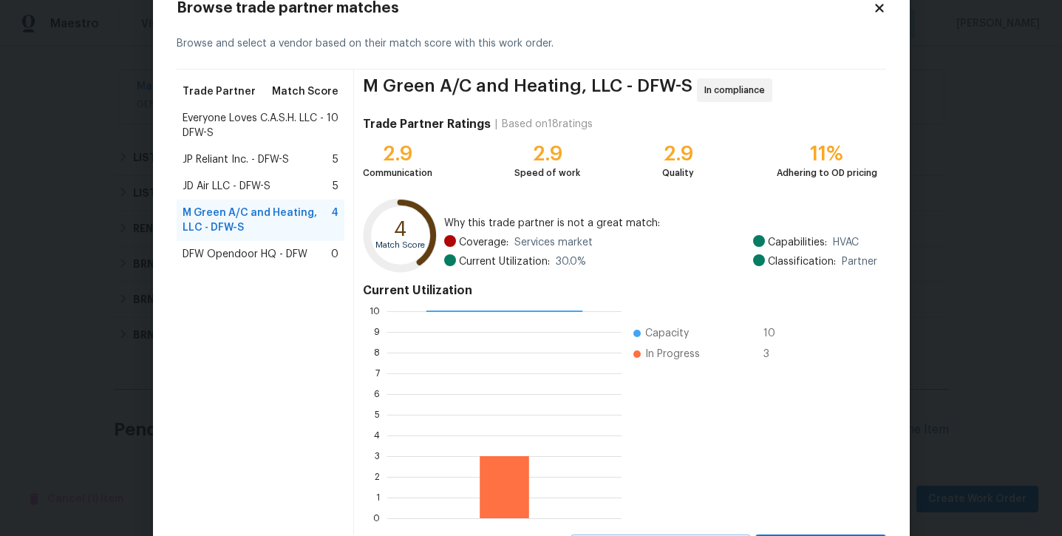
scroll to position [44, 0]
click at [243, 185] on span "JD Air LLC - DFW-S" at bounding box center [226, 187] width 88 height 15
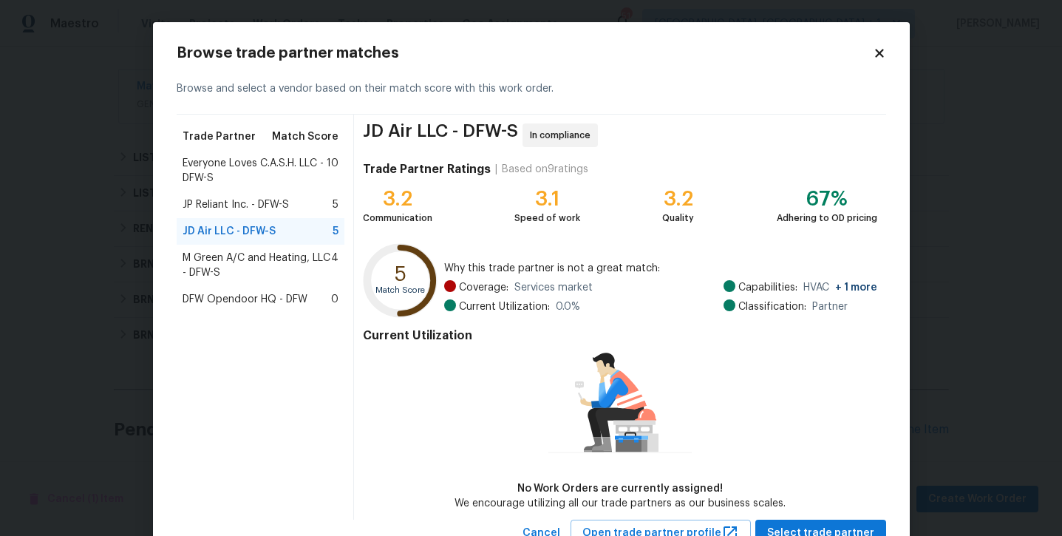
click at [289, 200] on span "JP Reliant Inc. - DFW-S" at bounding box center [235, 204] width 106 height 15
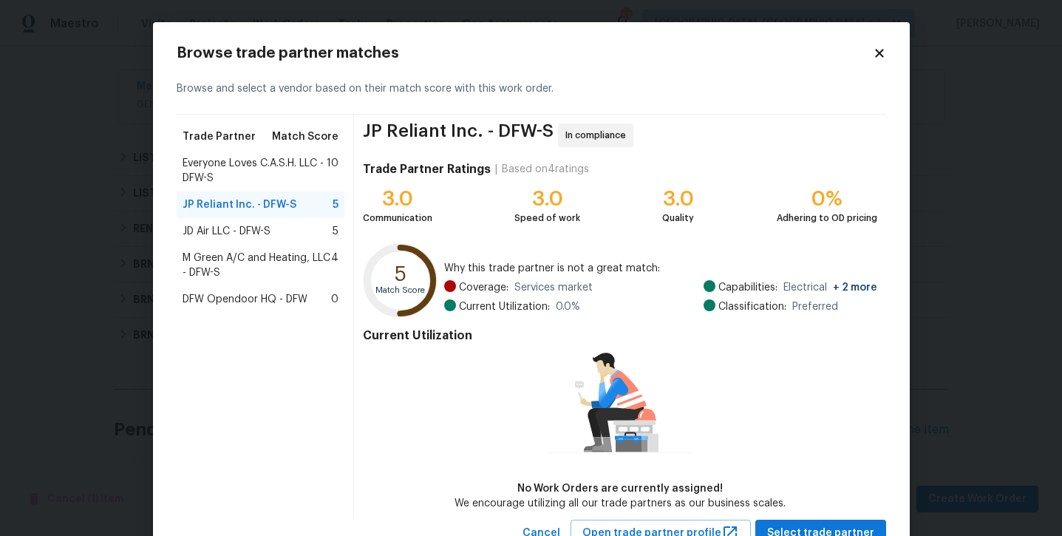
click at [262, 256] on span "M Green A/C and Heating, LLC - DFW-S" at bounding box center [256, 265] width 149 height 30
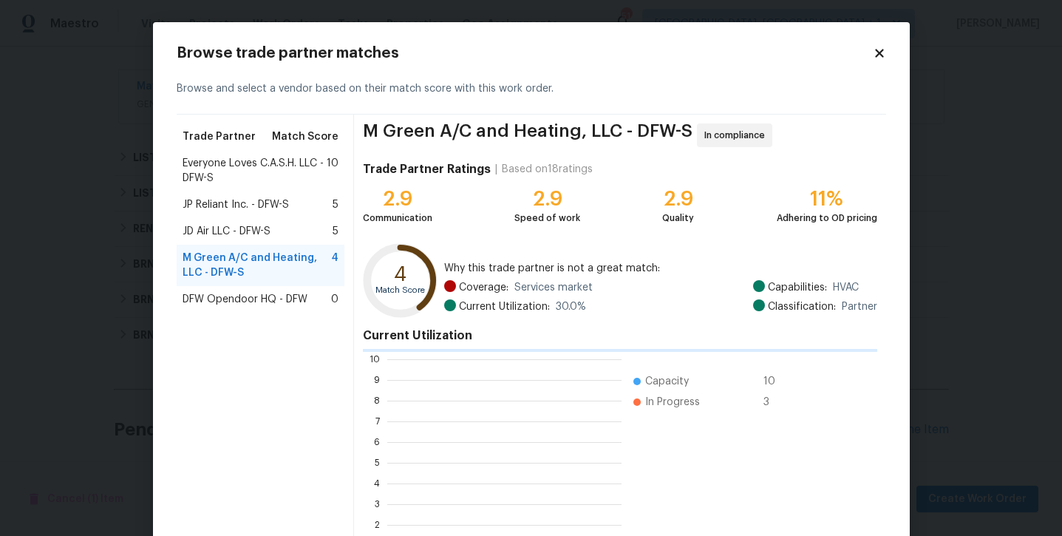
scroll to position [207, 234]
click at [256, 228] on span "JD Air LLC - DFW-S" at bounding box center [226, 231] width 88 height 15
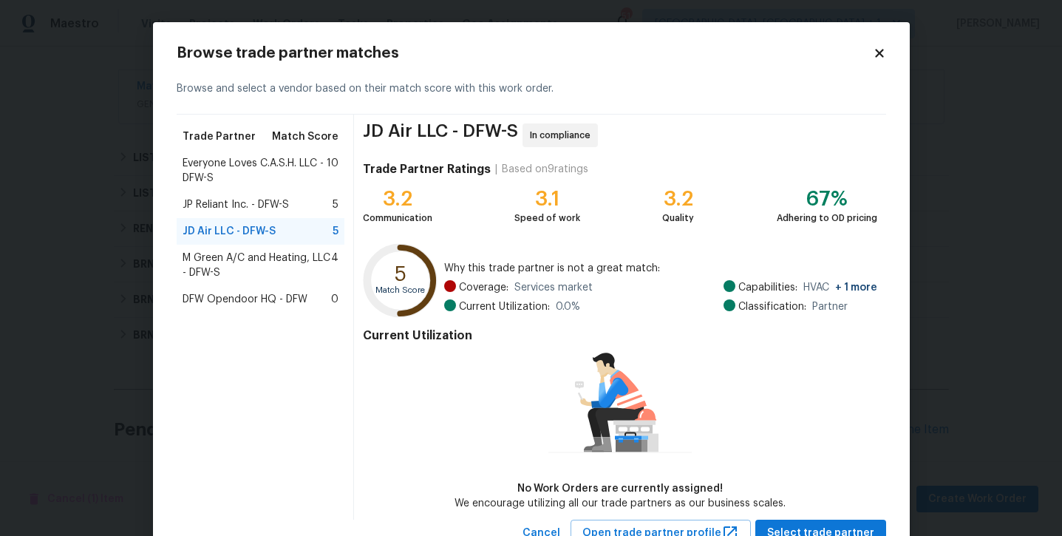
click at [250, 261] on span "M Green A/C and Heating, LLC - DFW-S" at bounding box center [256, 265] width 149 height 30
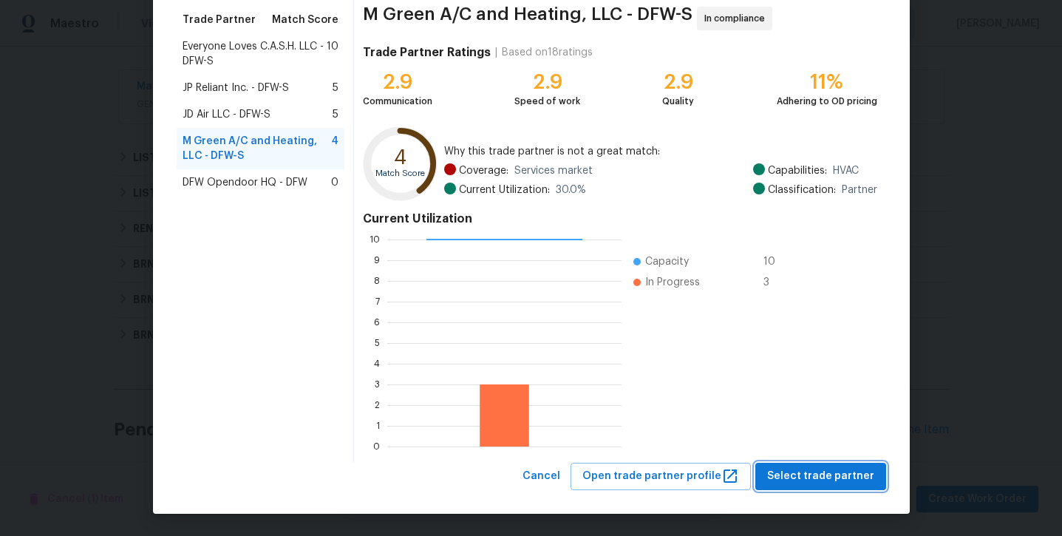
scroll to position [116, 0]
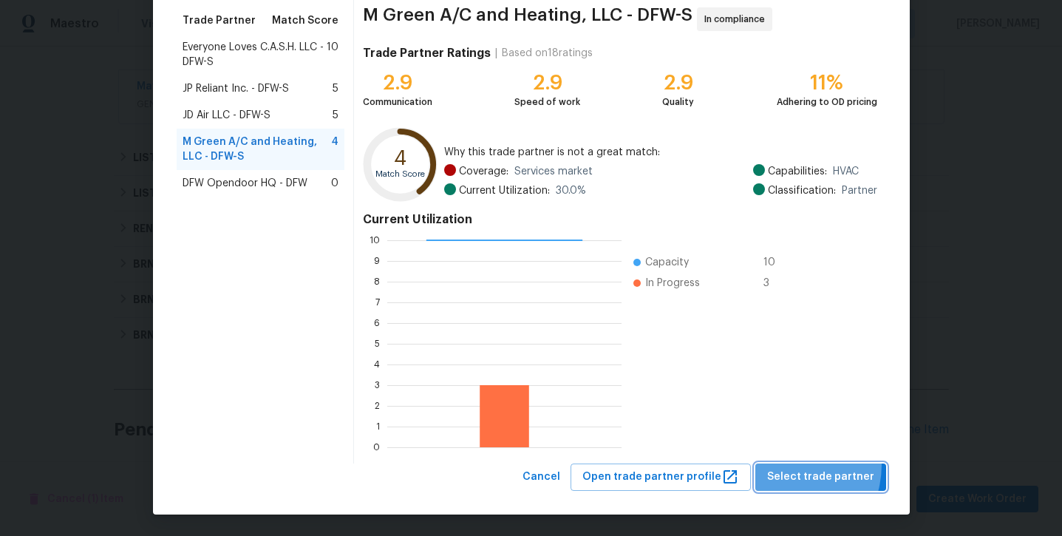
click at [785, 464] on button "Select trade partner" at bounding box center [820, 476] width 131 height 27
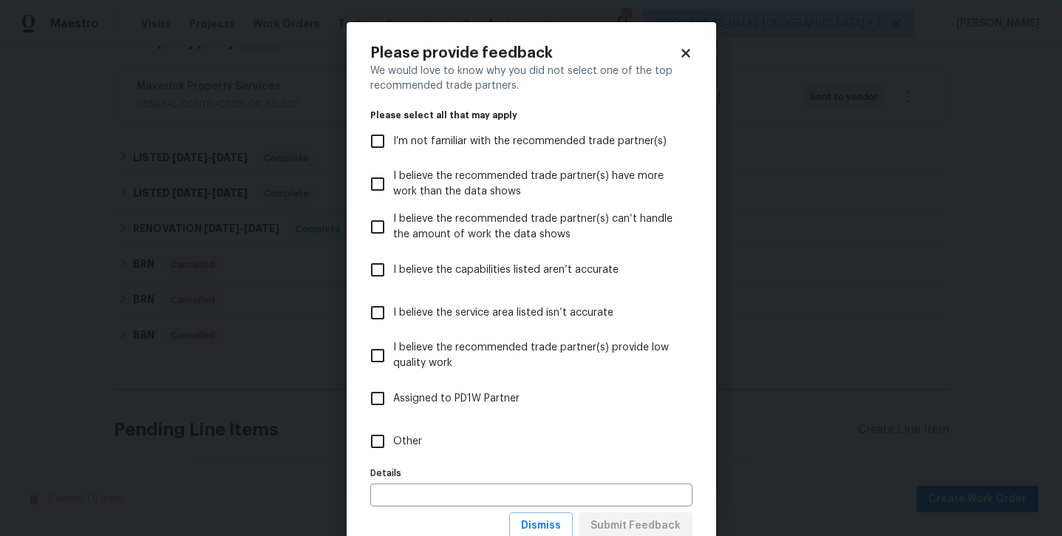
scroll to position [0, 0]
click at [391, 437] on input "Other" at bounding box center [377, 441] width 31 height 31
checkbox input "true"
click at [645, 526] on span "Submit Feedback" at bounding box center [635, 525] width 90 height 18
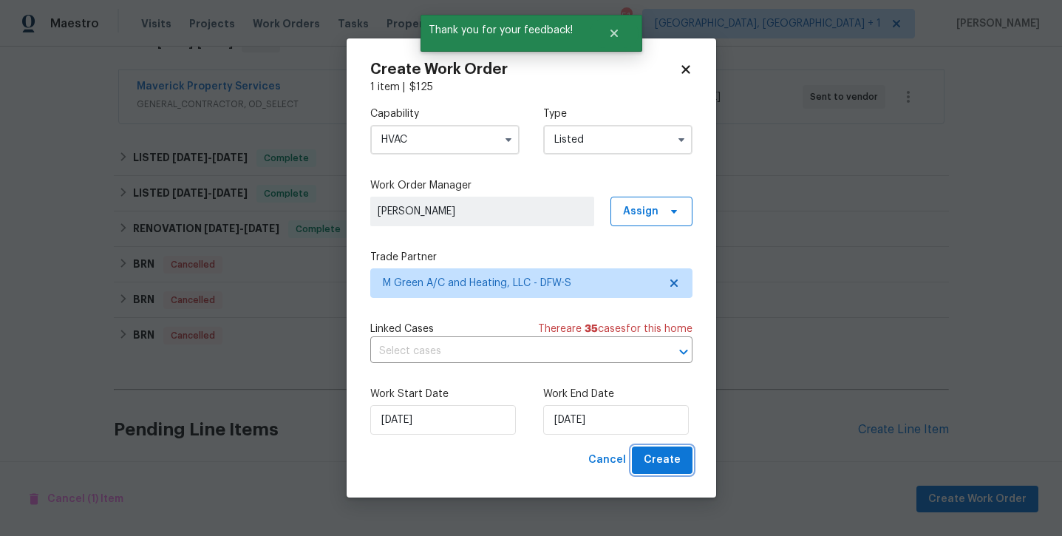
click at [670, 453] on span "Create" at bounding box center [661, 460] width 37 height 18
checkbox input "false"
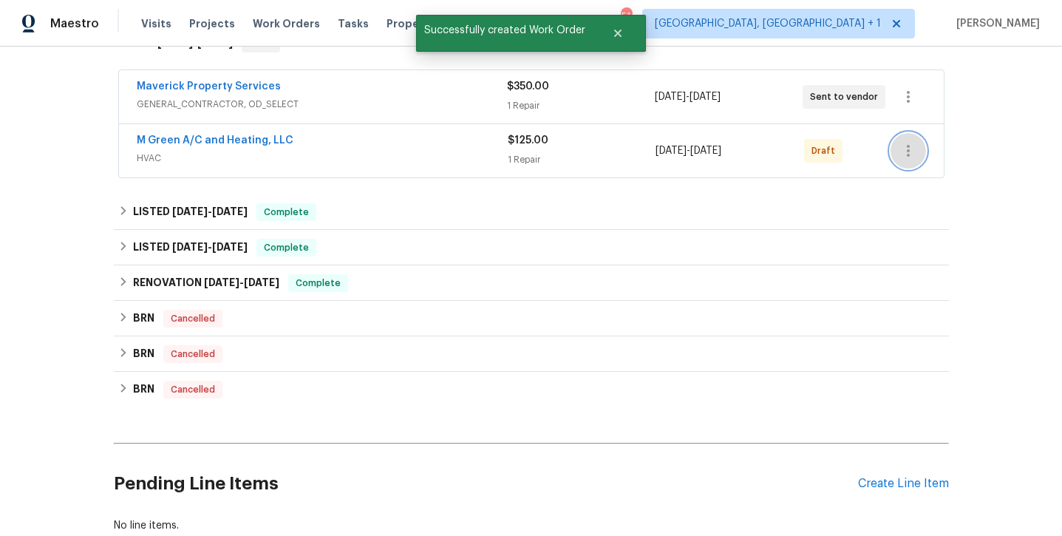
click at [915, 137] on button "button" at bounding box center [907, 150] width 35 height 35
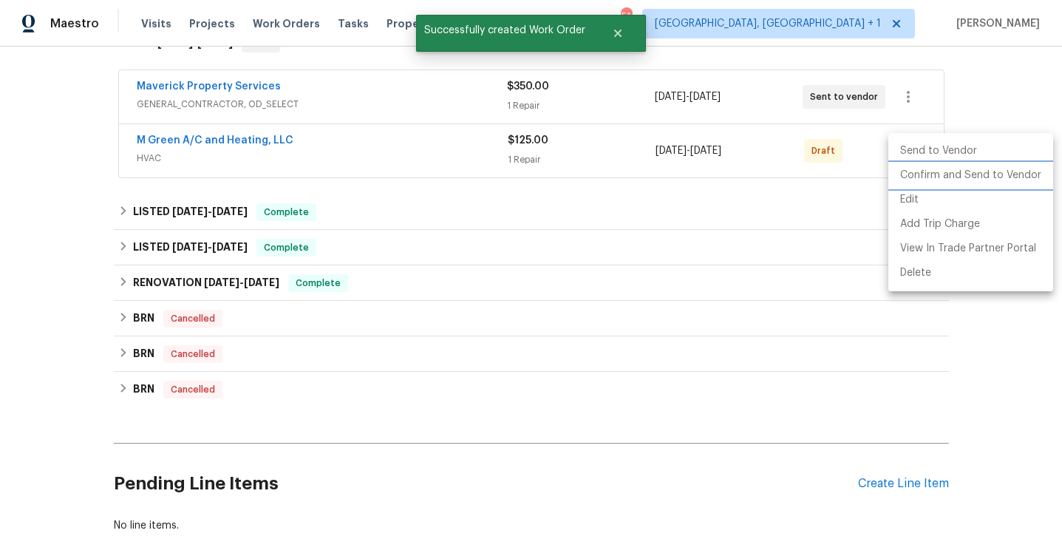
click at [917, 174] on li "Confirm and Send to Vendor" at bounding box center [970, 175] width 165 height 24
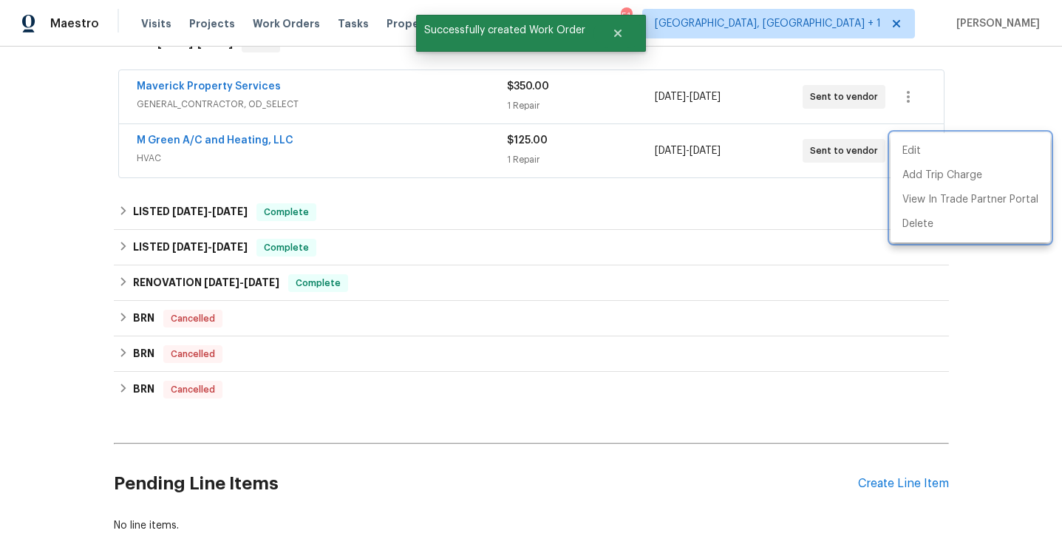
click at [171, 140] on div at bounding box center [531, 268] width 1062 height 536
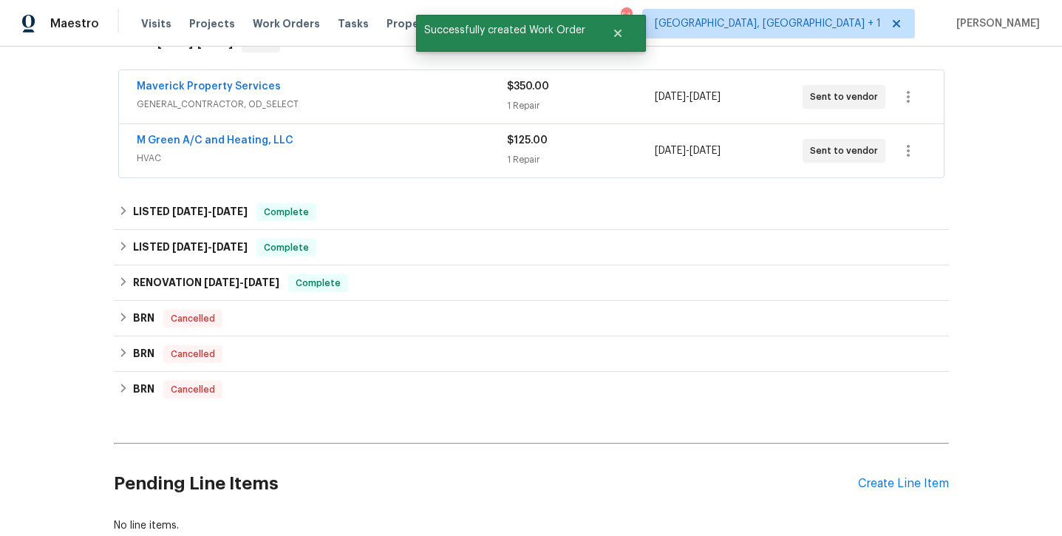
click at [171, 140] on link "M Green A/C and Heating, LLC" at bounding box center [215, 140] width 157 height 10
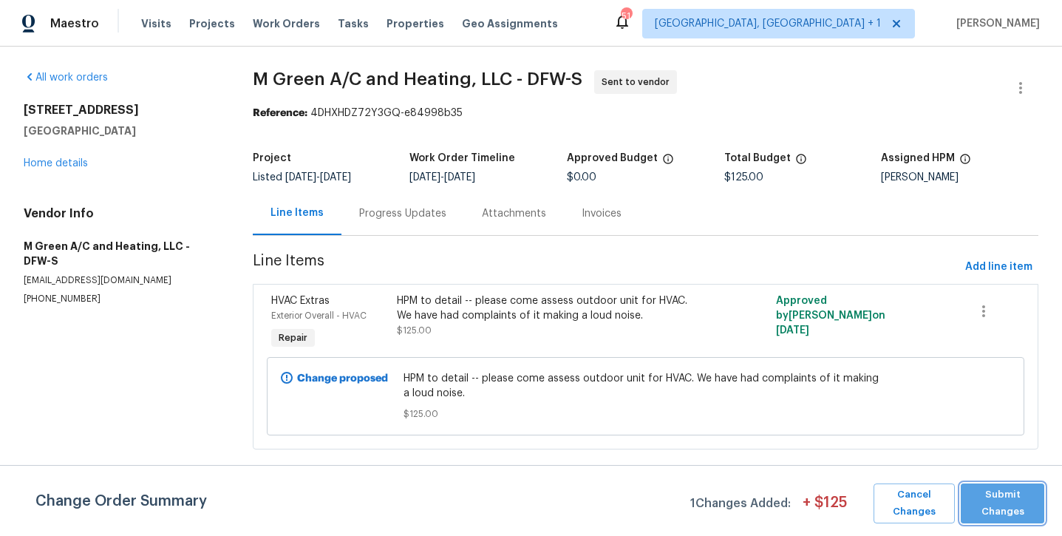
click at [995, 499] on span "Submit Changes" at bounding box center [1002, 503] width 69 height 34
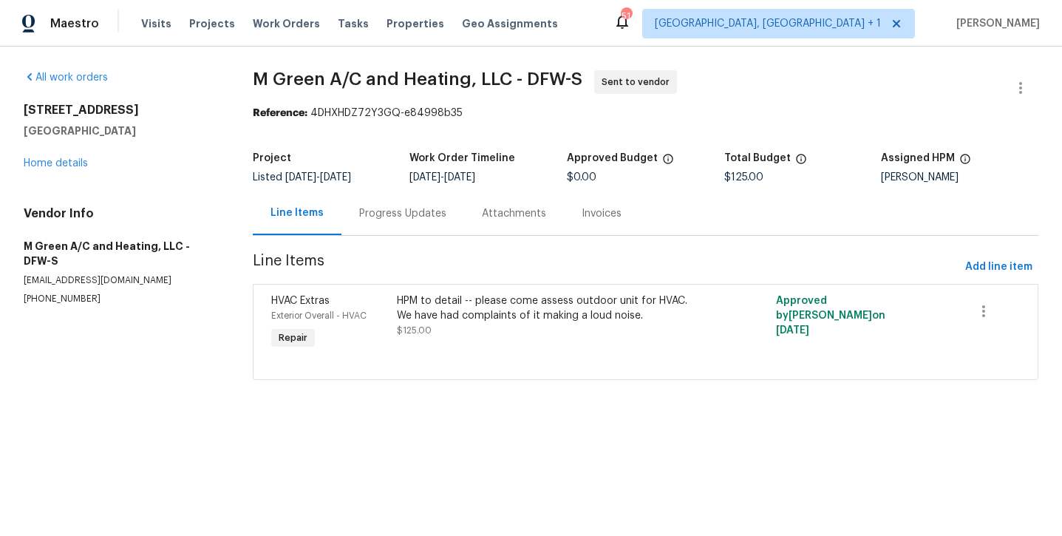
click at [386, 205] on div "Progress Updates" at bounding box center [402, 213] width 123 height 44
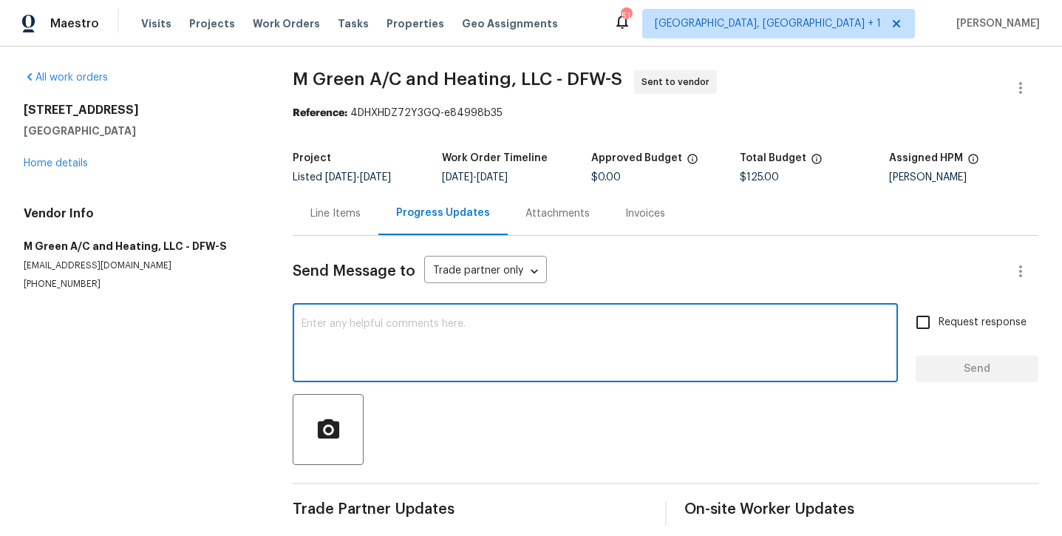
click at [379, 329] on textarea at bounding box center [594, 344] width 587 height 52
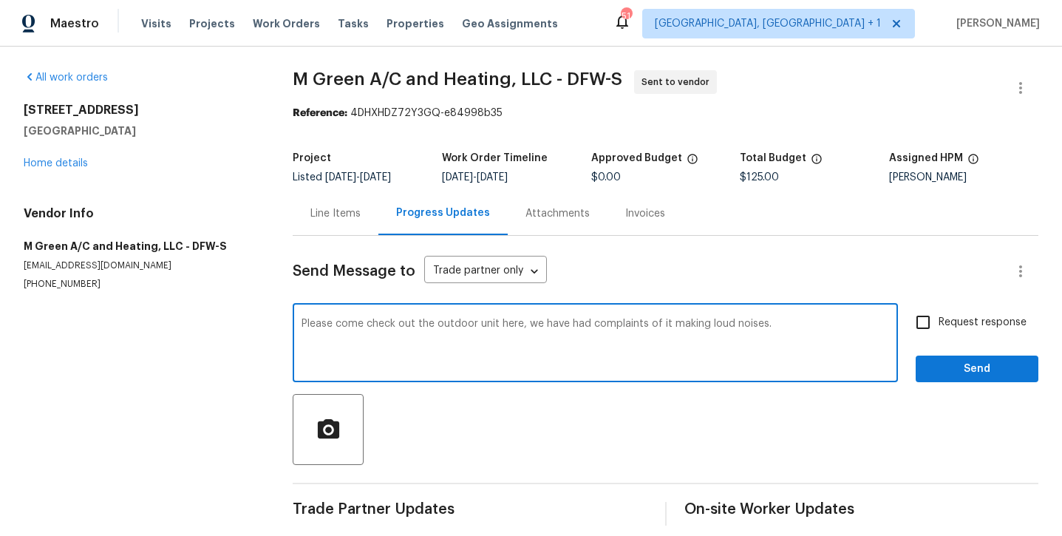
type textarea "Please come check out the outdoor unit here, we have had complaints of it makin…"
click at [997, 334] on label "Request response" at bounding box center [966, 322] width 119 height 31
click at [938, 334] on input "Request response" at bounding box center [922, 322] width 31 height 31
checkbox input "true"
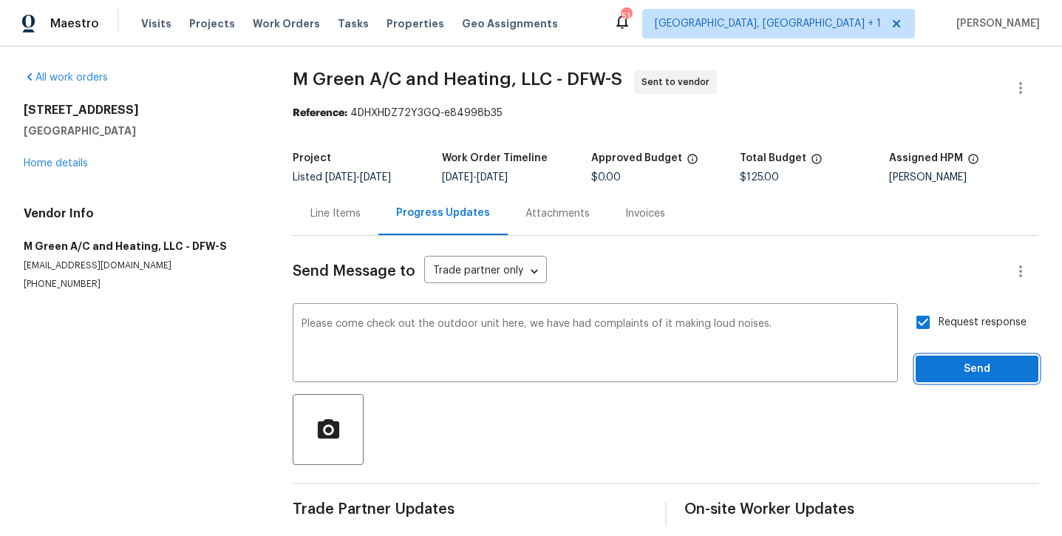
click at [982, 378] on button "Send" at bounding box center [976, 368] width 123 height 27
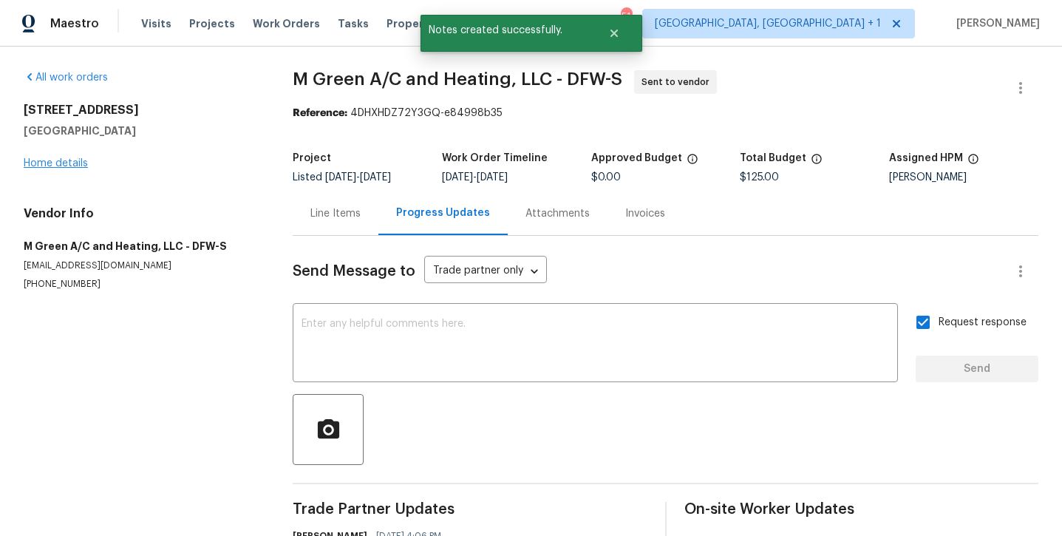
click at [60, 162] on link "Home details" at bounding box center [56, 163] width 64 height 10
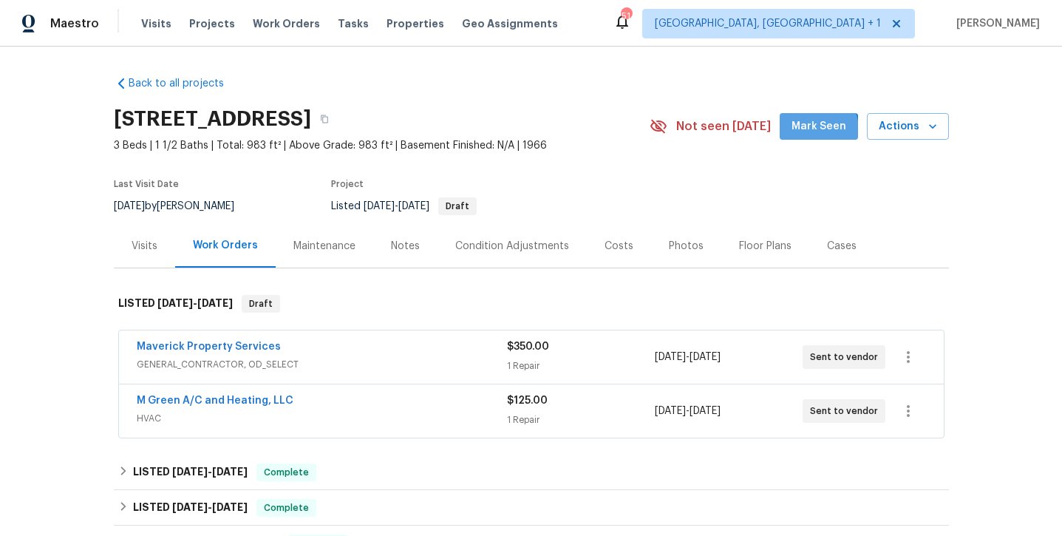
click at [809, 131] on span "Mark Seen" at bounding box center [818, 126] width 55 height 18
click at [399, 249] on div "Notes" at bounding box center [405, 246] width 29 height 15
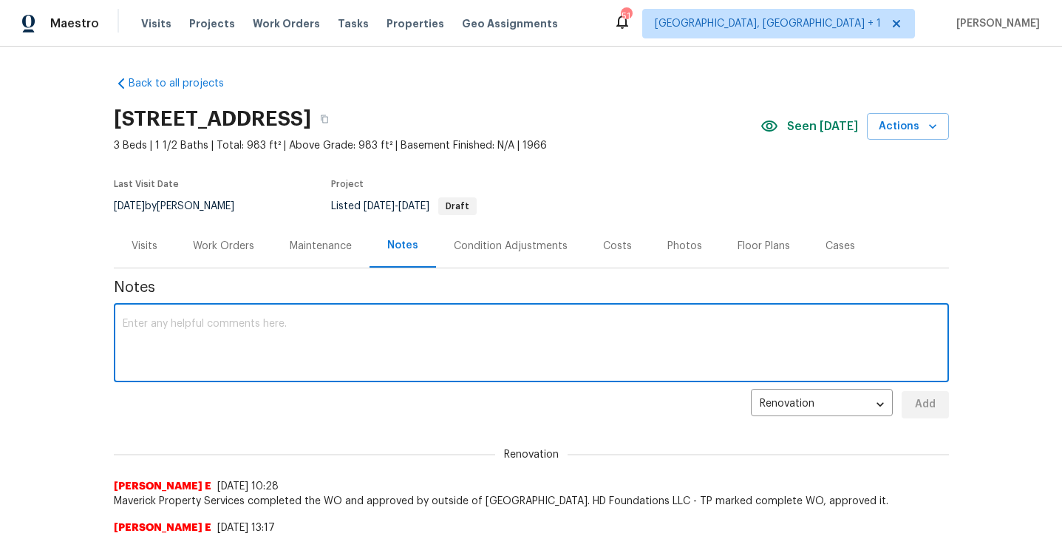
click at [323, 349] on textarea at bounding box center [531, 344] width 817 height 52
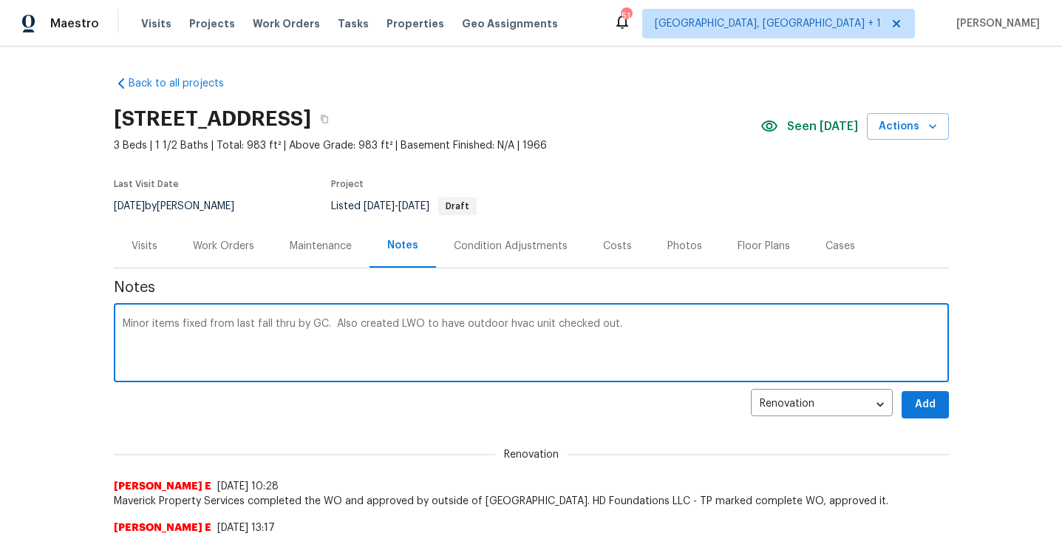
type textarea "Minor items fixed from last fall thru by GC. Also created LWO to have outdoor h…"
click at [923, 414] on button "Add" at bounding box center [924, 404] width 47 height 27
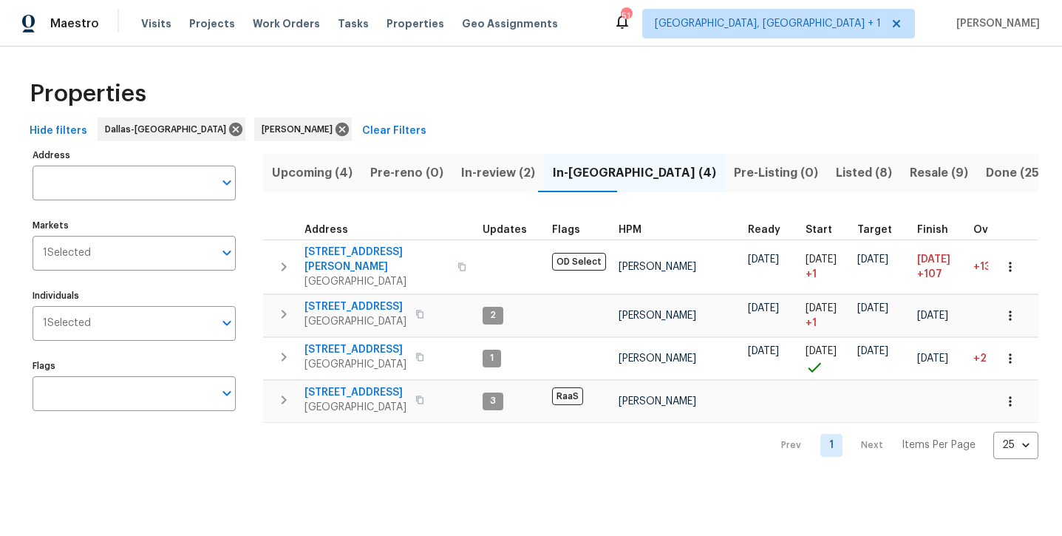
click at [836, 176] on span "Listed (8)" at bounding box center [864, 173] width 56 height 21
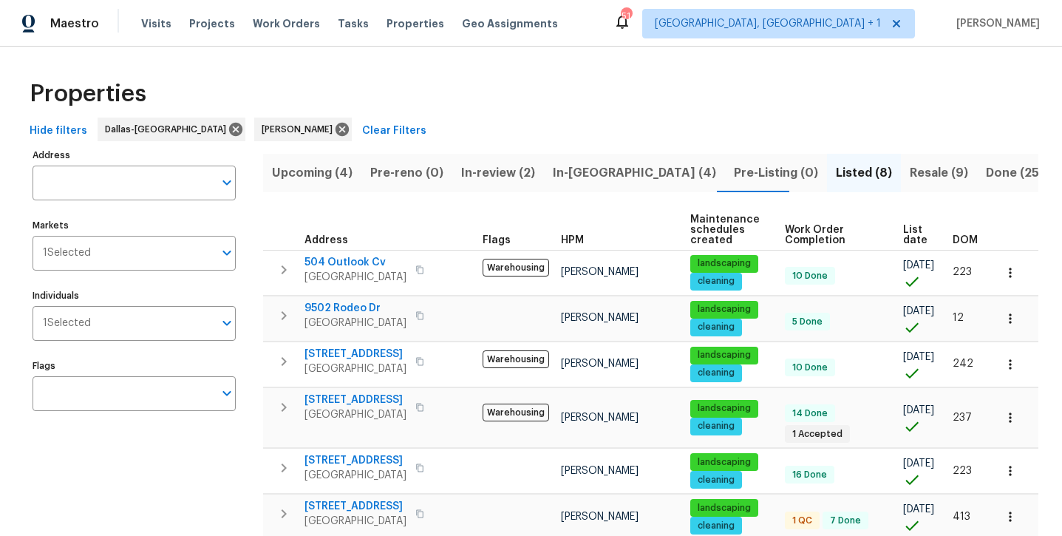
click at [909, 180] on span "Resale (9)" at bounding box center [938, 173] width 58 height 21
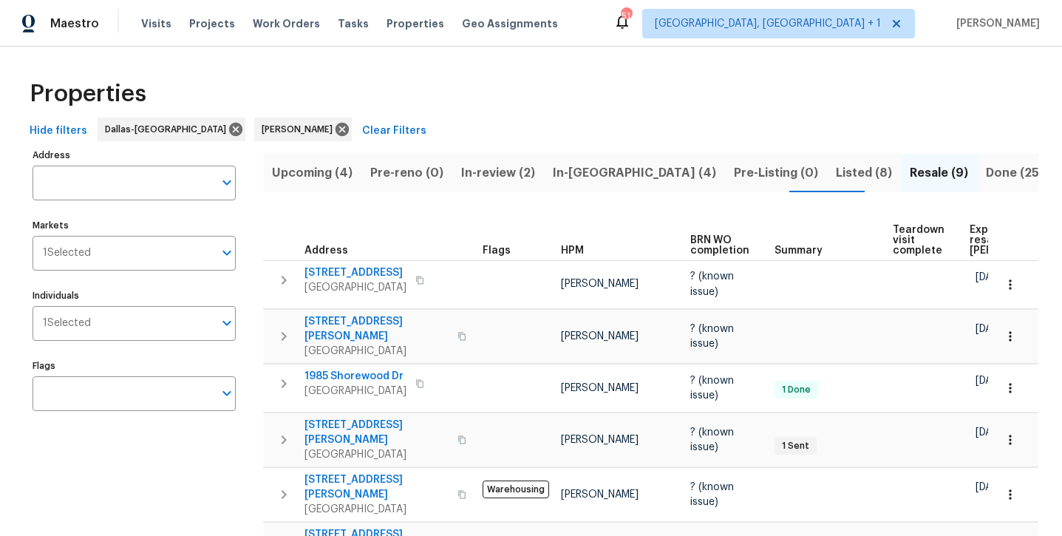
click at [566, 168] on span "In-reno (4)" at bounding box center [634, 173] width 163 height 21
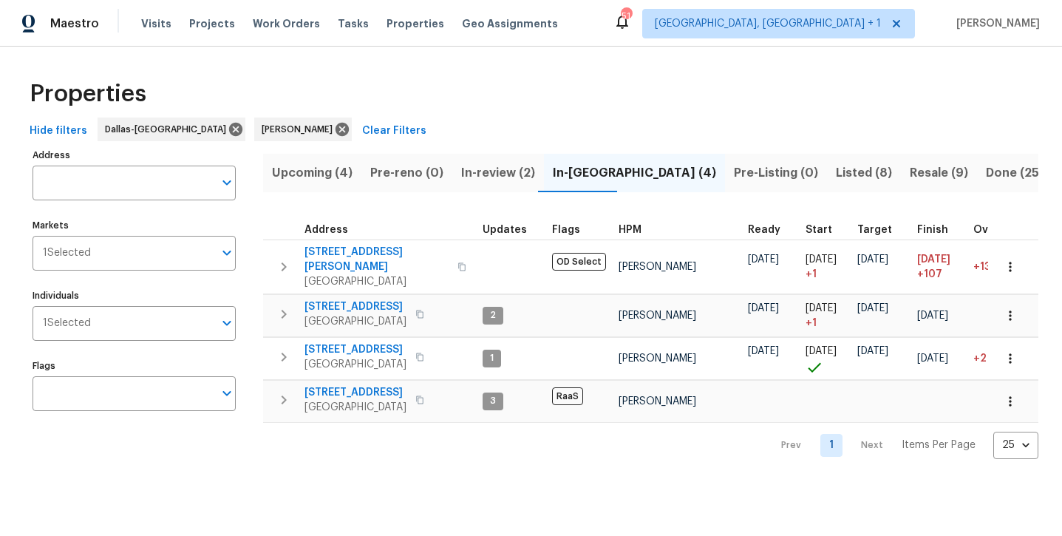
click at [339, 171] on span "Upcoming (4)" at bounding box center [312, 173] width 81 height 21
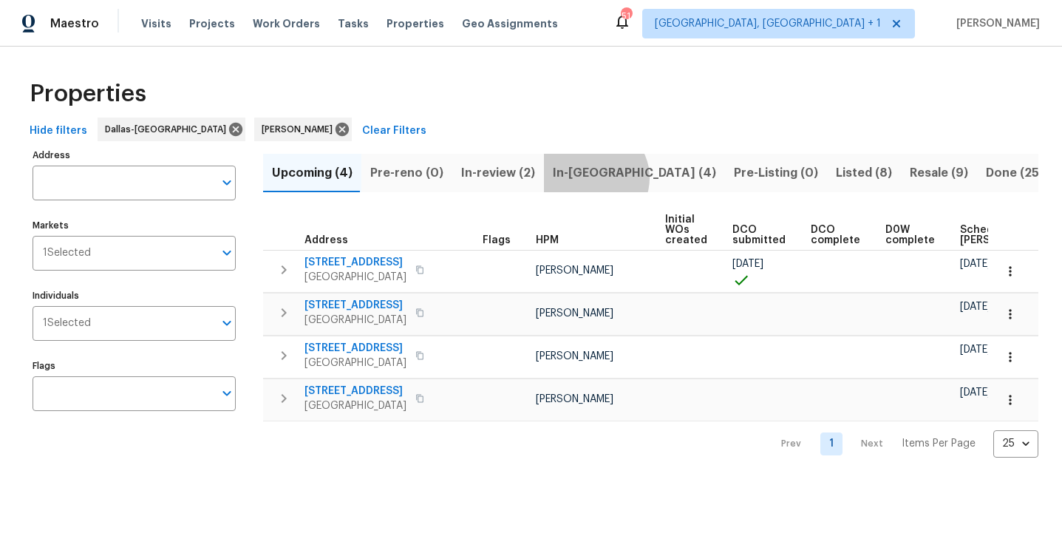
click at [587, 177] on span "In-reno (4)" at bounding box center [634, 173] width 163 height 21
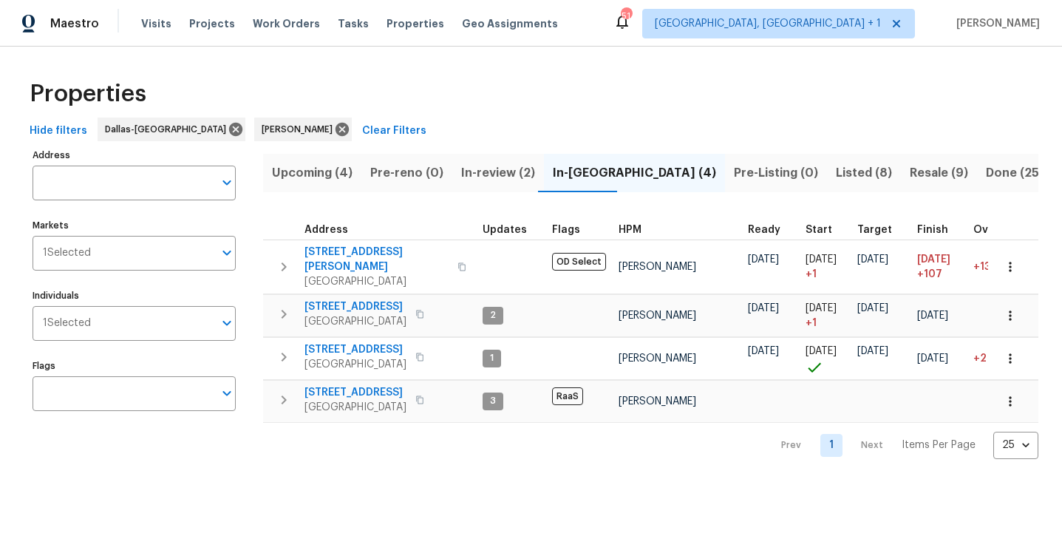
click at [836, 173] on span "Listed (8)" at bounding box center [864, 173] width 56 height 21
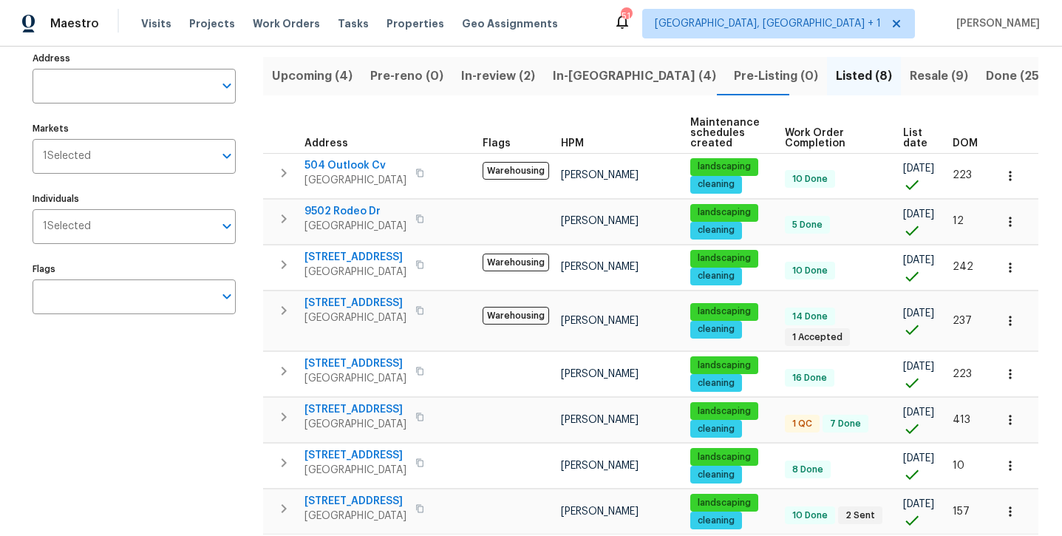
scroll to position [96, 0]
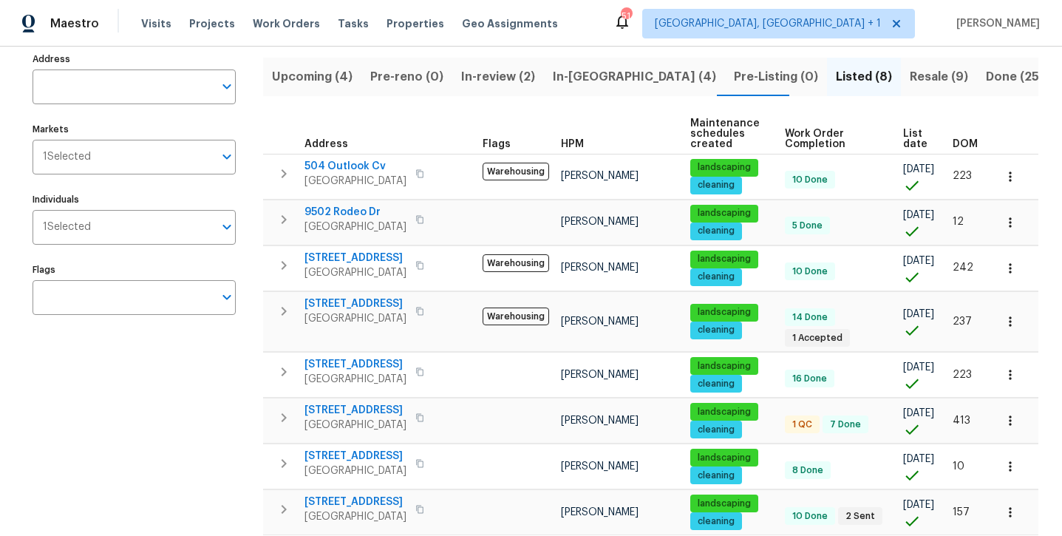
click at [909, 72] on span "Resale (9)" at bounding box center [938, 76] width 58 height 21
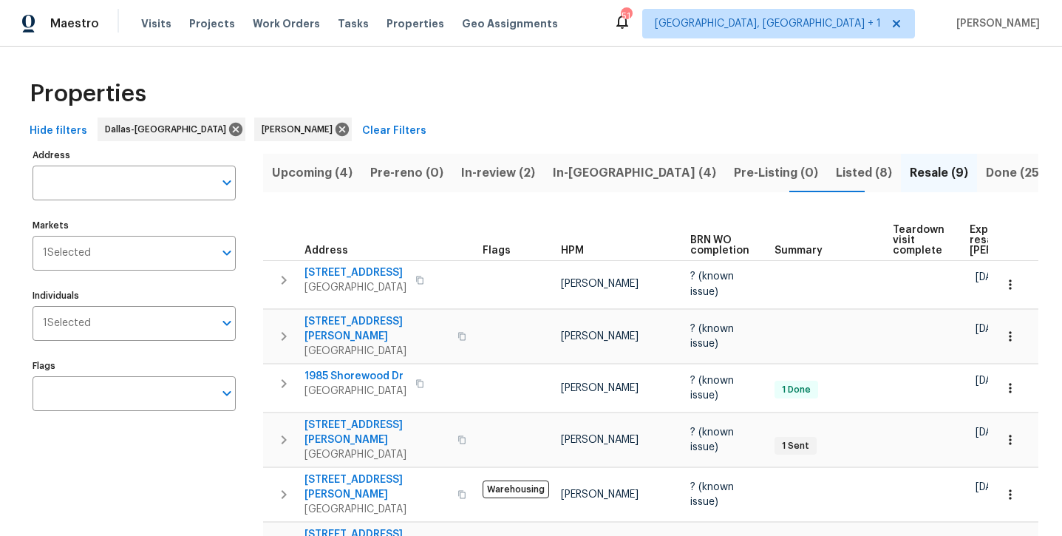
click at [579, 173] on span "In-reno (4)" at bounding box center [634, 173] width 163 height 21
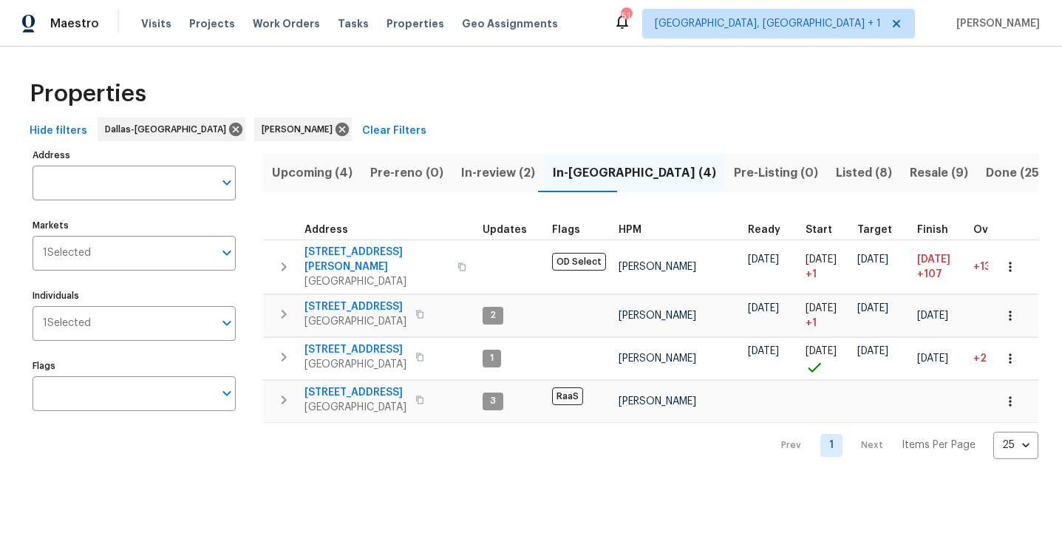
click at [481, 168] on span "In-review (2)" at bounding box center [498, 173] width 74 height 21
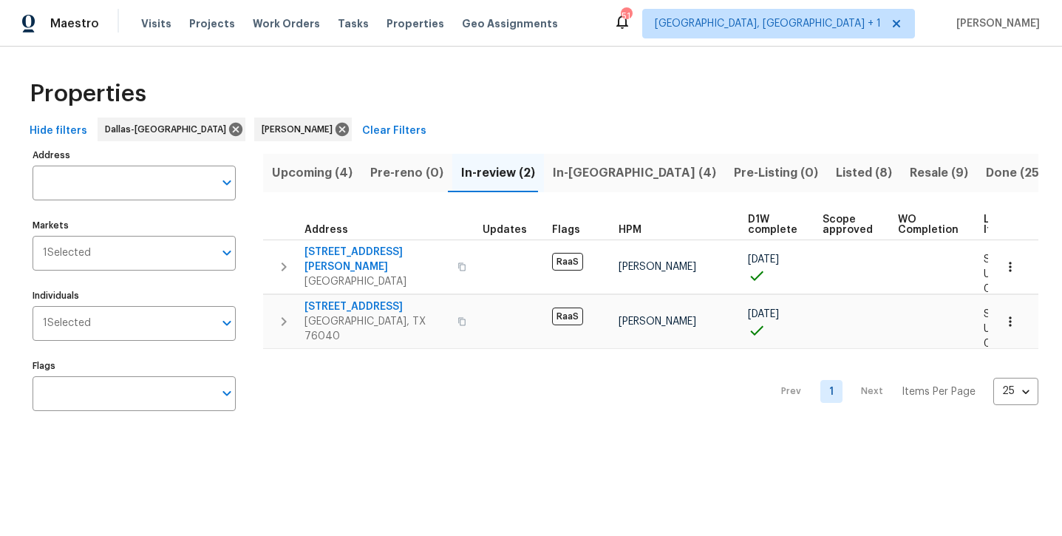
click at [308, 166] on span "Upcoming (4)" at bounding box center [312, 173] width 81 height 21
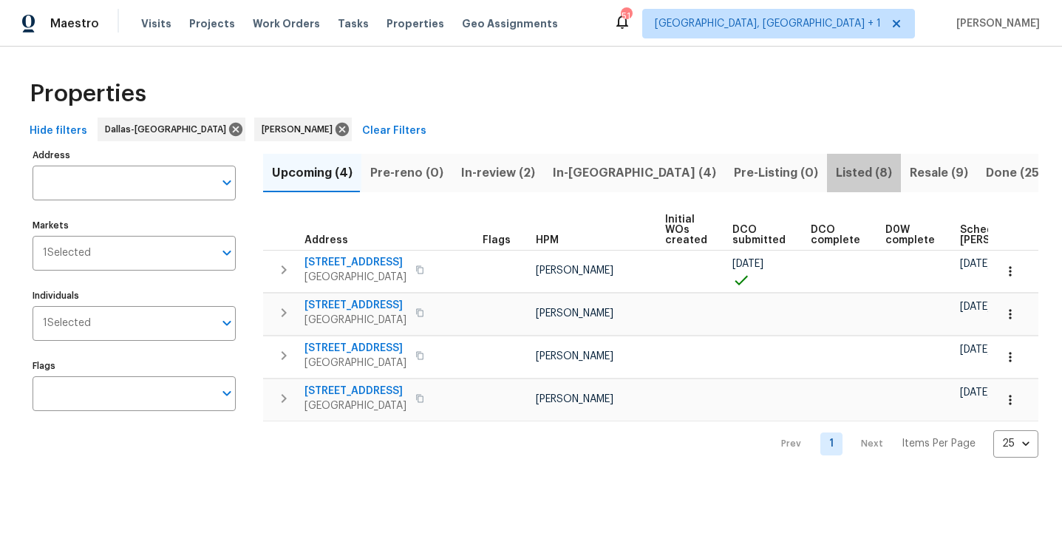
click at [836, 180] on span "Listed (8)" at bounding box center [864, 173] width 56 height 21
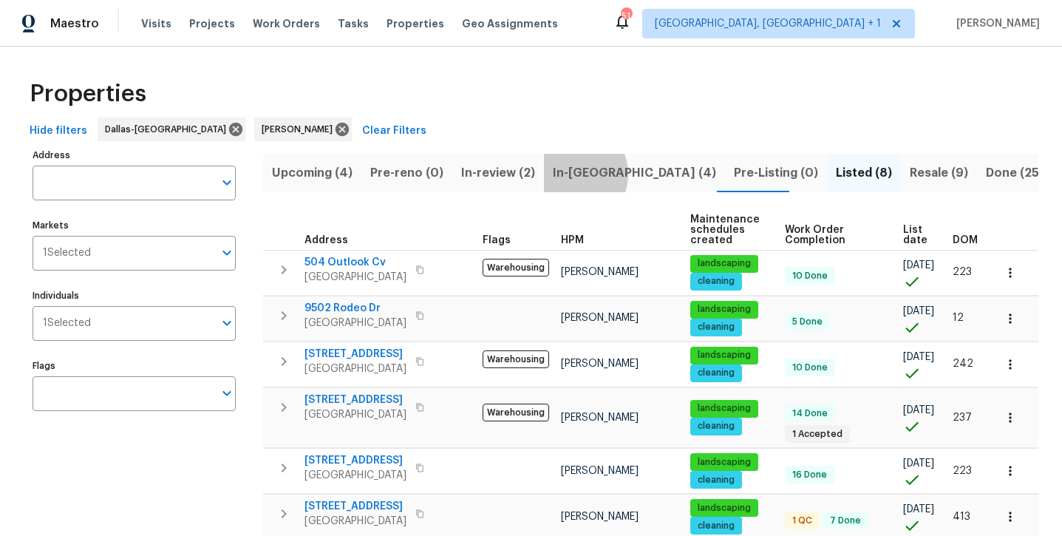
click at [564, 174] on span "In-reno (4)" at bounding box center [634, 173] width 163 height 21
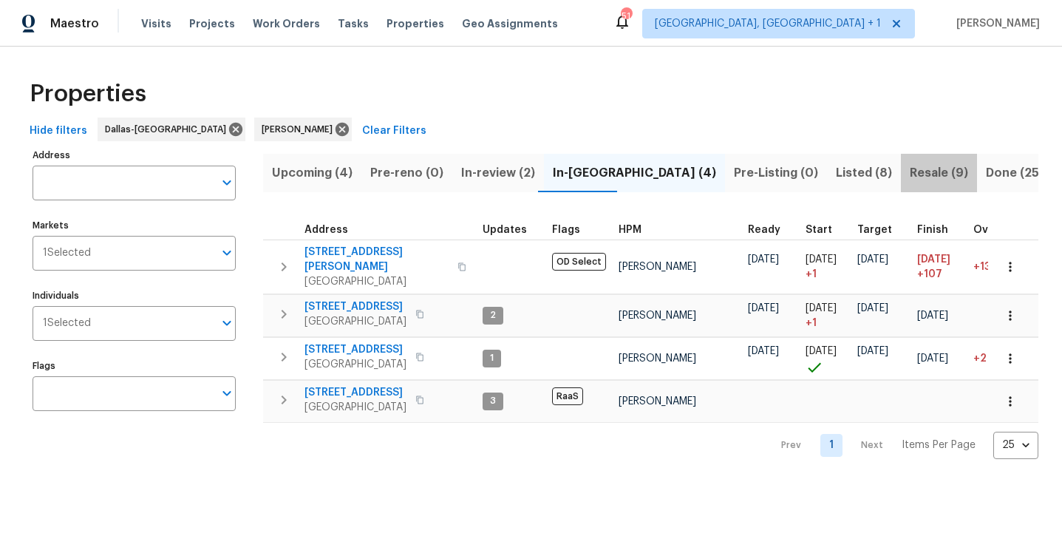
click at [909, 179] on span "Resale (9)" at bounding box center [938, 173] width 58 height 21
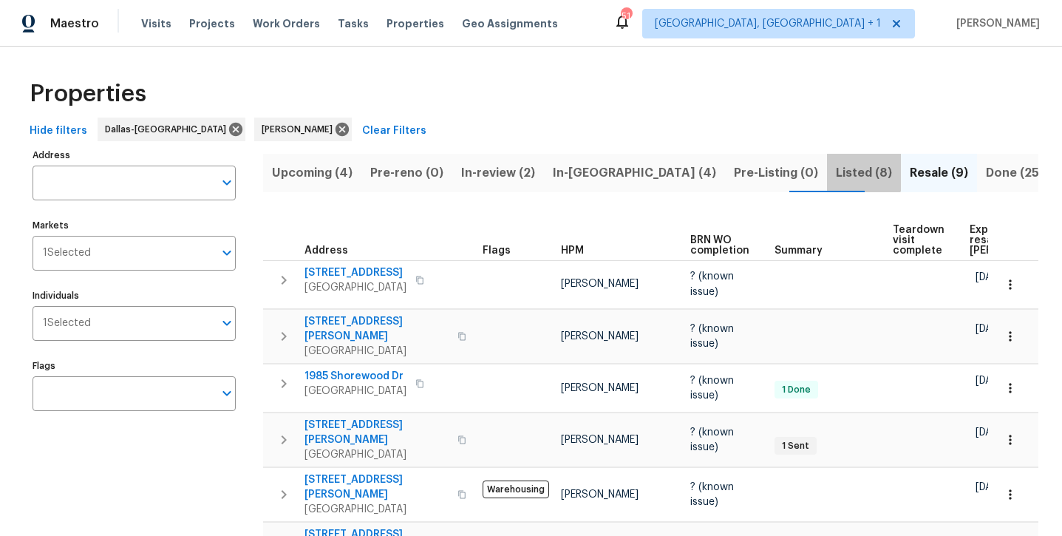
click at [836, 168] on span "Listed (8)" at bounding box center [864, 173] width 56 height 21
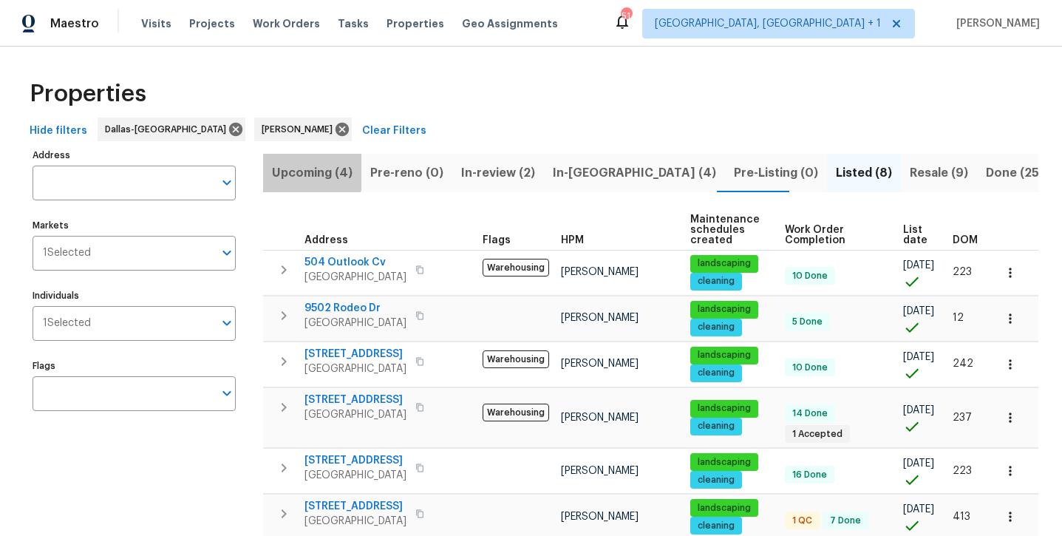
click at [304, 171] on span "Upcoming (4)" at bounding box center [312, 173] width 81 height 21
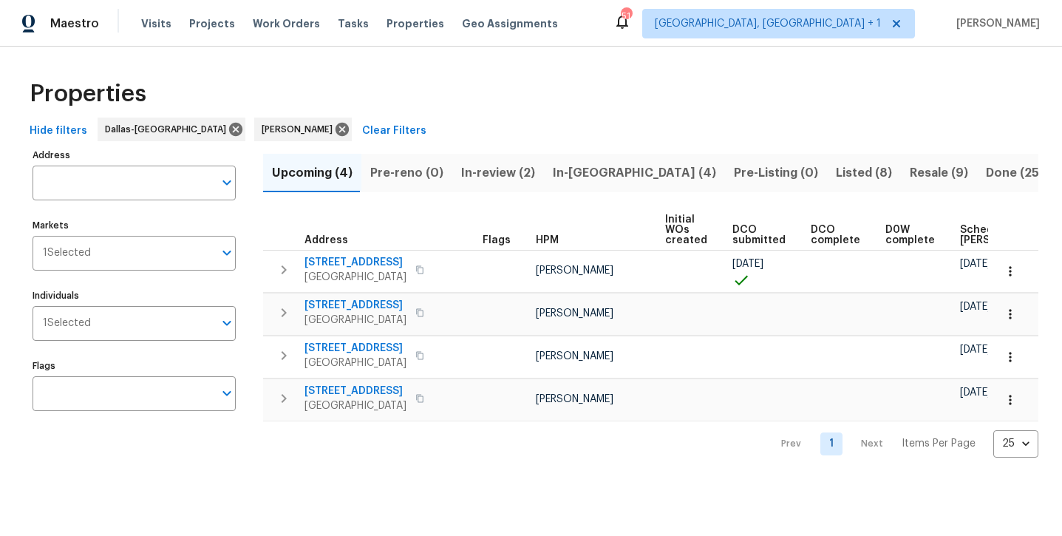
click at [494, 172] on span "In-review (2)" at bounding box center [498, 173] width 74 height 21
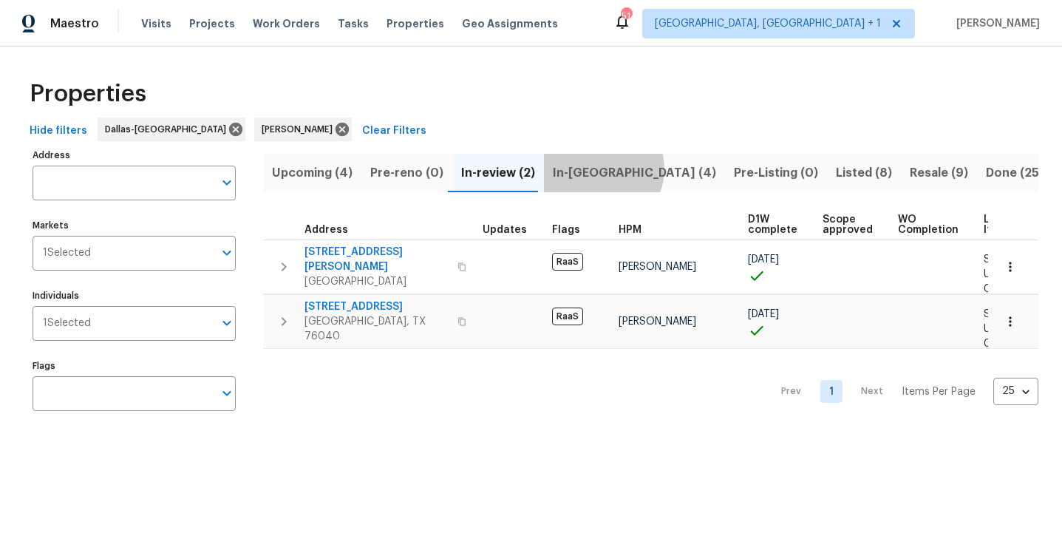
click at [595, 168] on span "In-reno (4)" at bounding box center [634, 173] width 163 height 21
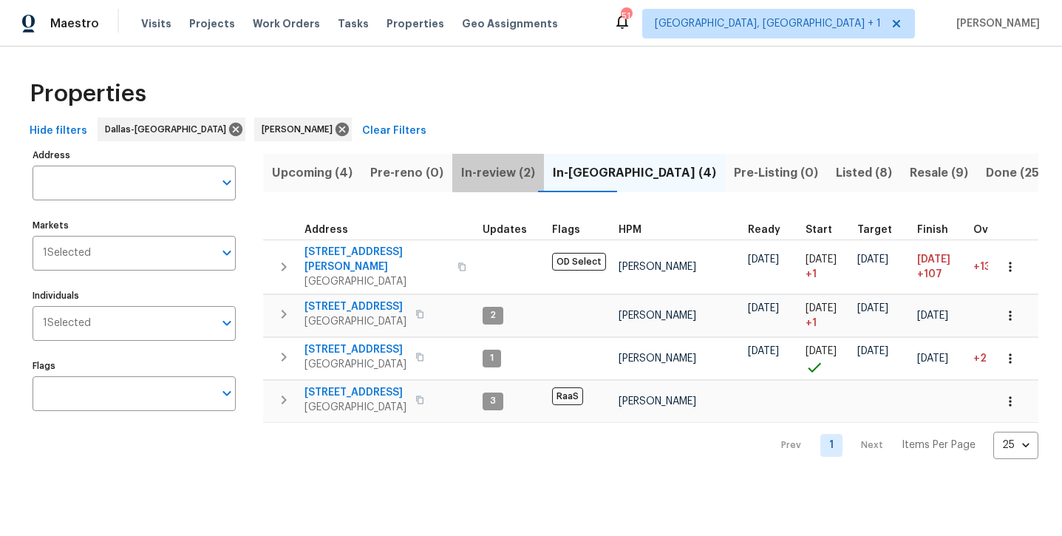
click at [485, 166] on span "In-review (2)" at bounding box center [498, 173] width 74 height 21
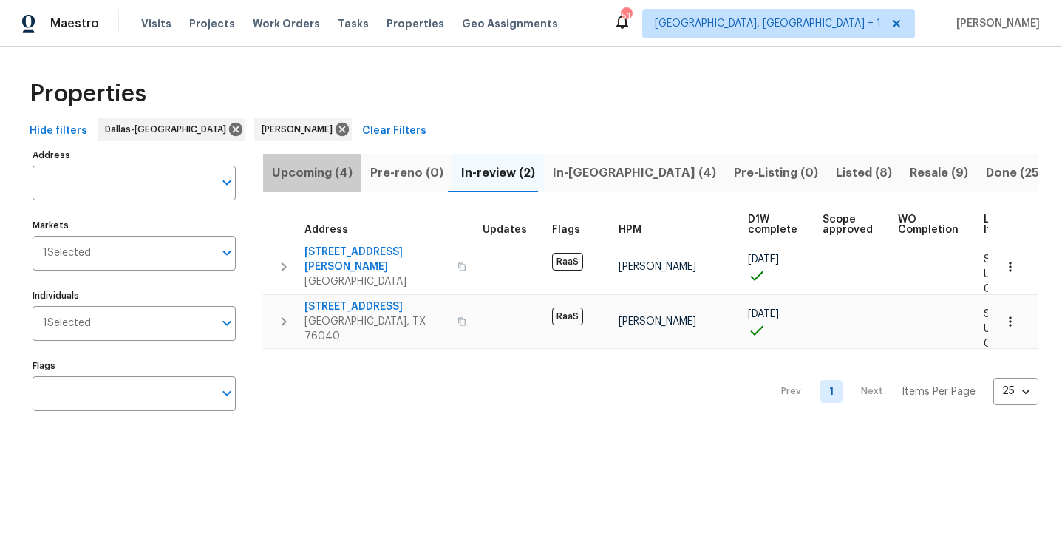
click at [332, 174] on span "Upcoming (4)" at bounding box center [312, 173] width 81 height 21
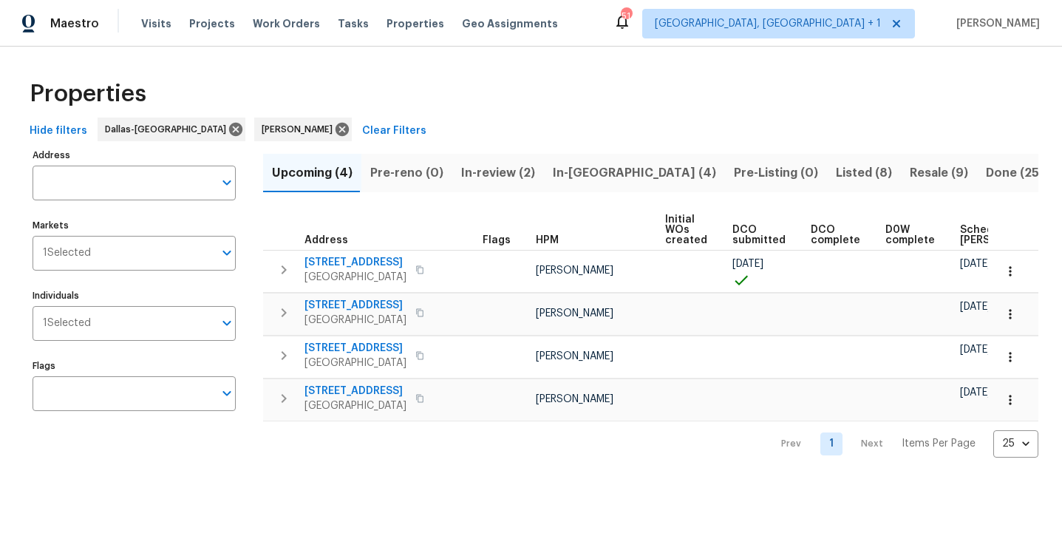
click at [836, 177] on span "Listed (8)" at bounding box center [864, 173] width 56 height 21
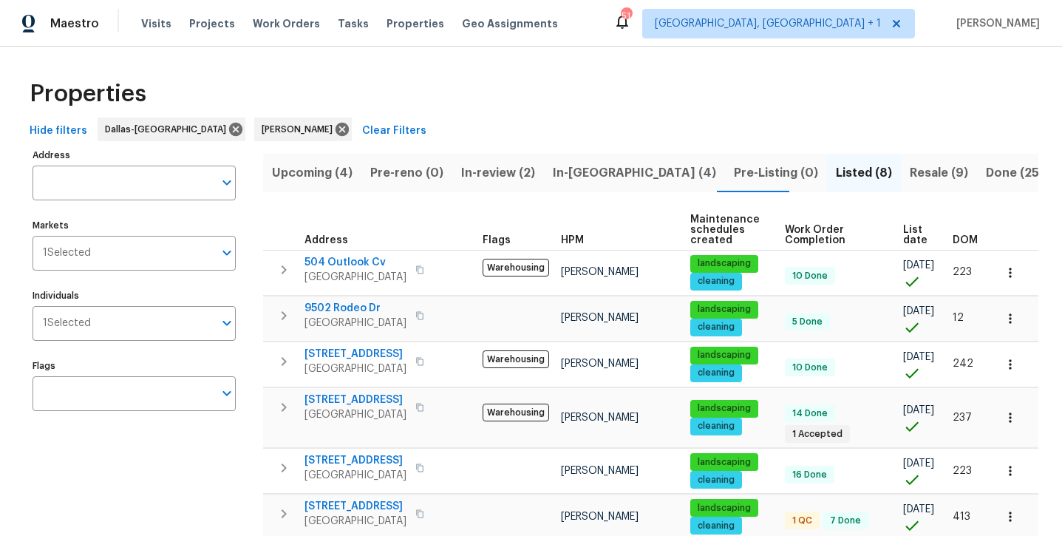
click at [909, 178] on span "Resale (9)" at bounding box center [938, 173] width 58 height 21
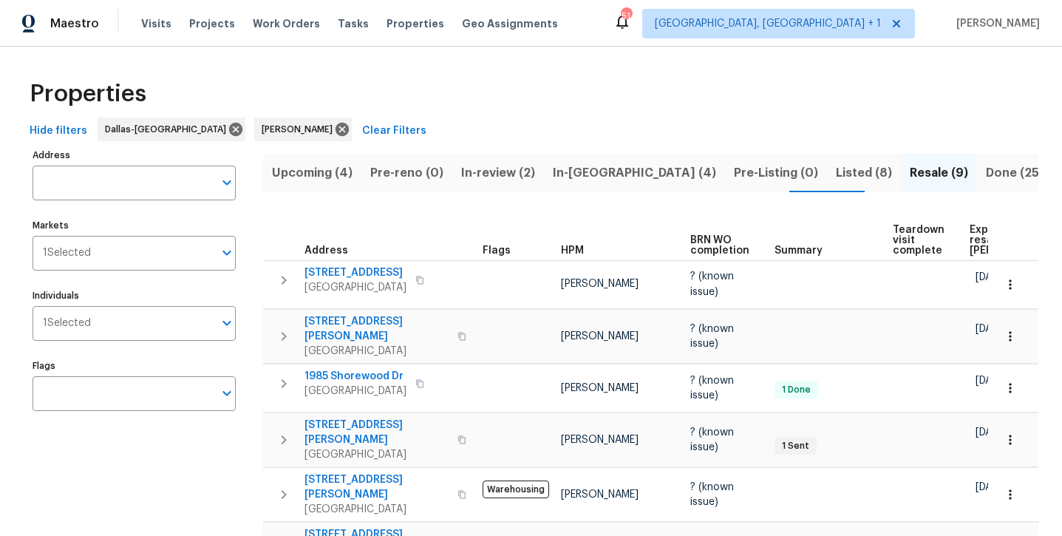
click at [836, 180] on span "Listed (8)" at bounding box center [864, 173] width 56 height 21
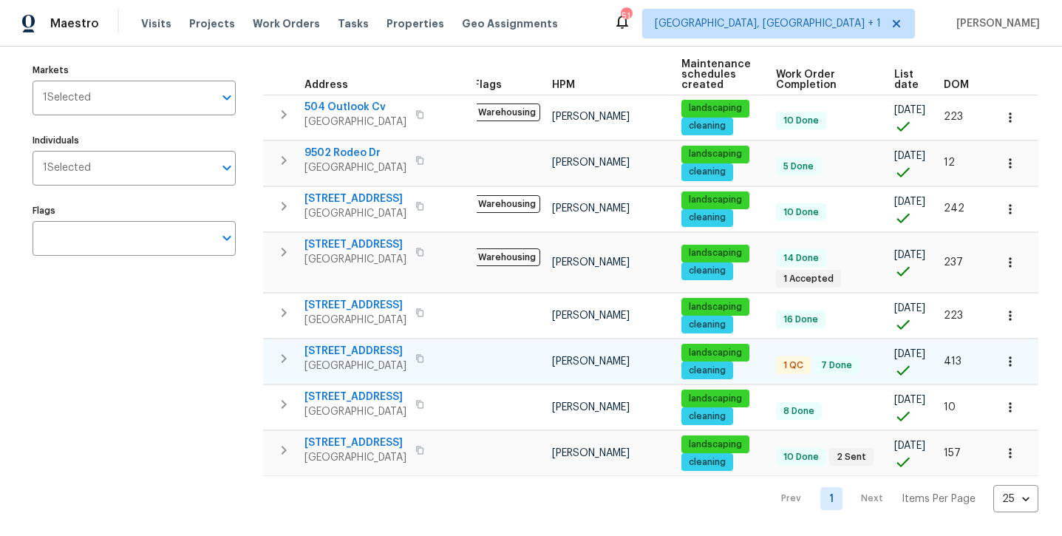
scroll to position [3, 0]
click at [355, 346] on span "12129 Angel Food Ln" at bounding box center [355, 351] width 102 height 15
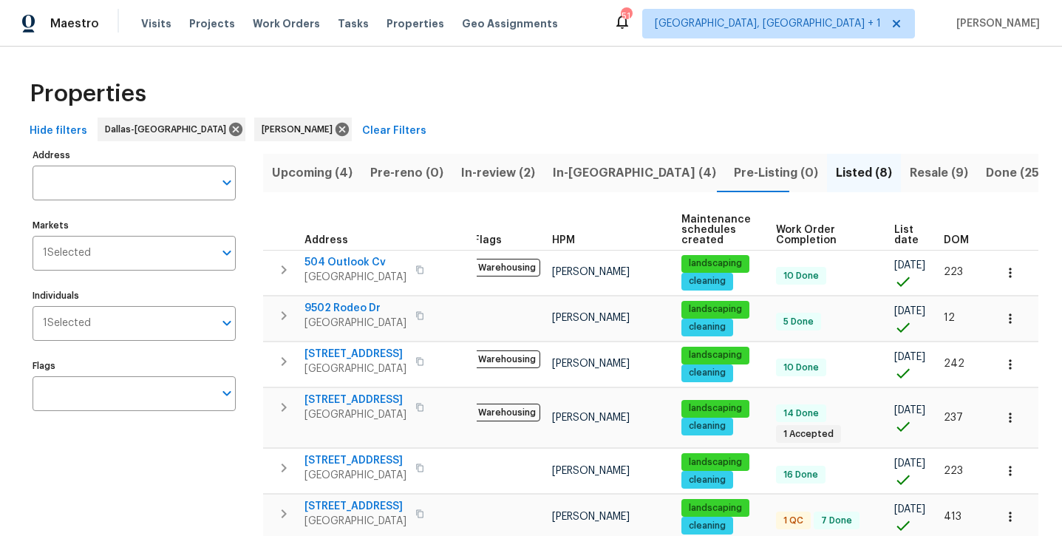
scroll to position [0, 0]
click at [585, 168] on span "In-reno (4)" at bounding box center [634, 173] width 163 height 21
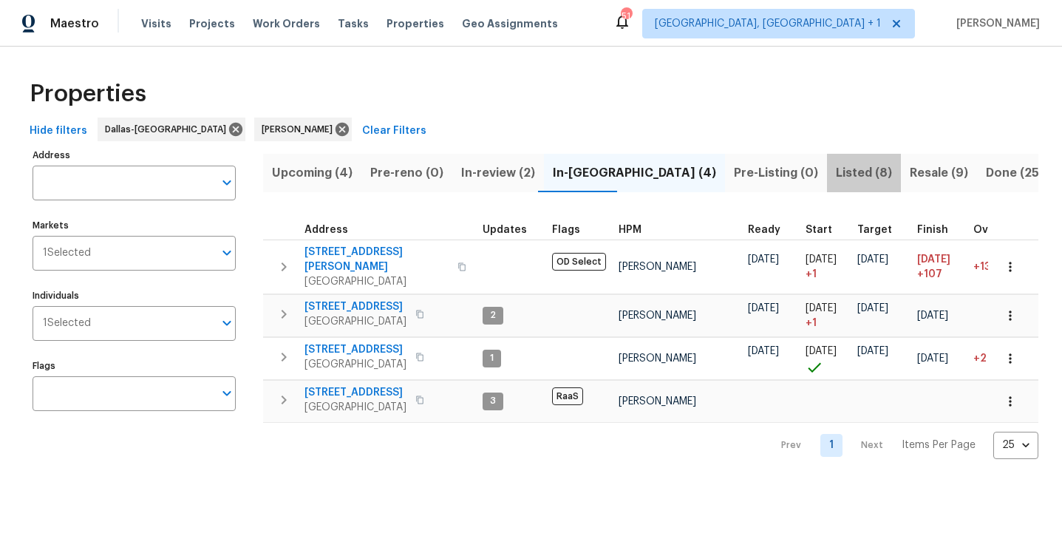
click at [836, 179] on span "Listed (8)" at bounding box center [864, 173] width 56 height 21
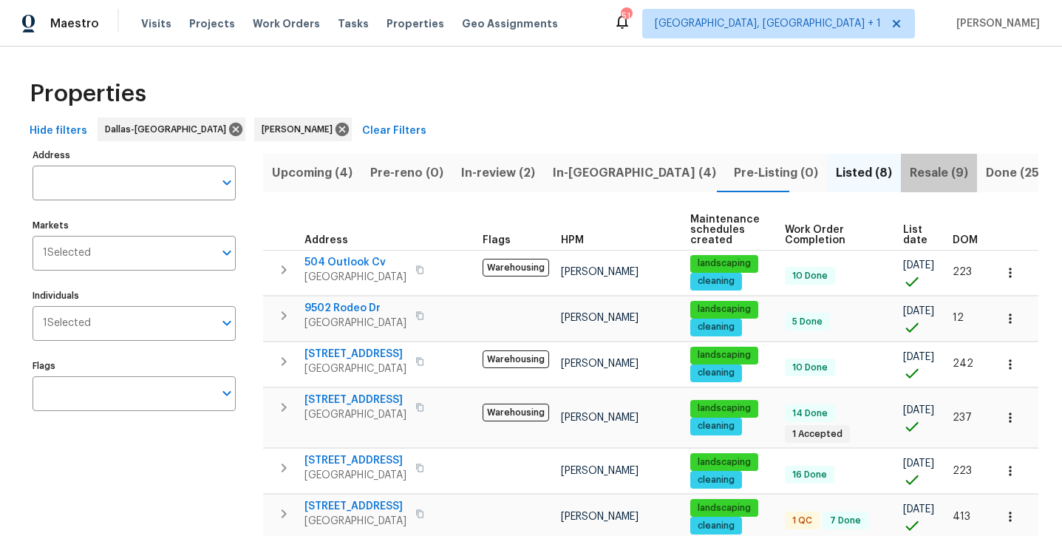
click at [909, 165] on span "Resale (9)" at bounding box center [938, 173] width 58 height 21
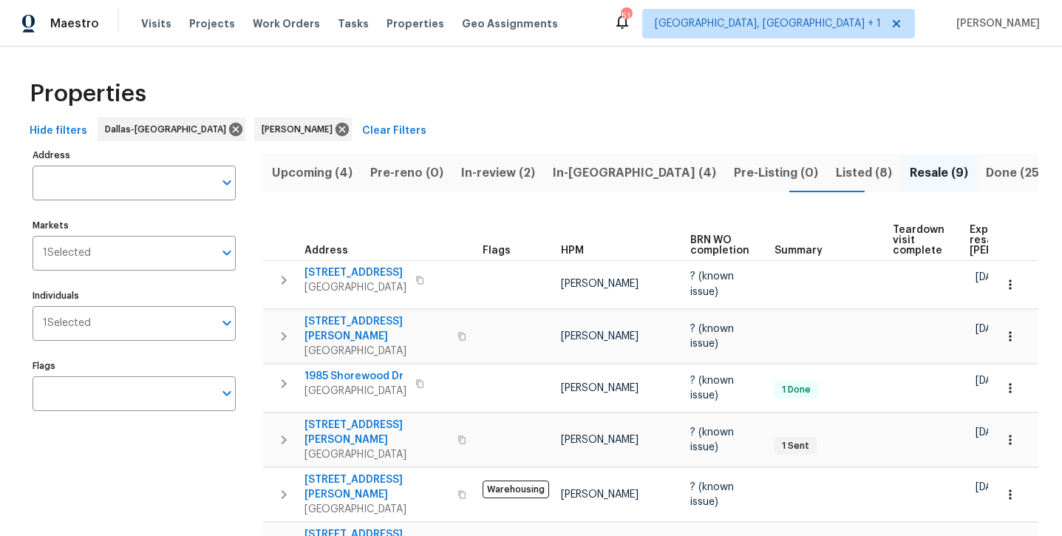
click at [836, 175] on span "Listed (8)" at bounding box center [864, 173] width 56 height 21
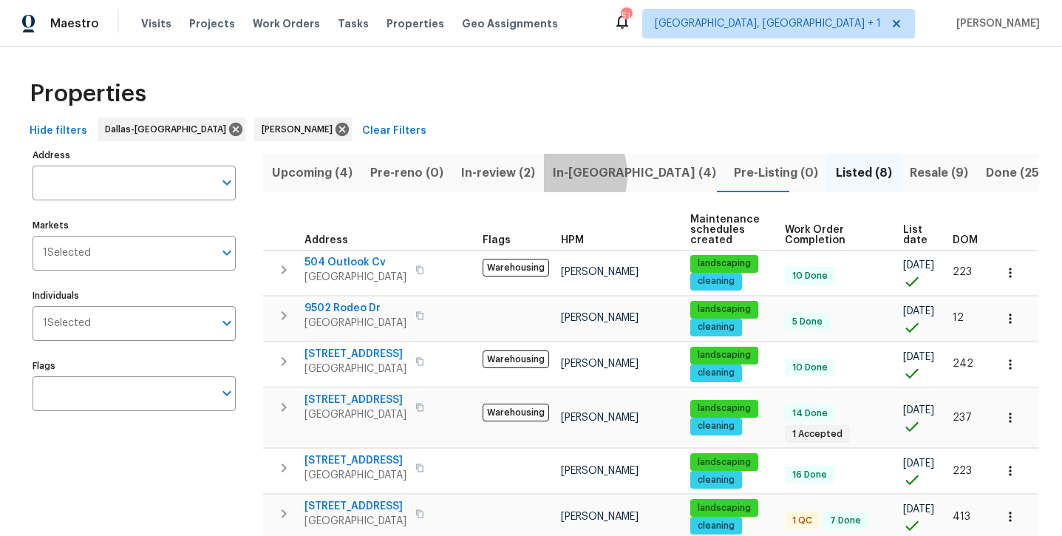
click at [553, 171] on span "In-reno (4)" at bounding box center [634, 173] width 163 height 21
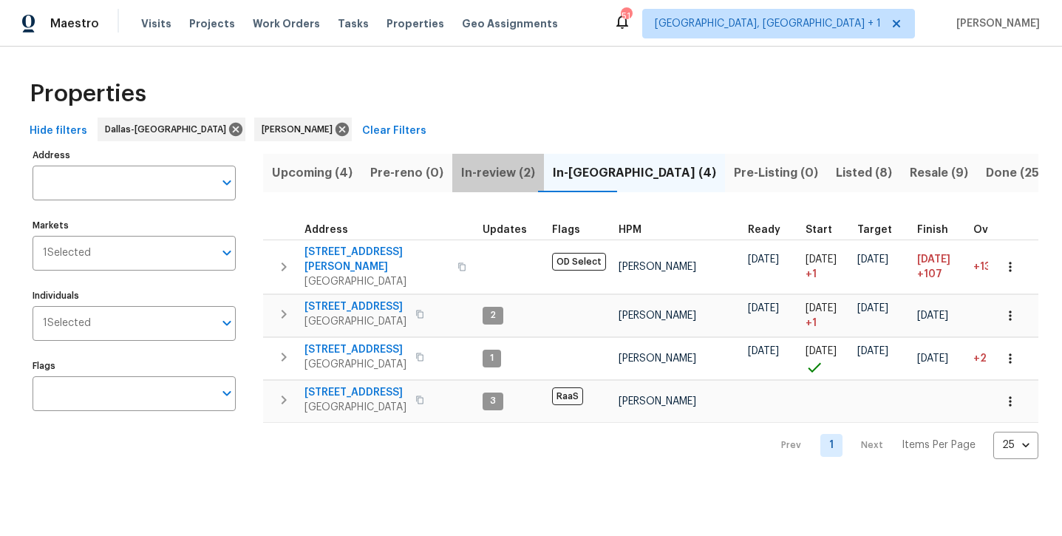
click at [504, 172] on span "In-review (2)" at bounding box center [498, 173] width 74 height 21
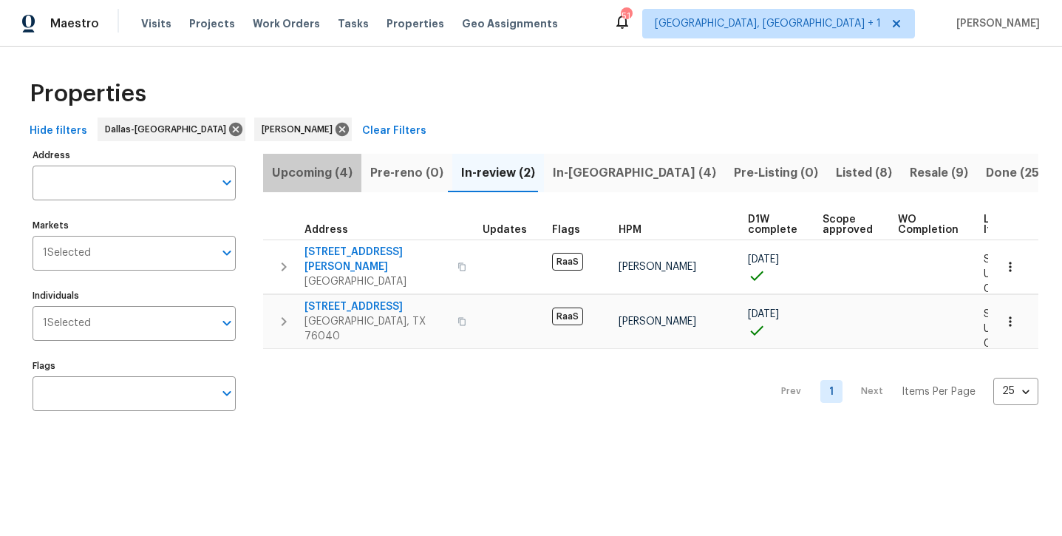
click at [310, 174] on span "Upcoming (4)" at bounding box center [312, 173] width 81 height 21
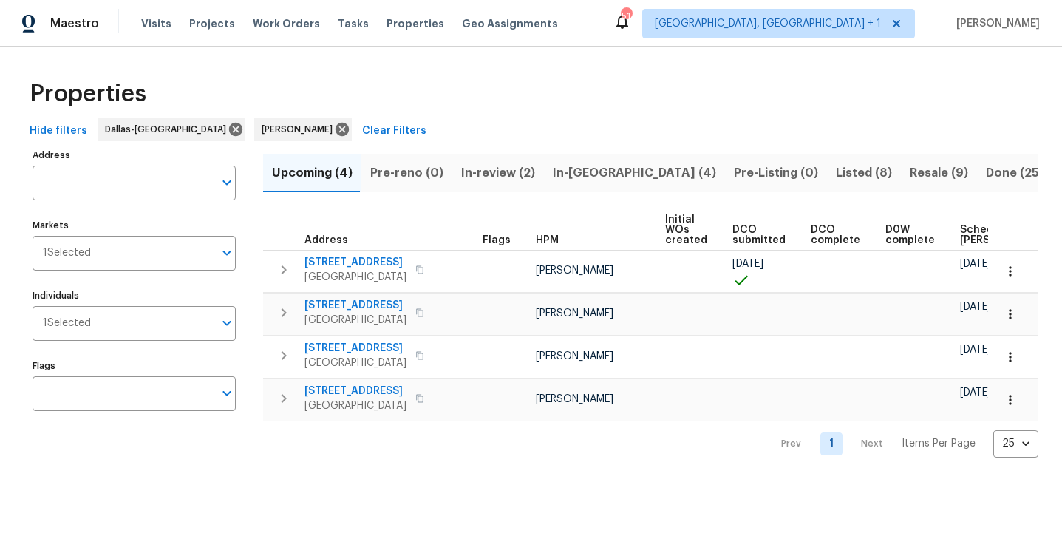
click at [836, 176] on span "Listed (8)" at bounding box center [864, 173] width 56 height 21
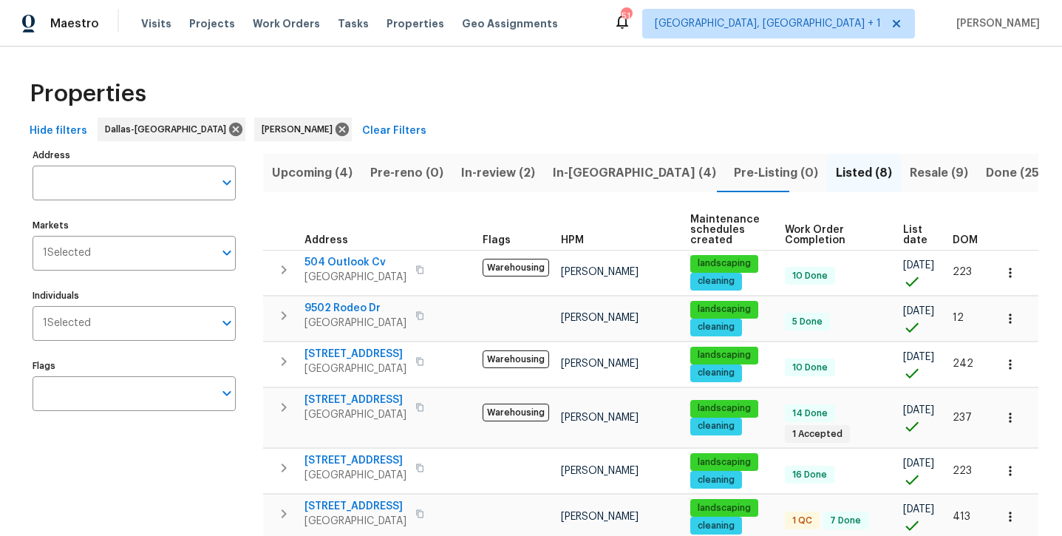
click at [986, 171] on span "Done (256)" at bounding box center [1019, 173] width 66 height 21
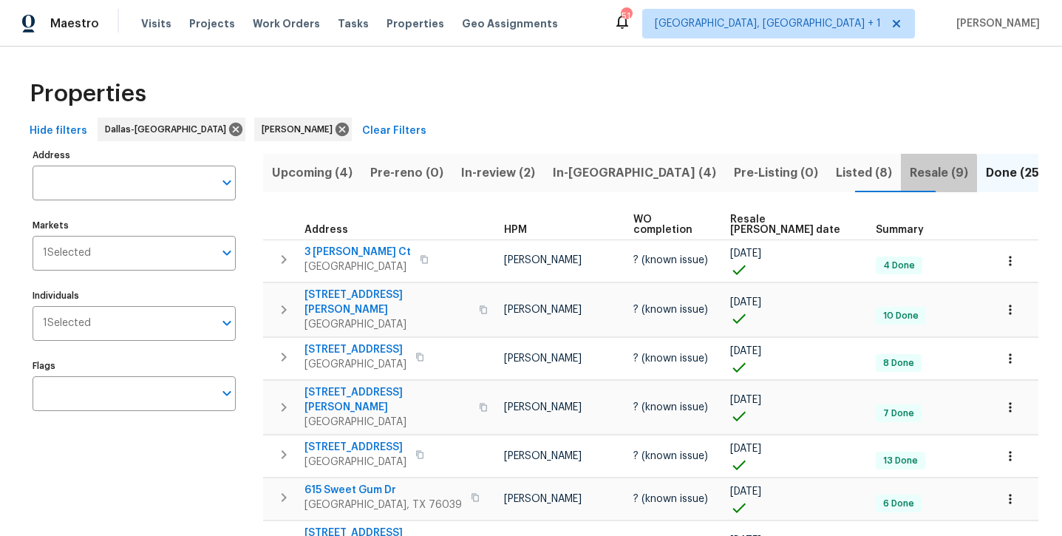
click at [901, 182] on button "Resale (9)" at bounding box center [939, 173] width 76 height 38
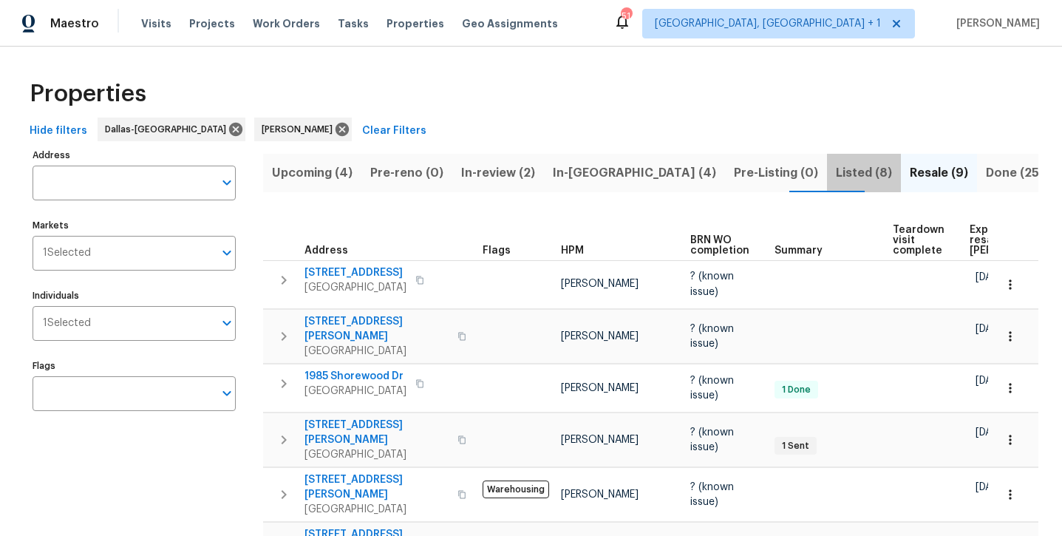
click at [836, 175] on span "Listed (8)" at bounding box center [864, 173] width 56 height 21
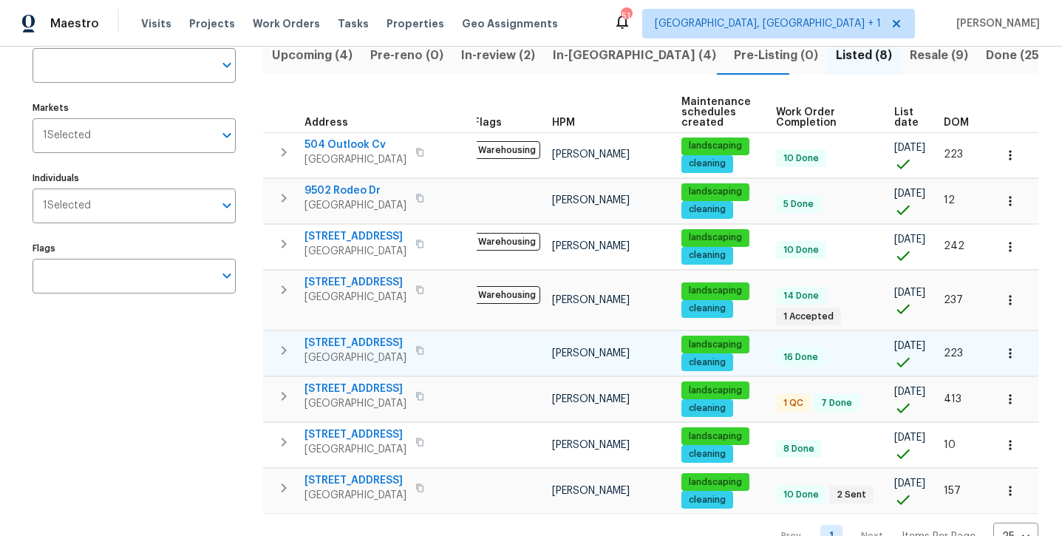
scroll to position [116, 0]
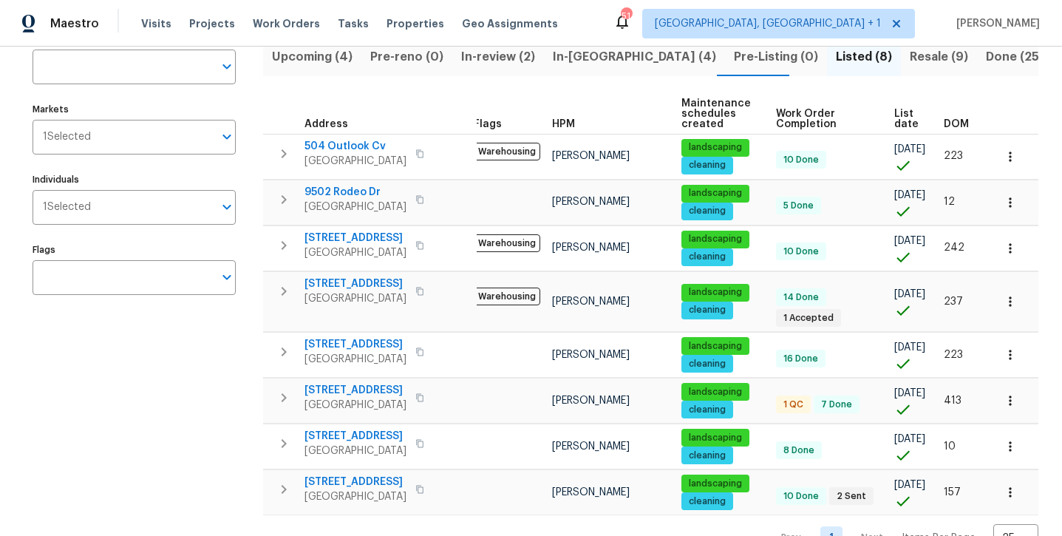
click at [909, 63] on span "Resale (9)" at bounding box center [938, 57] width 58 height 21
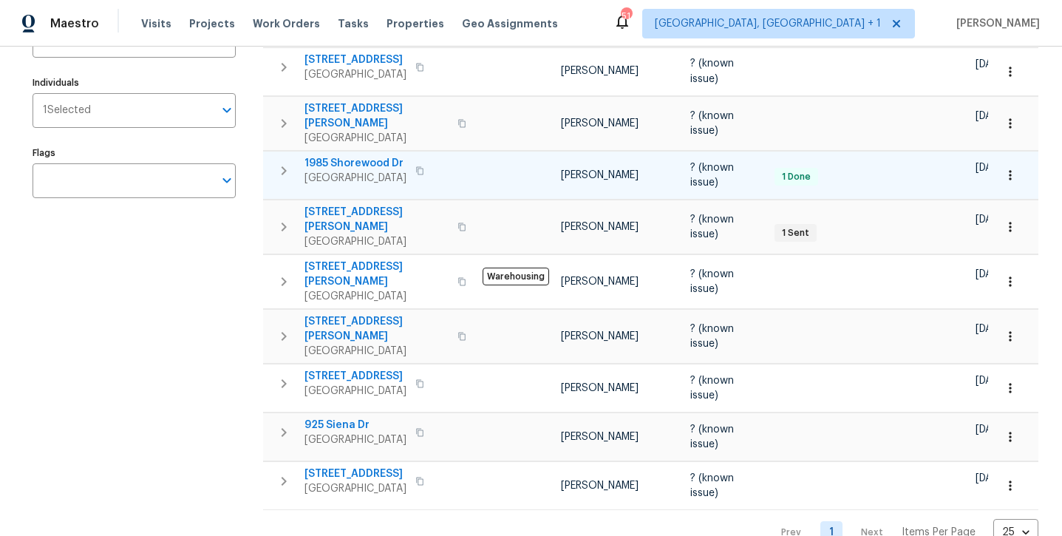
scroll to position [214, 0]
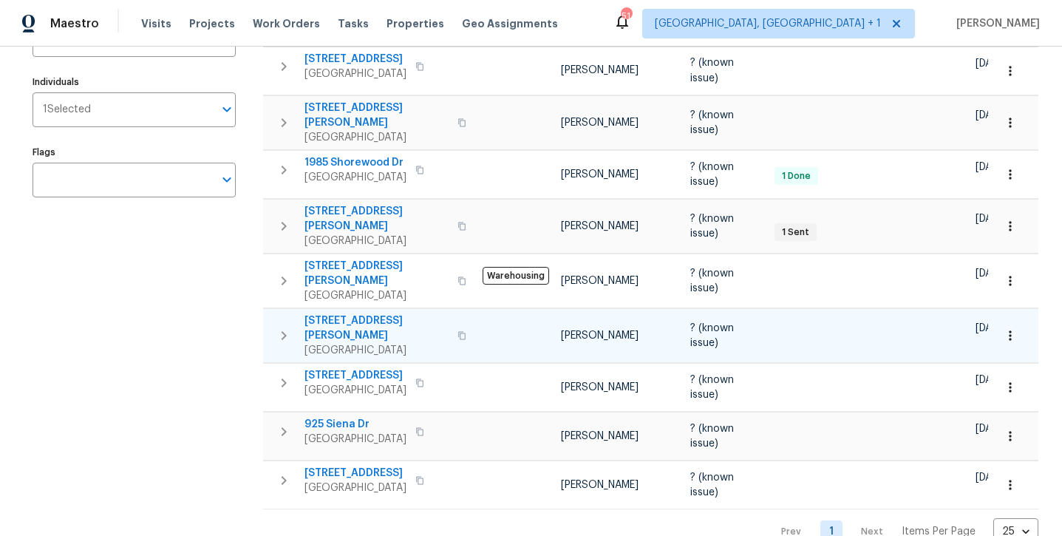
click at [357, 313] on span "1204 Hackworth St" at bounding box center [376, 328] width 144 height 30
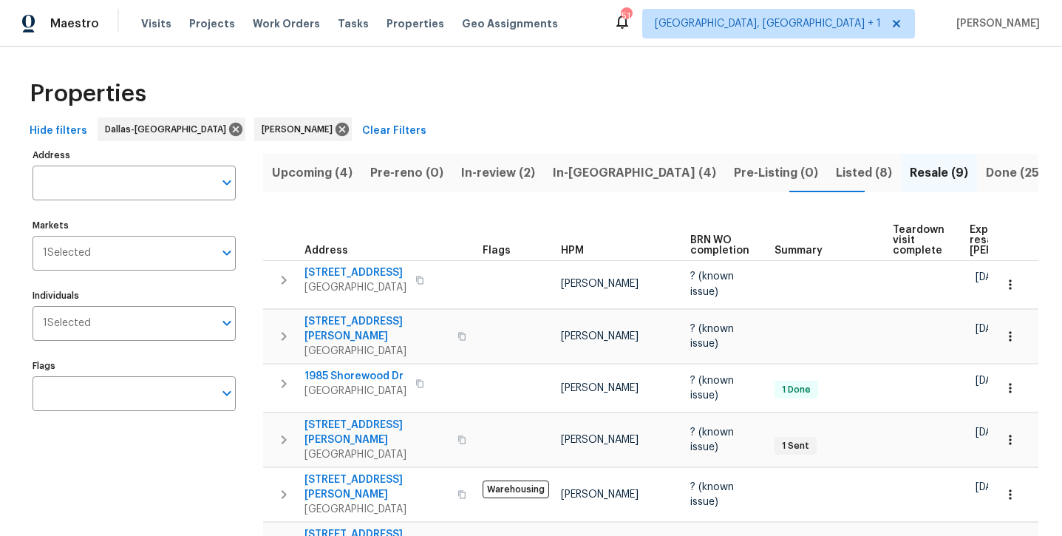
scroll to position [0, 0]
click at [836, 165] on span "Listed (8)" at bounding box center [864, 173] width 56 height 21
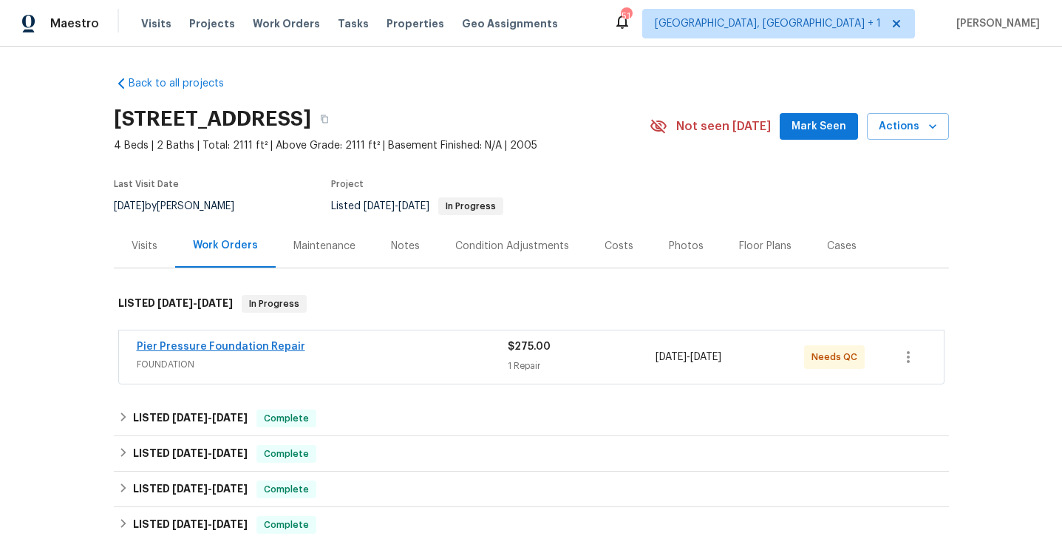
click at [242, 346] on link "Pier Pressure Foundation Repair" at bounding box center [221, 346] width 168 height 10
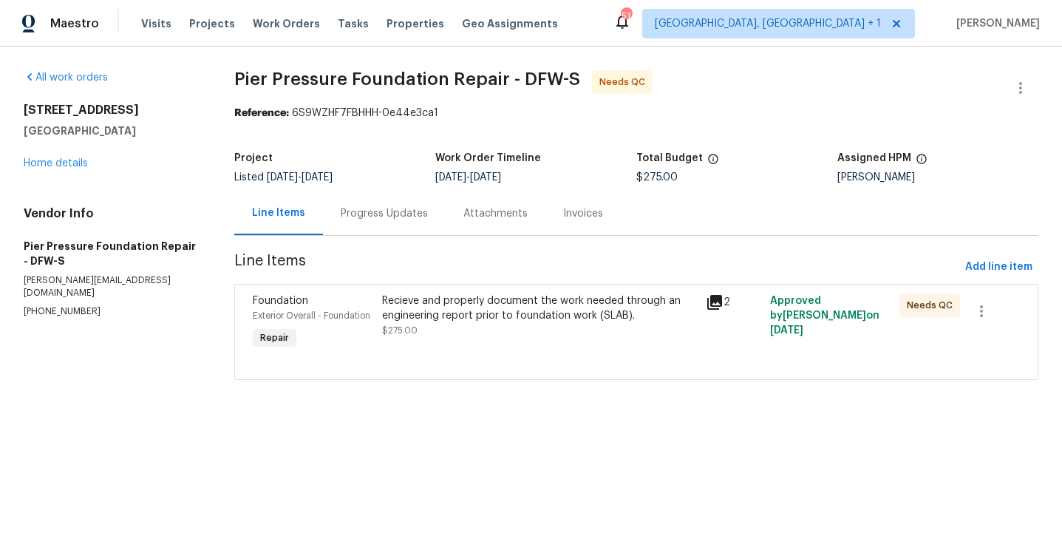
click at [383, 217] on div "Progress Updates" at bounding box center [384, 213] width 87 height 15
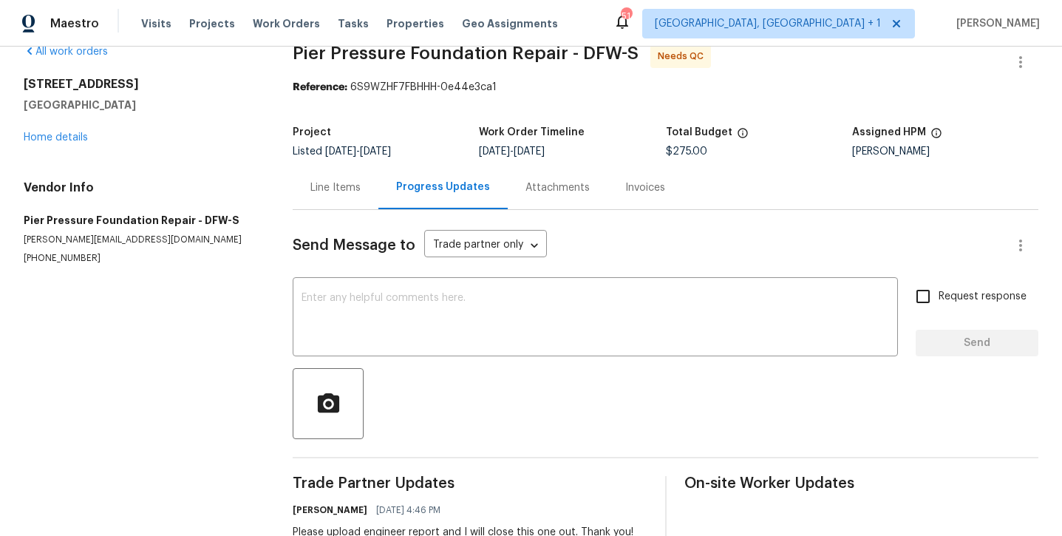
scroll to position [12, 0]
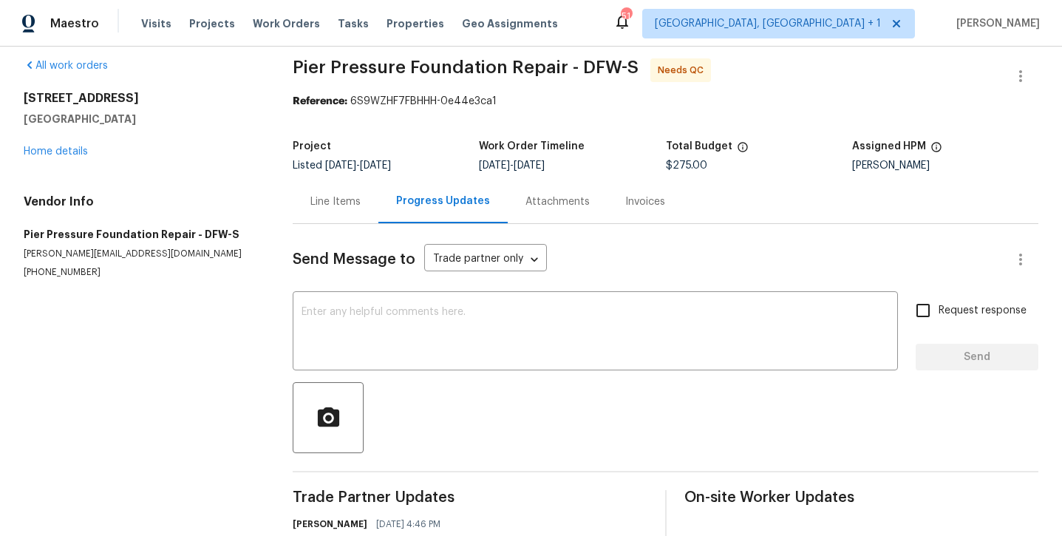
click at [557, 192] on div "Attachments" at bounding box center [558, 202] width 100 height 44
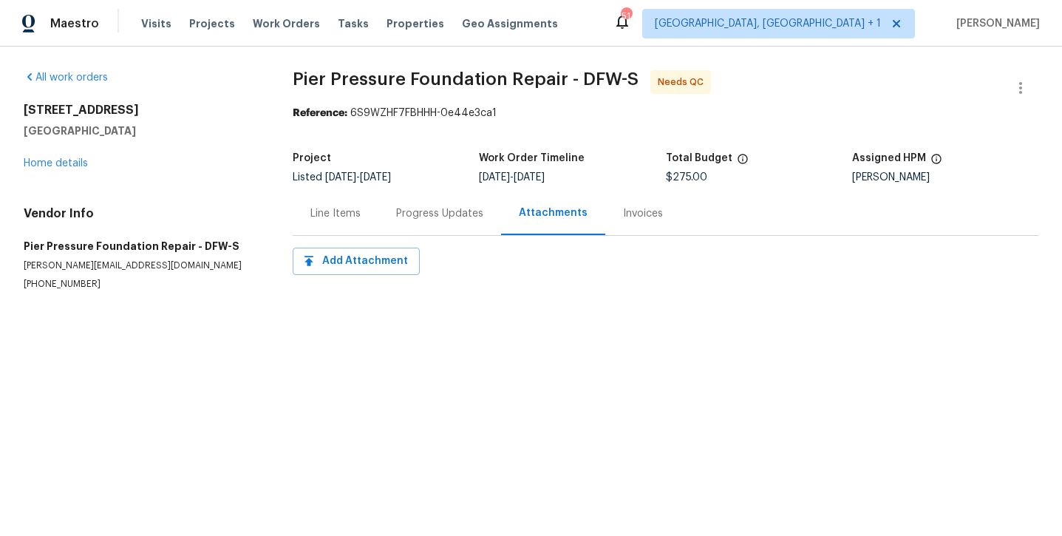
click at [346, 208] on div "Line Items" at bounding box center [335, 213] width 50 height 15
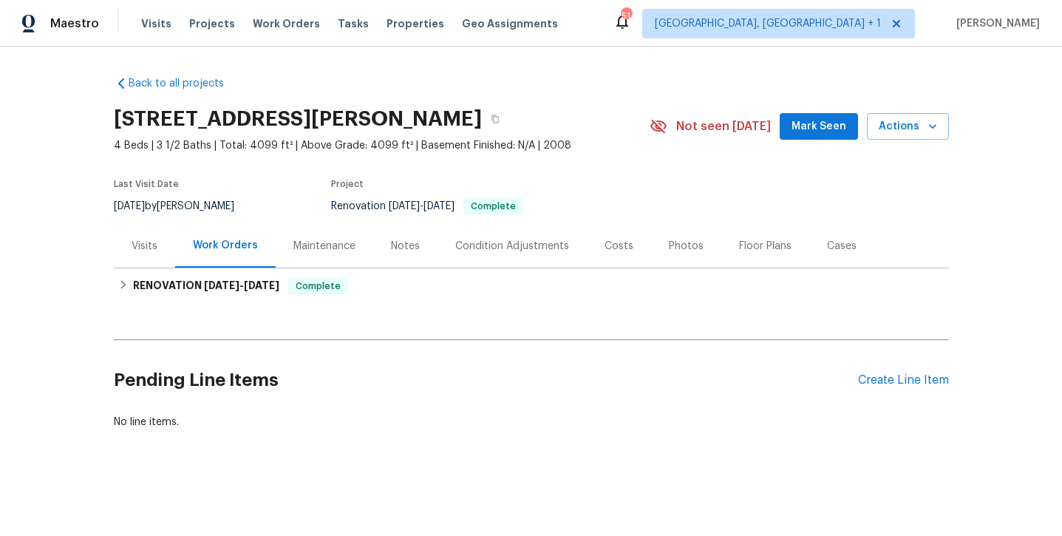
click at [678, 252] on div "Photos" at bounding box center [686, 246] width 35 height 15
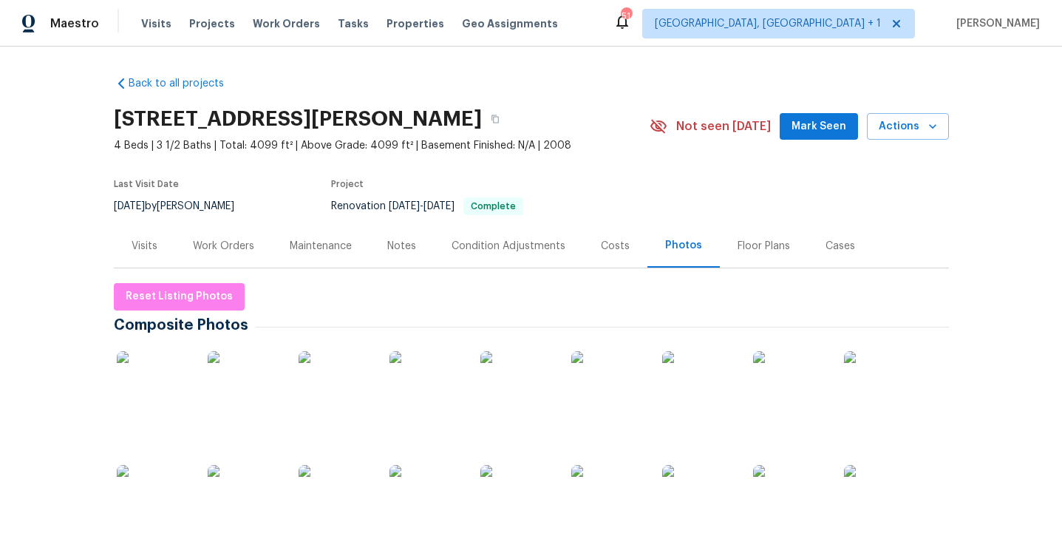
click at [174, 397] on img at bounding box center [154, 388] width 74 height 74
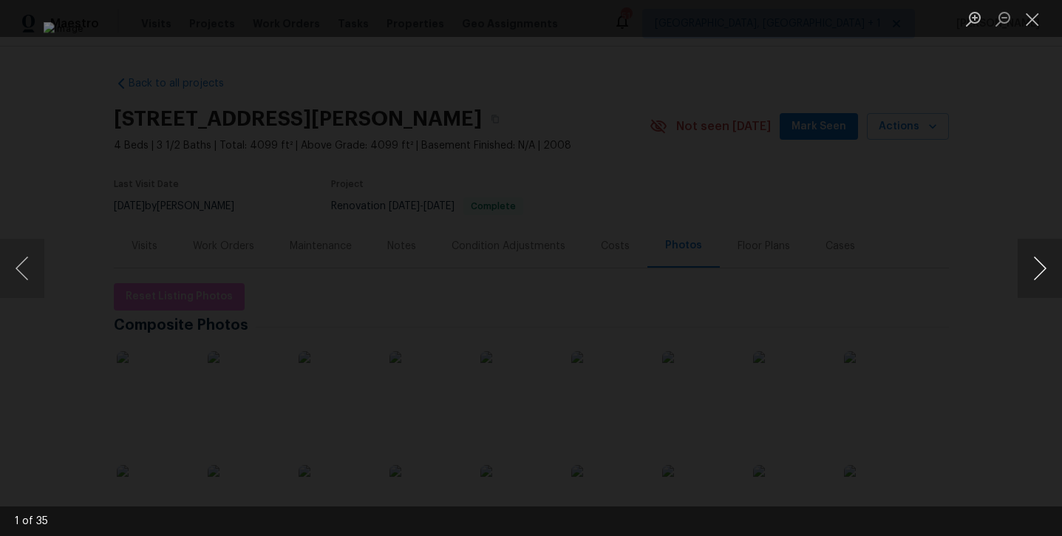
click at [1045, 275] on button "Next image" at bounding box center [1039, 268] width 44 height 59
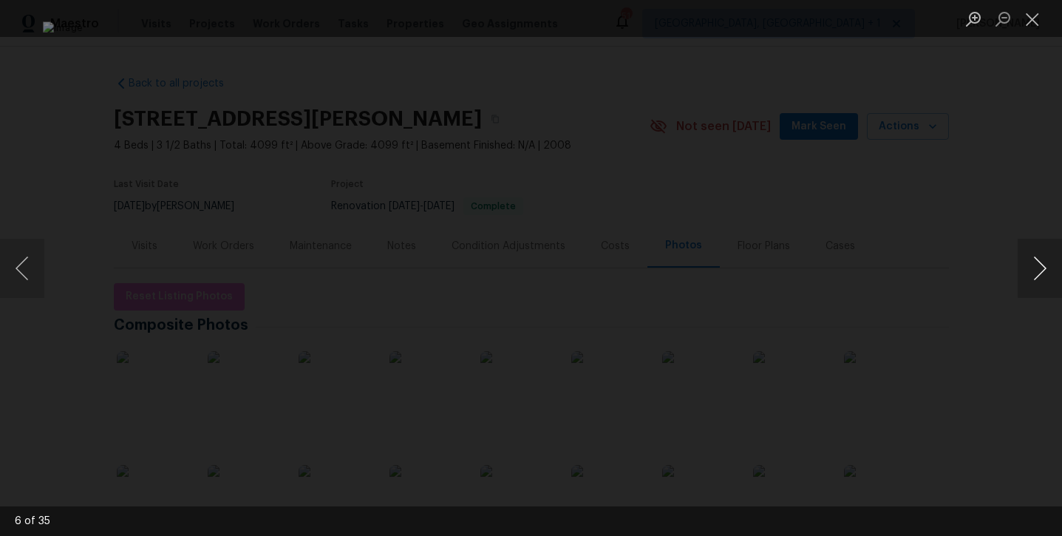
click at [1045, 275] on button "Next image" at bounding box center [1039, 268] width 44 height 59
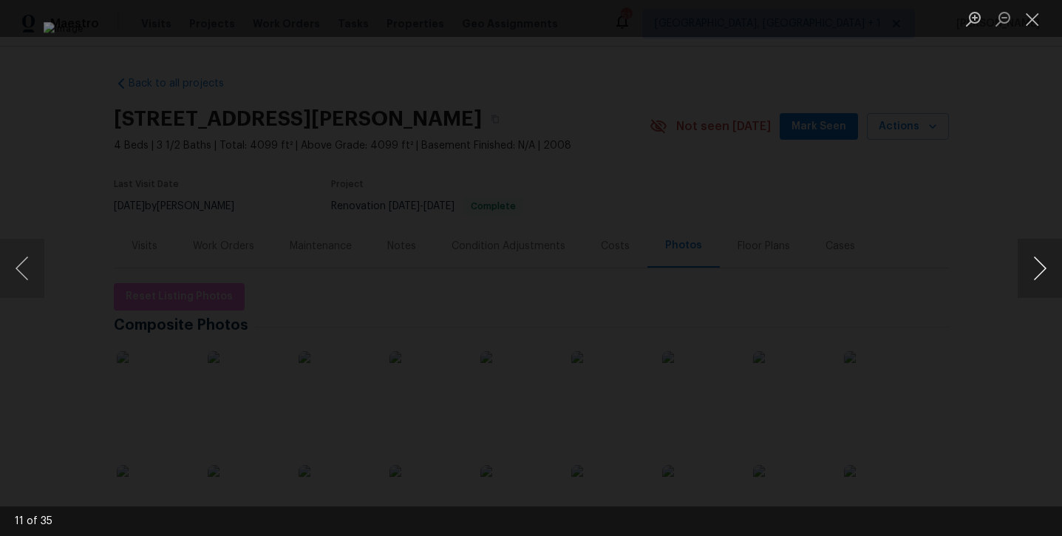
click at [1045, 275] on button "Next image" at bounding box center [1039, 268] width 44 height 59
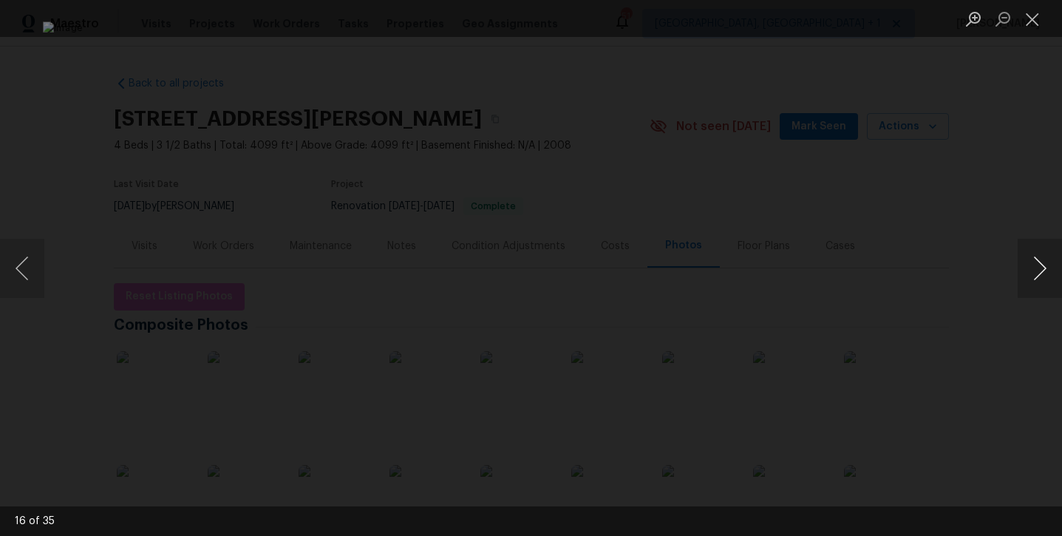
click at [1045, 275] on button "Next image" at bounding box center [1039, 268] width 44 height 59
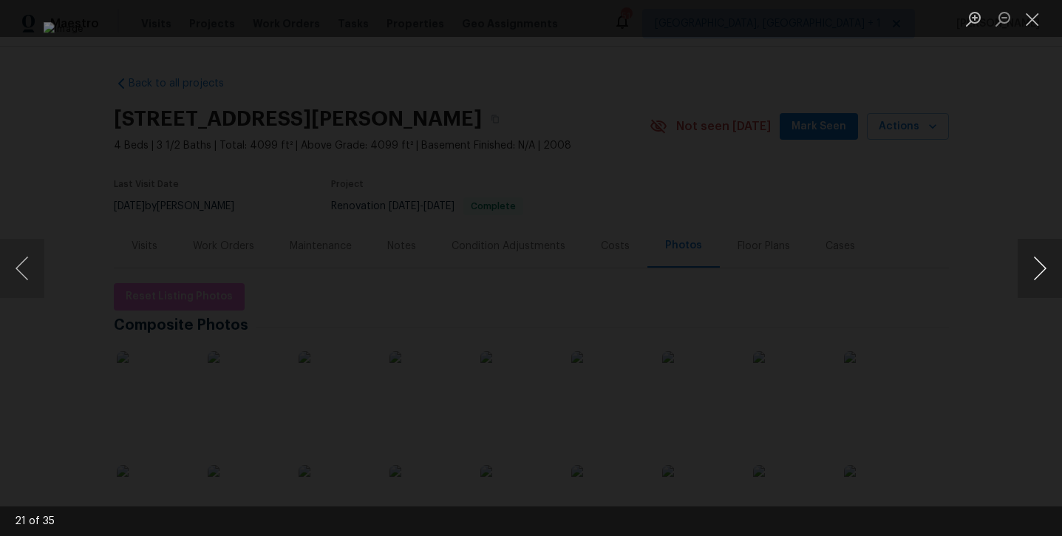
click at [1044, 275] on button "Next image" at bounding box center [1039, 268] width 44 height 59
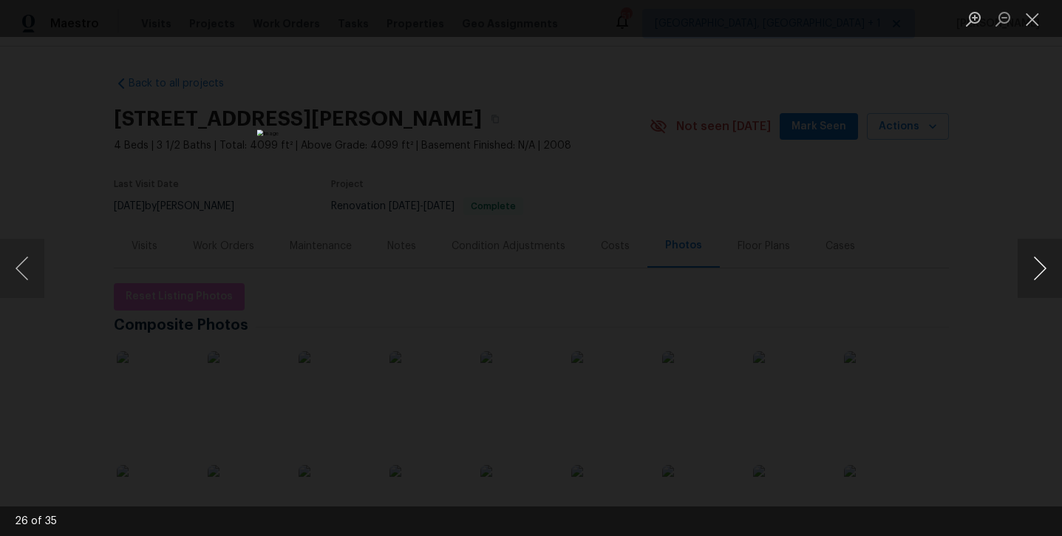
click at [1044, 275] on button "Next image" at bounding box center [1039, 268] width 44 height 59
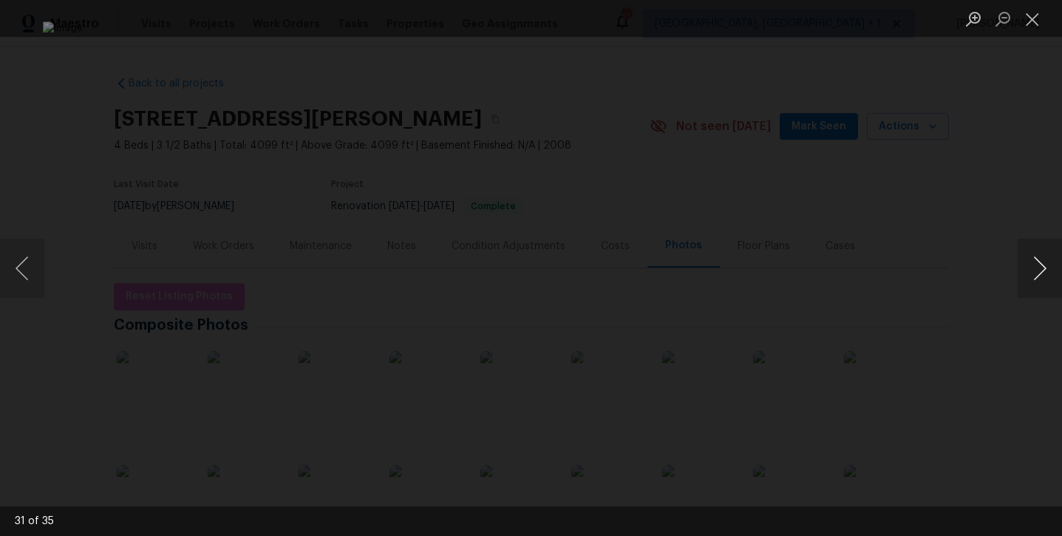
click at [1044, 275] on button "Next image" at bounding box center [1039, 268] width 44 height 59
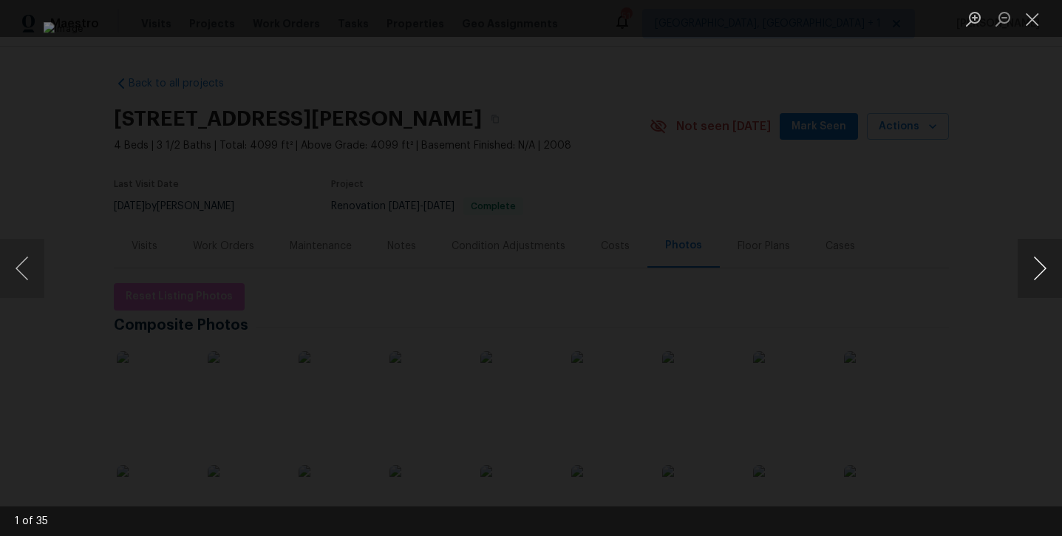
click at [1044, 275] on button "Next image" at bounding box center [1039, 268] width 44 height 59
click at [1039, 276] on button "Next image" at bounding box center [1039, 268] width 44 height 59
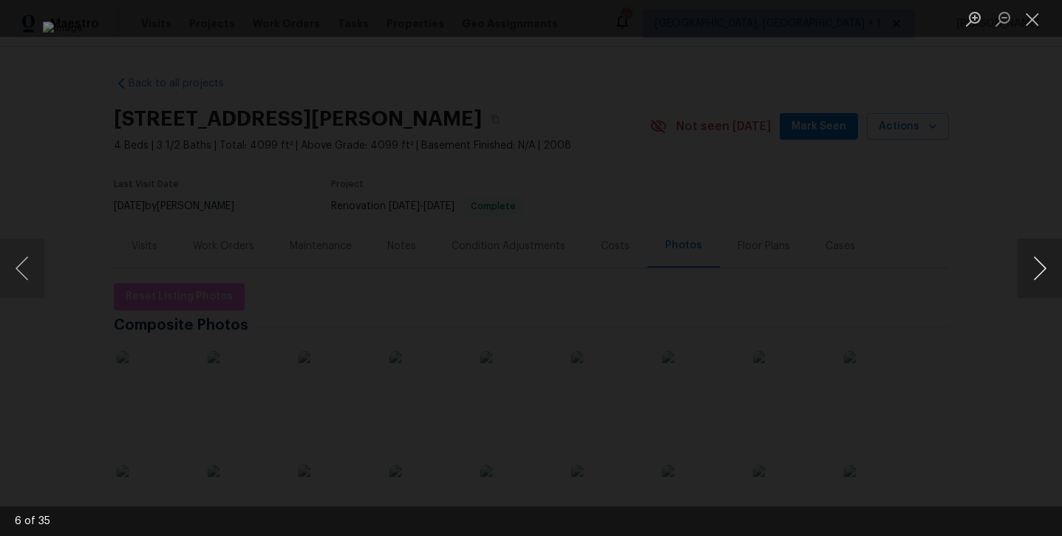
click at [1039, 276] on button "Next image" at bounding box center [1039, 268] width 44 height 59
click at [1034, 273] on button "Next image" at bounding box center [1039, 268] width 44 height 59
